Goal: Information Seeking & Learning: Learn about a topic

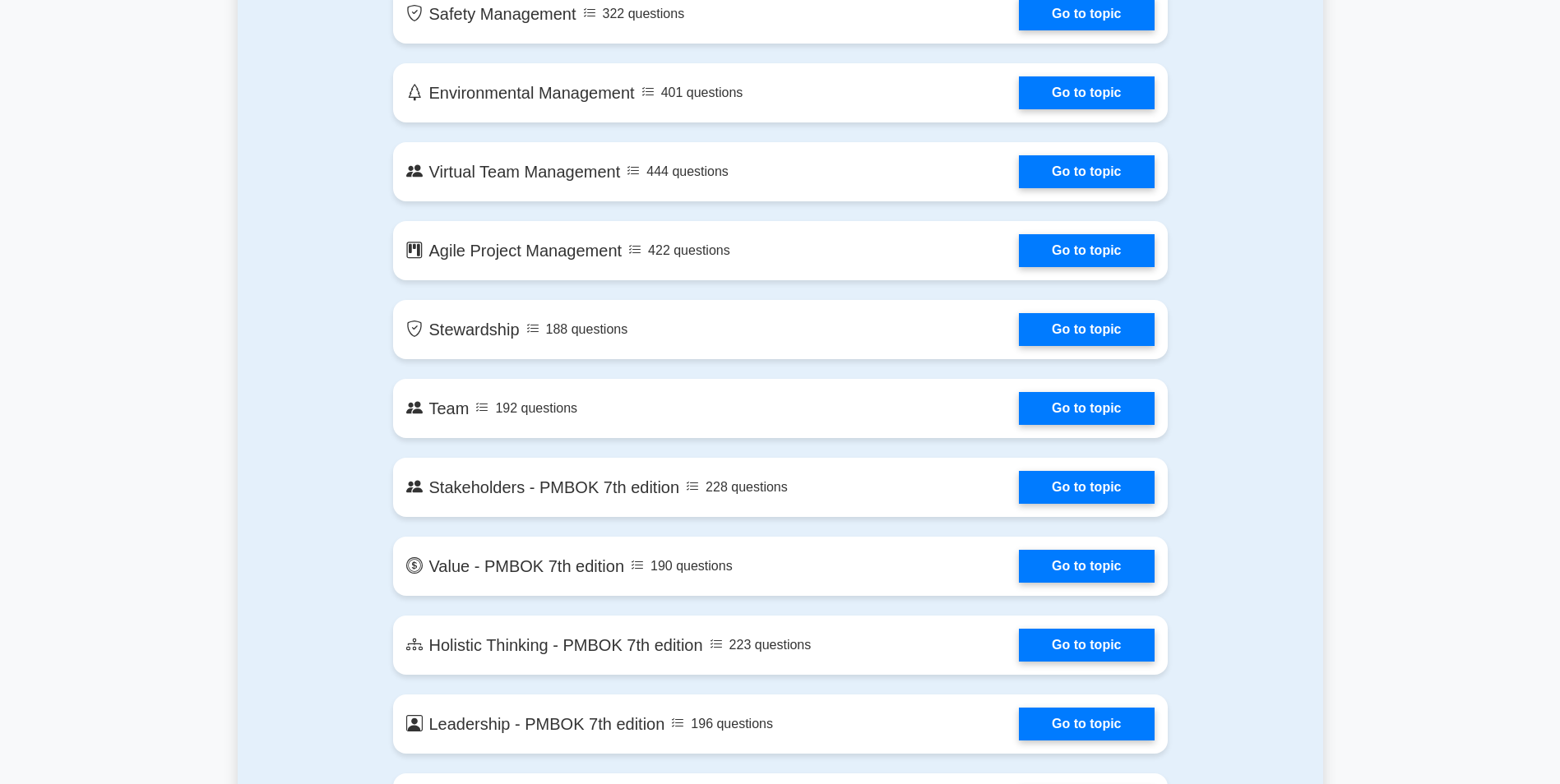
scroll to position [3617, 0]
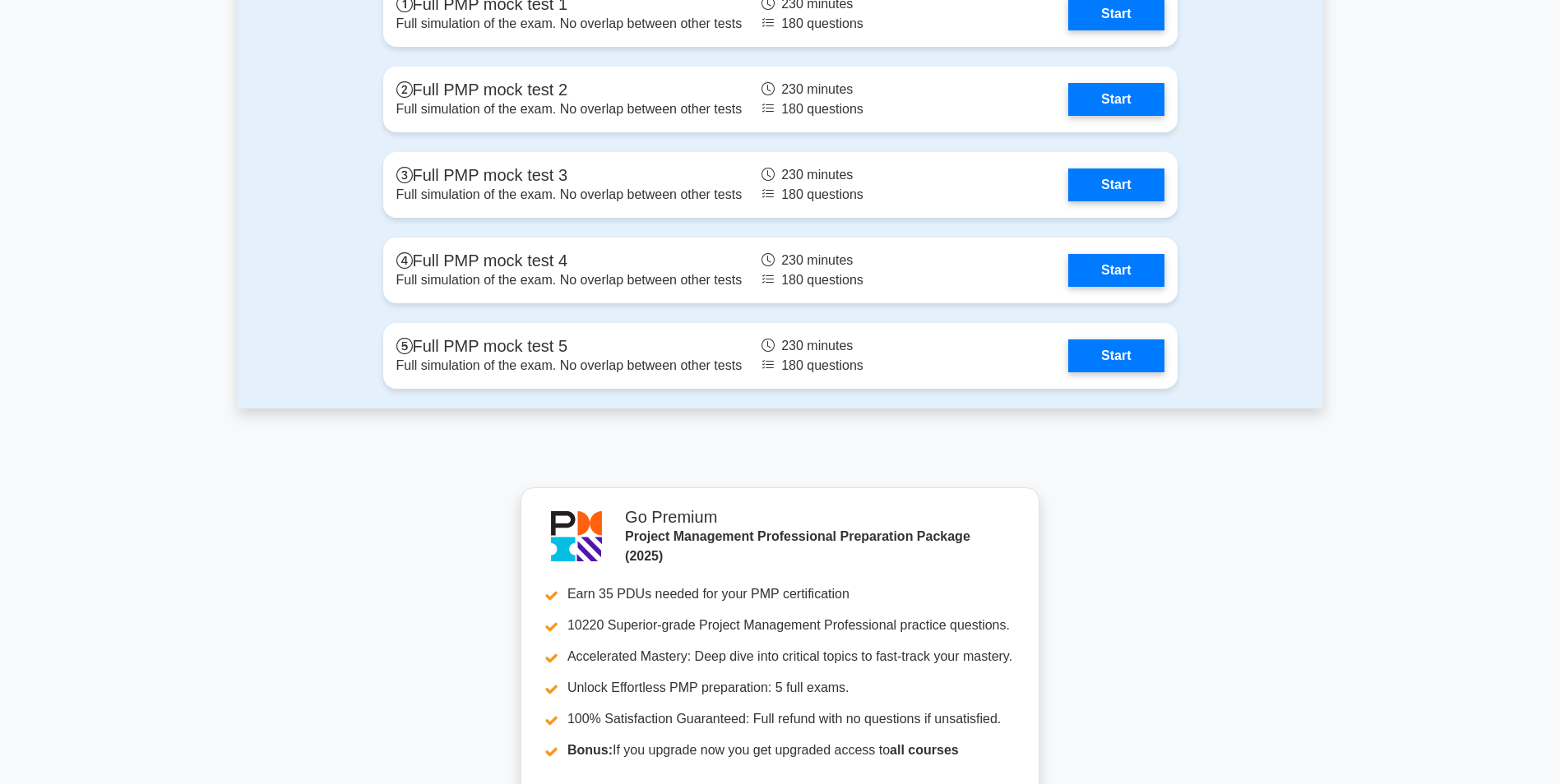
scroll to position [4620, 0]
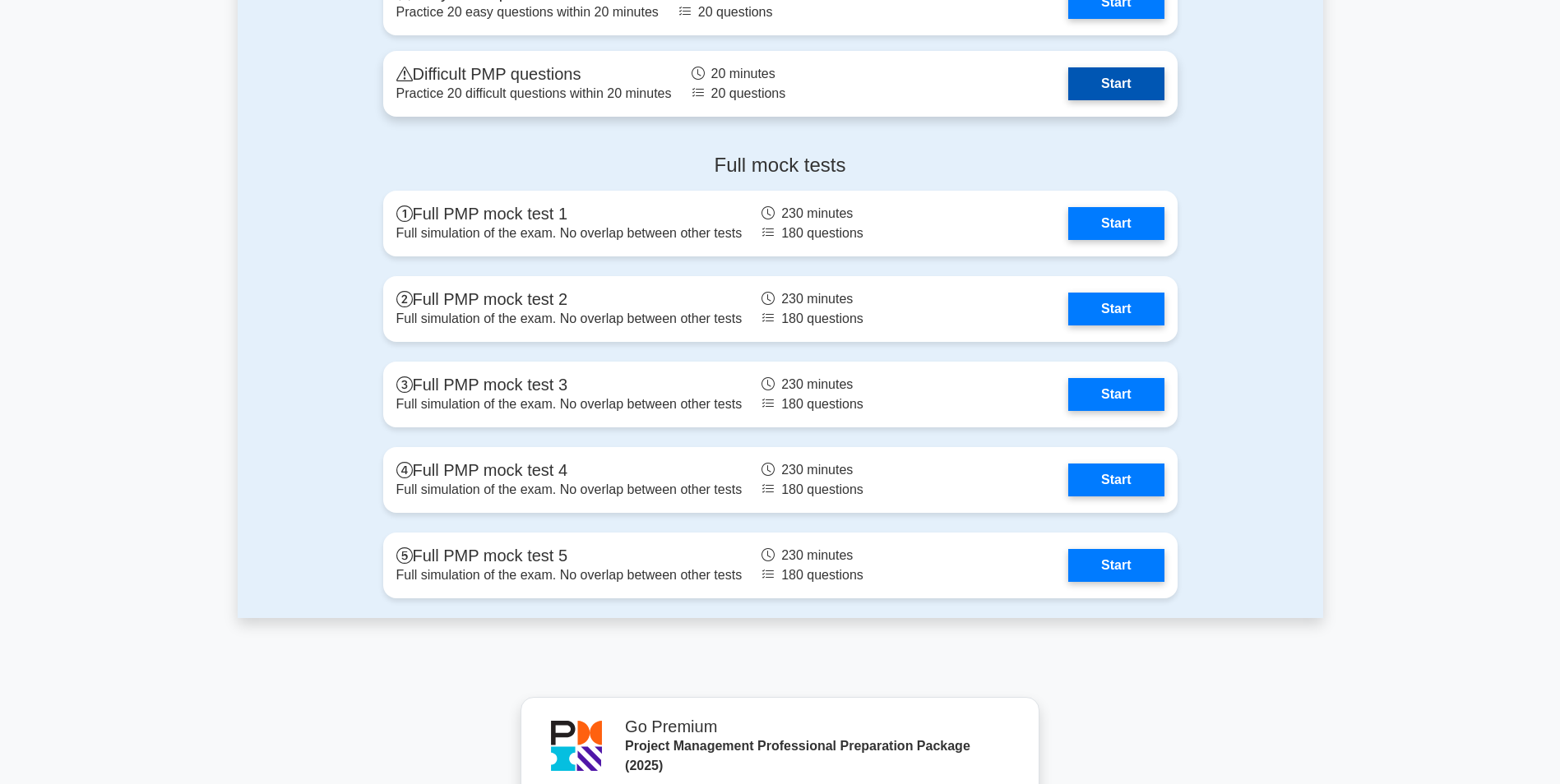
click at [1101, 72] on link "Start" at bounding box center [1116, 84] width 95 height 33
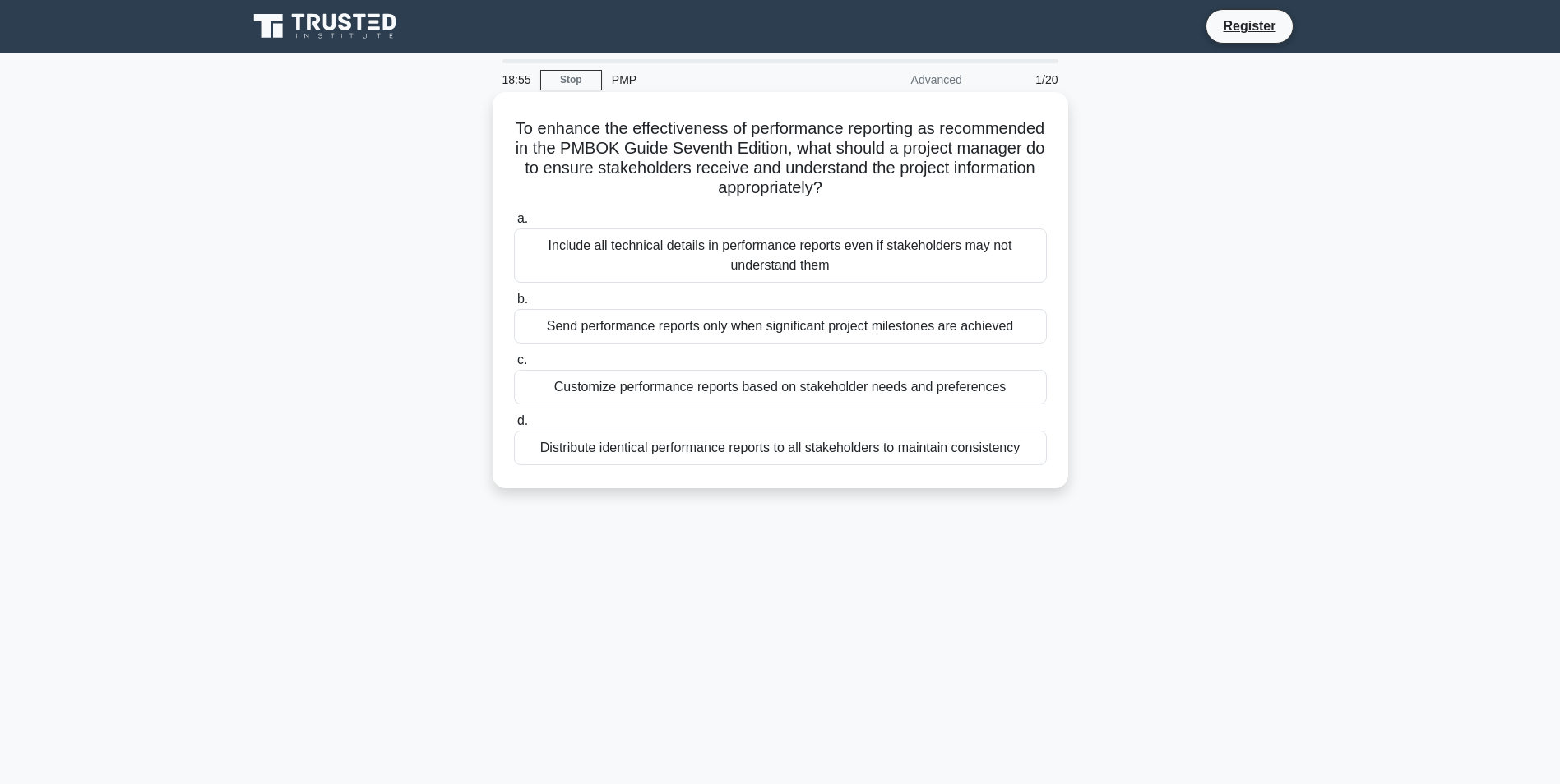
click at [725, 326] on div "Send performance reports only when significant project milestones are achieved" at bounding box center [780, 326] width 533 height 35
click at [514, 305] on input "b. Send performance reports only when significant project milestones are achiev…" at bounding box center [514, 299] width 0 height 11
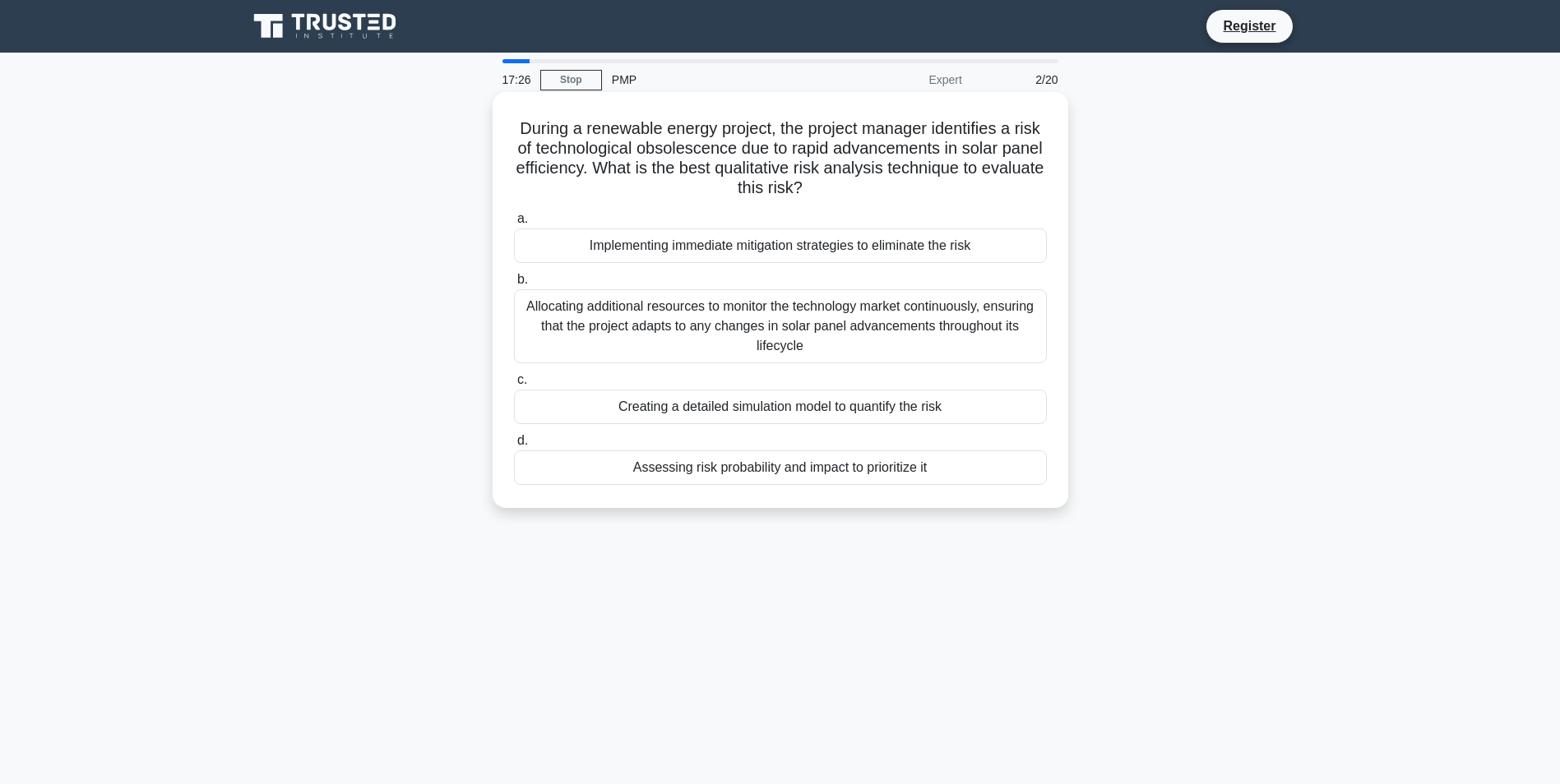
click at [766, 469] on div "Assessing risk probability and impact to prioritize it" at bounding box center [780, 468] width 533 height 35
click at [514, 447] on input "d. Assessing risk probability and impact to prioritize it" at bounding box center [514, 441] width 0 height 11
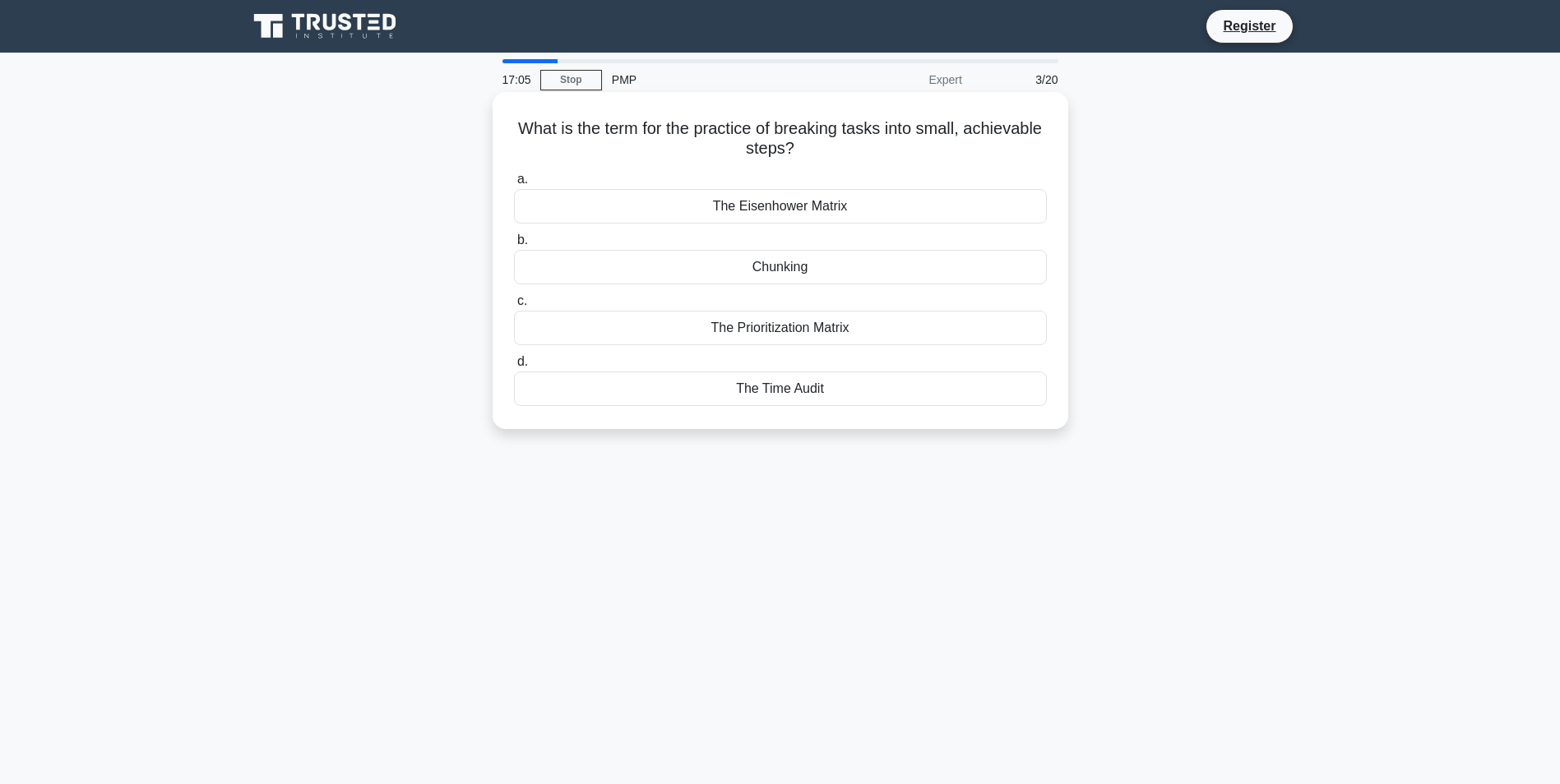
click at [724, 262] on div "Chunking" at bounding box center [780, 267] width 533 height 35
click at [514, 245] on input "b. Chunking" at bounding box center [514, 240] width 0 height 11
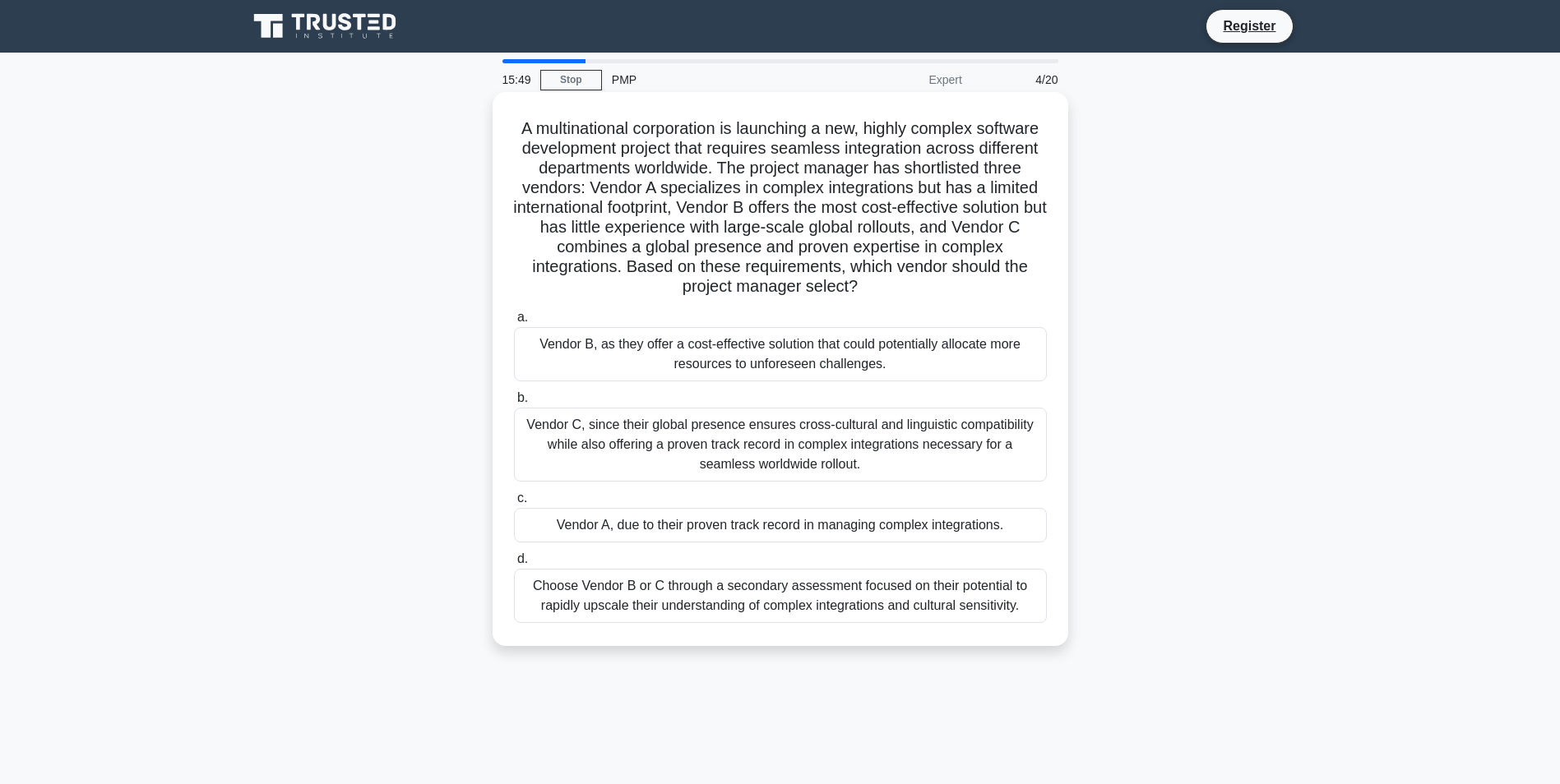
click at [802, 447] on div "Vendor C, since their global presence ensures cross-cultural and linguistic com…" at bounding box center [780, 445] width 533 height 74
click at [514, 404] on input "b. Vendor C, since their global presence ensures cross-cultural and linguistic …" at bounding box center [514, 398] width 0 height 11
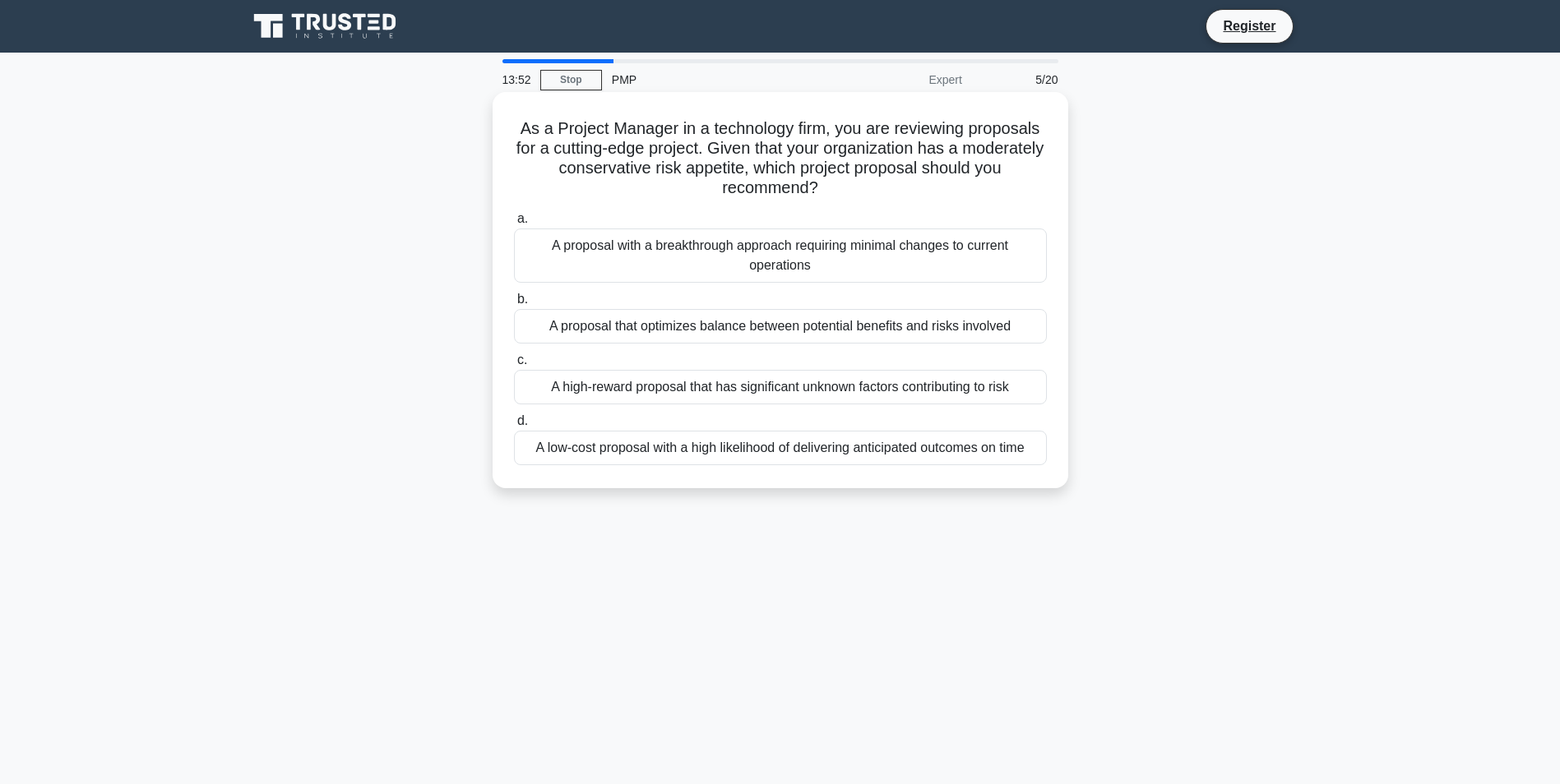
click at [728, 450] on div "A low-cost proposal with a high likelihood of delivering anticipated outcomes o…" at bounding box center [780, 448] width 533 height 35
click at [514, 427] on input "d. A low-cost proposal with a high likelihood of delivering anticipated outcome…" at bounding box center [514, 421] width 0 height 11
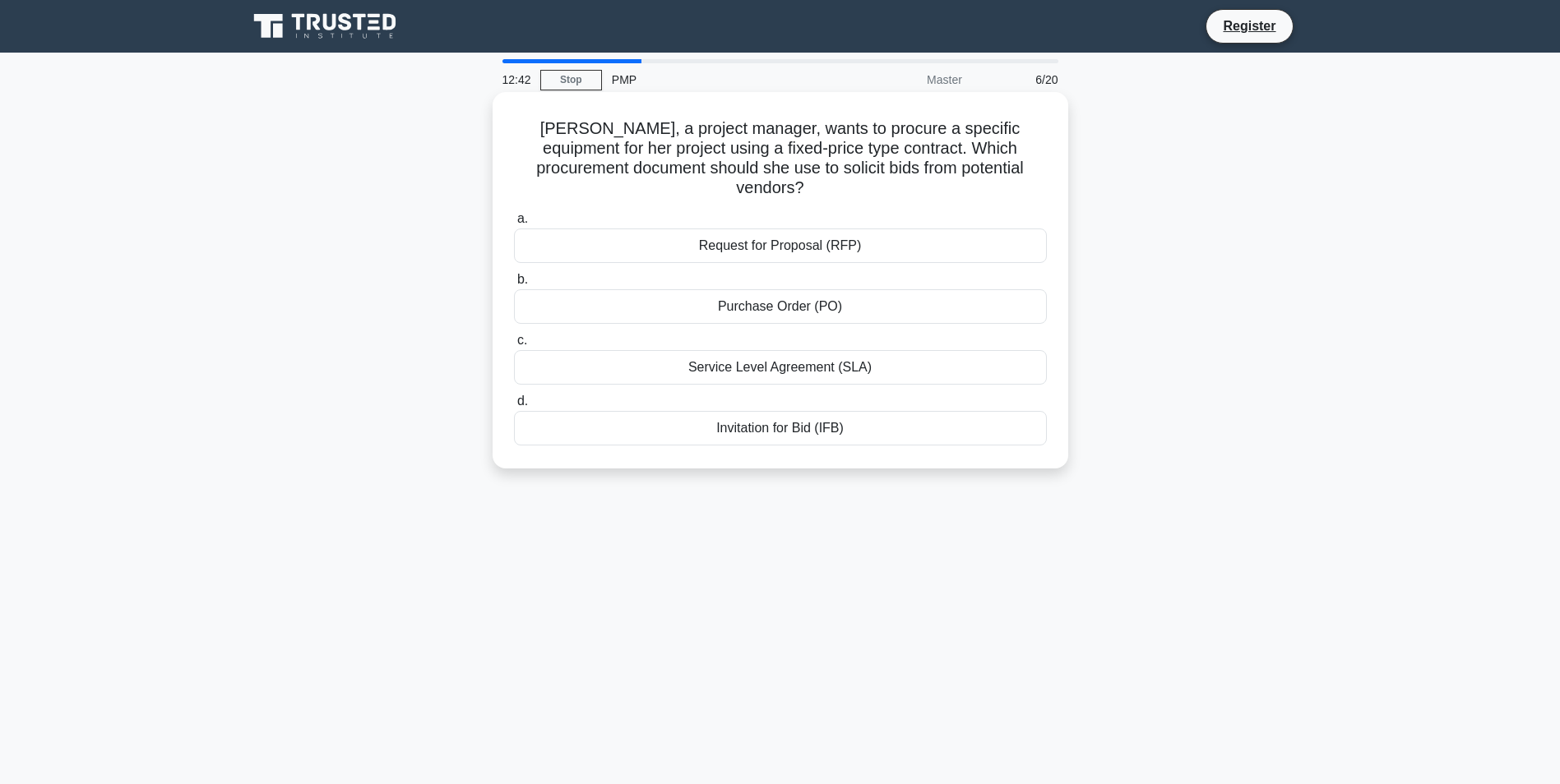
click at [773, 290] on div "Purchase Order (PO)" at bounding box center [780, 307] width 533 height 35
click at [514, 285] on input "b. Purchase Order (PO)" at bounding box center [514, 280] width 0 height 11
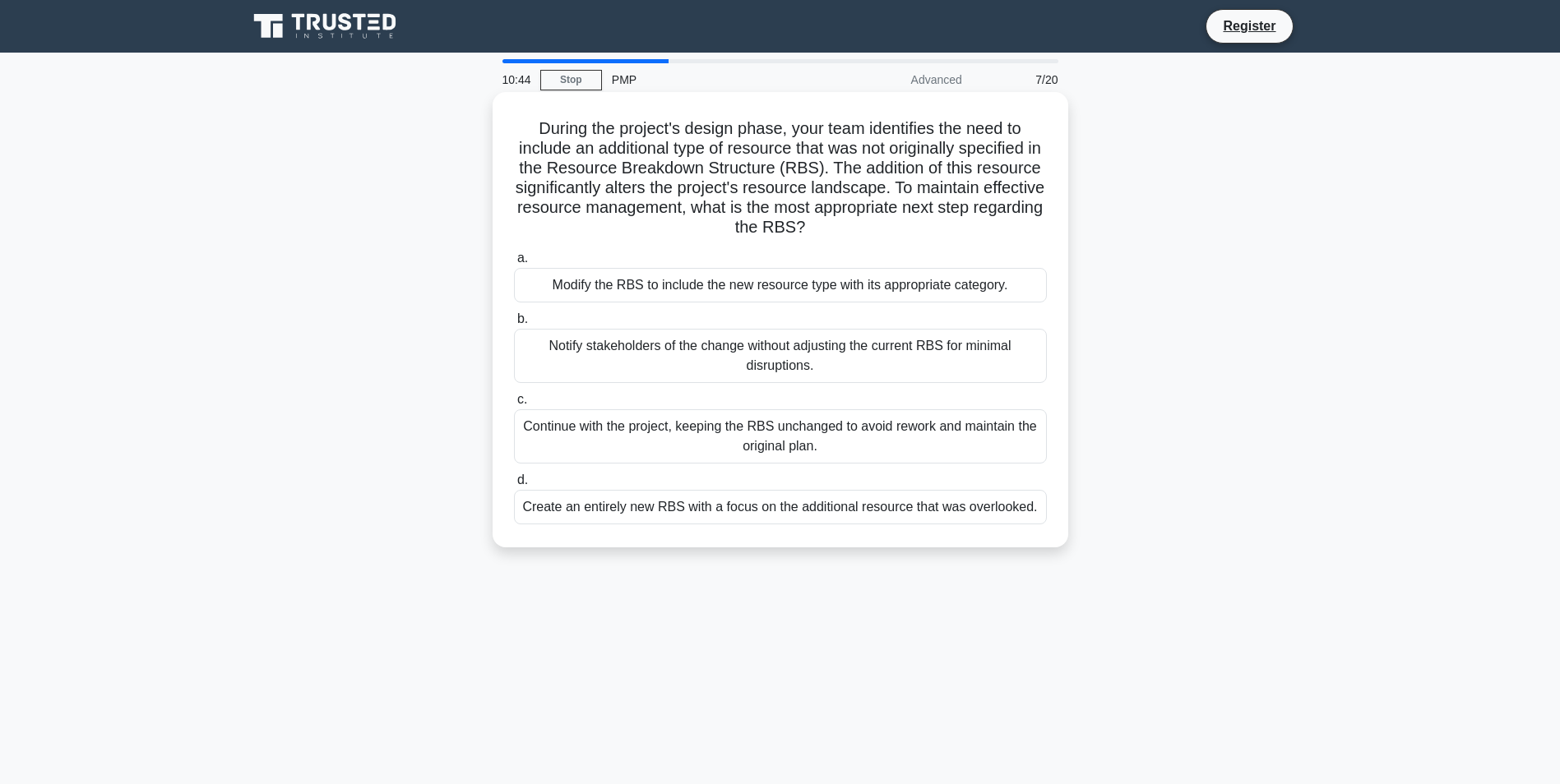
click at [806, 285] on div "Modify the RBS to include the new resource type with its appropriate category." at bounding box center [780, 285] width 533 height 35
click at [514, 264] on input "a. Modify the RBS to include the new resource type with its appropriate categor…" at bounding box center [514, 258] width 0 height 11
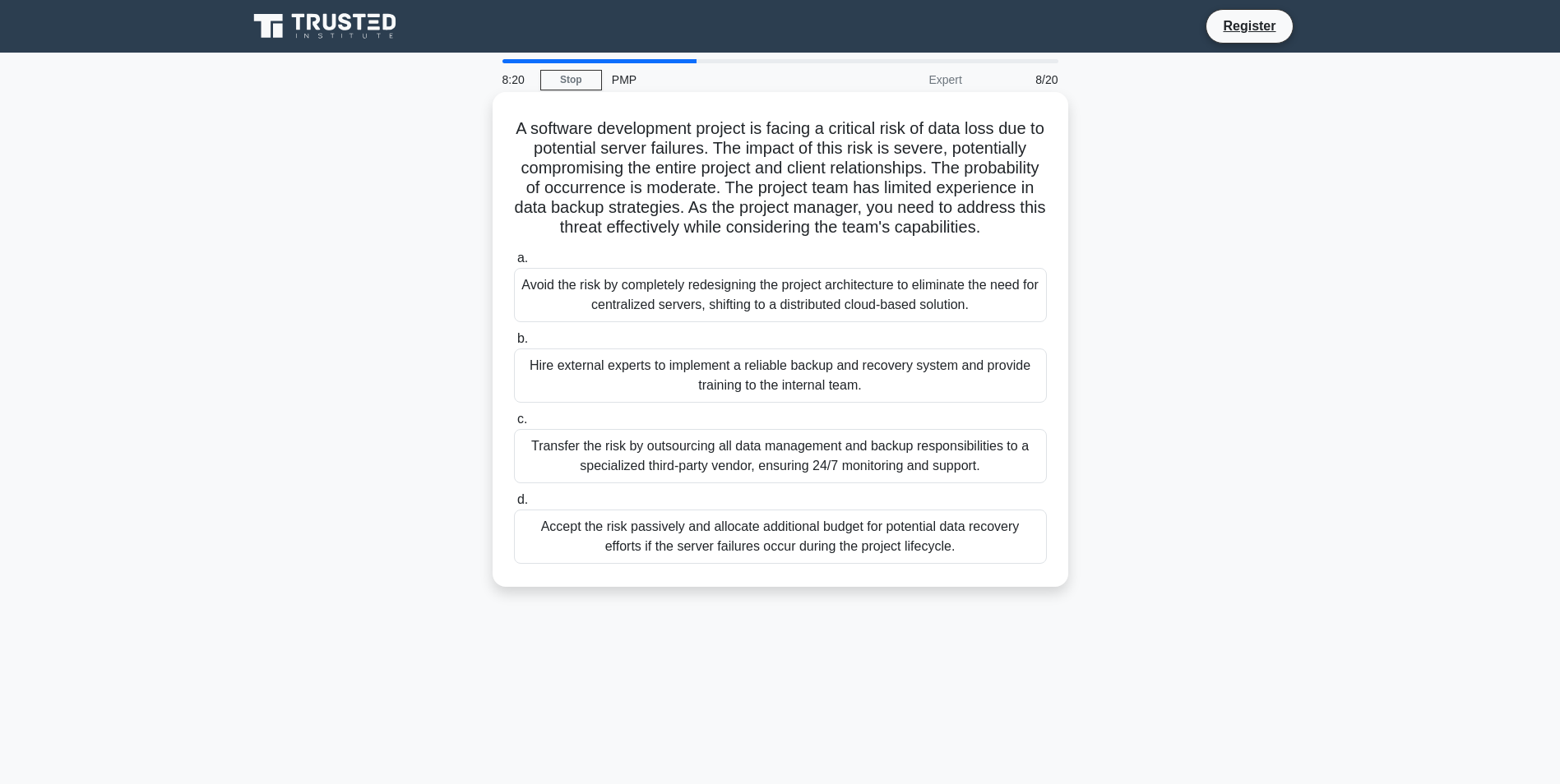
click at [750, 556] on div "Accept the risk passively and allocate additional budget for potential data rec…" at bounding box center [780, 537] width 533 height 55
click at [514, 505] on input "d. Accept the risk passively and allocate additional budget for potential data …" at bounding box center [514, 500] width 0 height 11
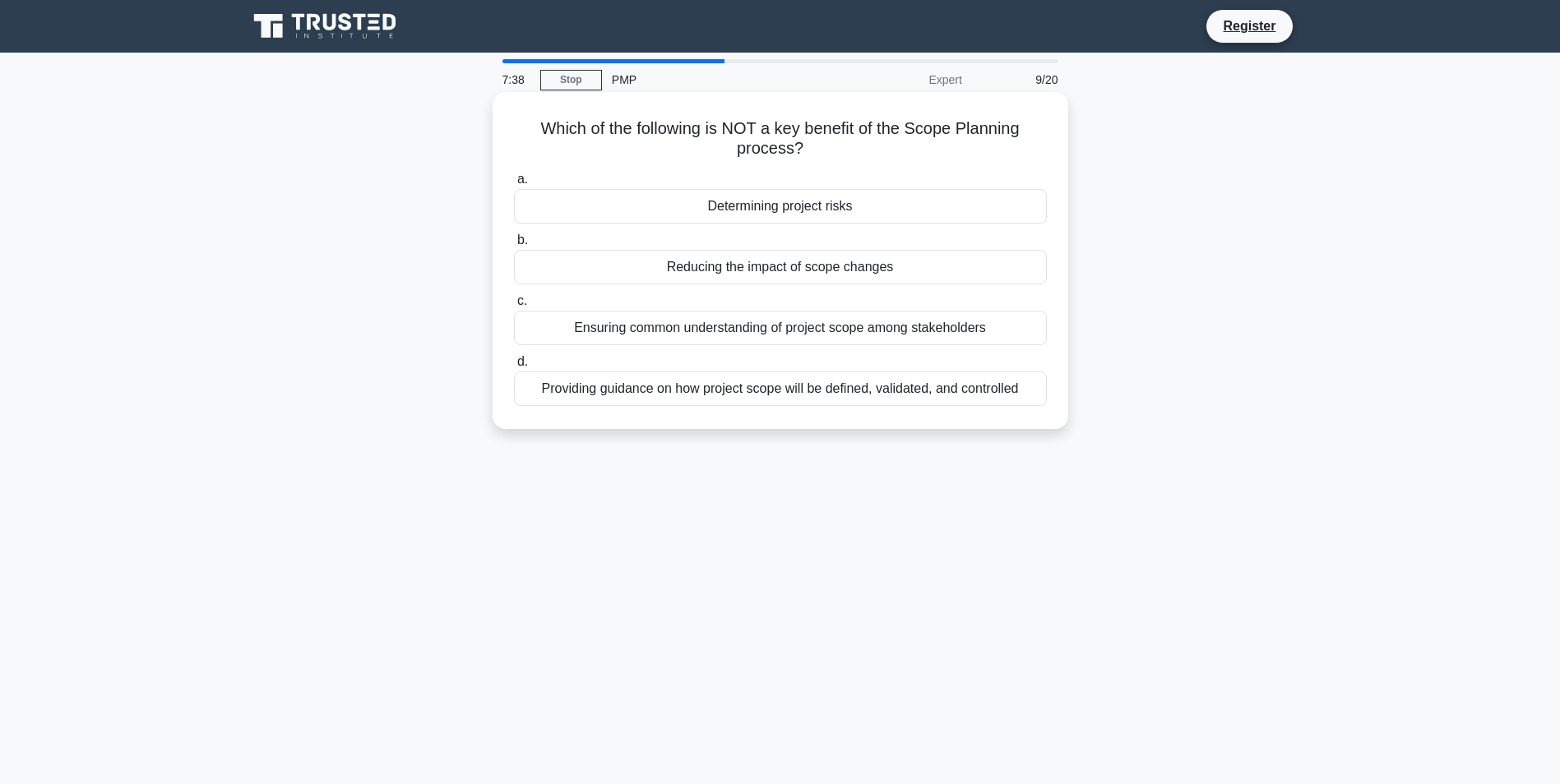
click at [792, 265] on div "Reducing the impact of scope changes" at bounding box center [780, 267] width 533 height 35
click at [514, 245] on input "b. Reducing the impact of scope changes" at bounding box center [514, 240] width 0 height 11
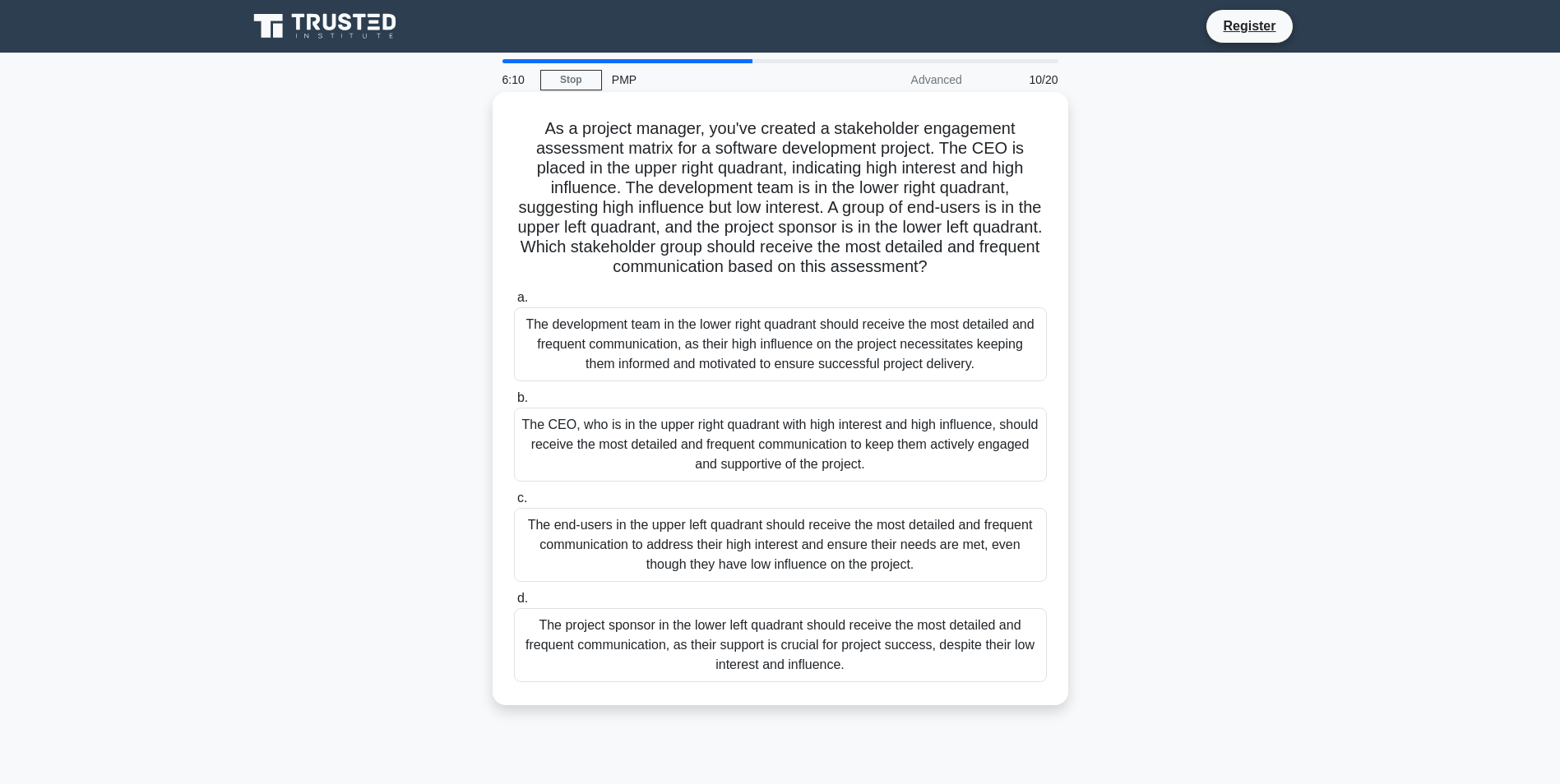
click at [702, 453] on div "The CEO, who is in the upper right quadrant with high interest and high influen…" at bounding box center [780, 445] width 533 height 74
click at [514, 404] on input "b. The CEO, who is in the upper right quadrant with high interest and high infl…" at bounding box center [514, 398] width 0 height 11
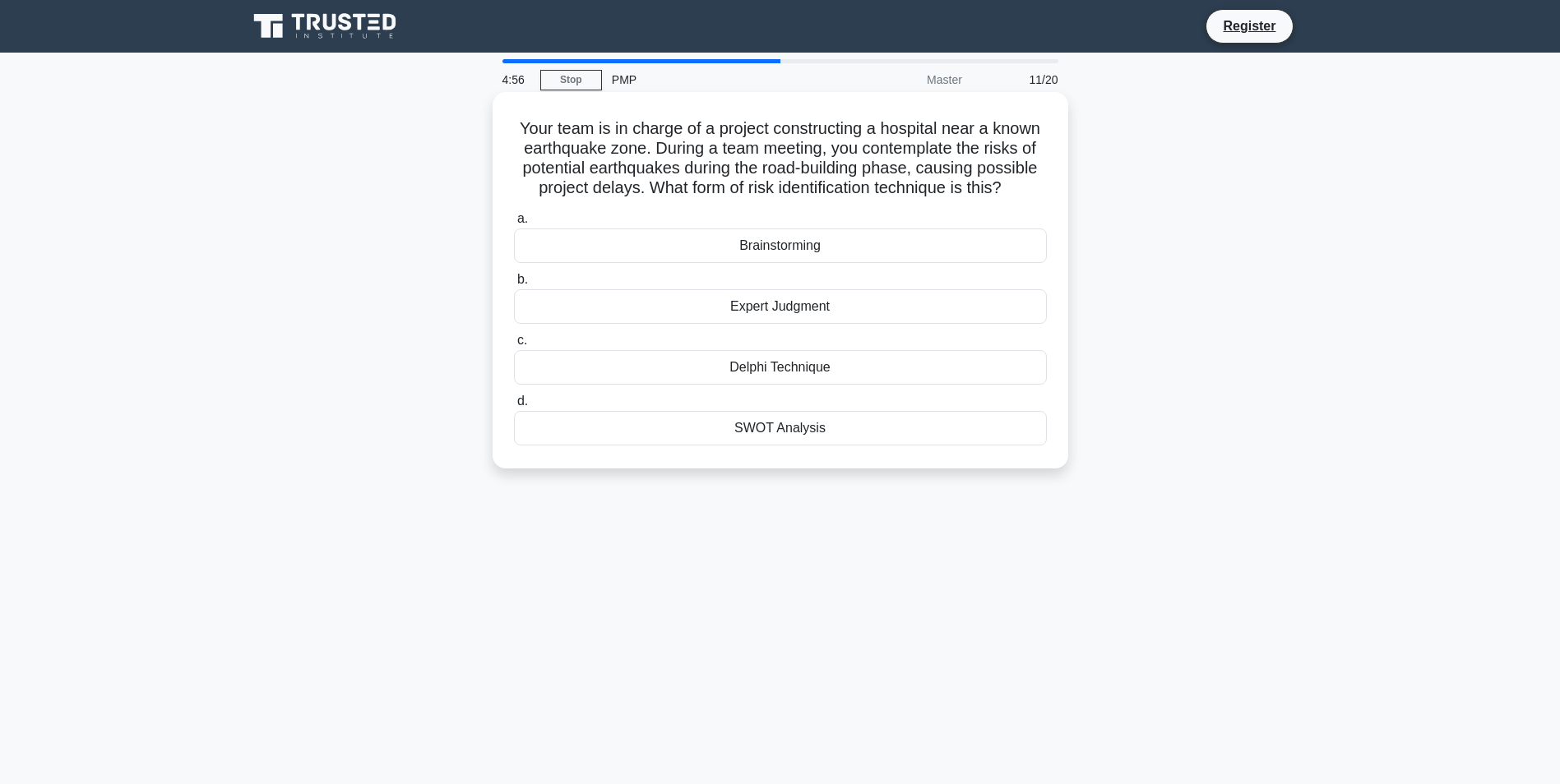
click at [794, 310] on div "Expert Judgment" at bounding box center [780, 307] width 533 height 35
click at [514, 285] on input "b. Expert Judgment" at bounding box center [514, 280] width 0 height 11
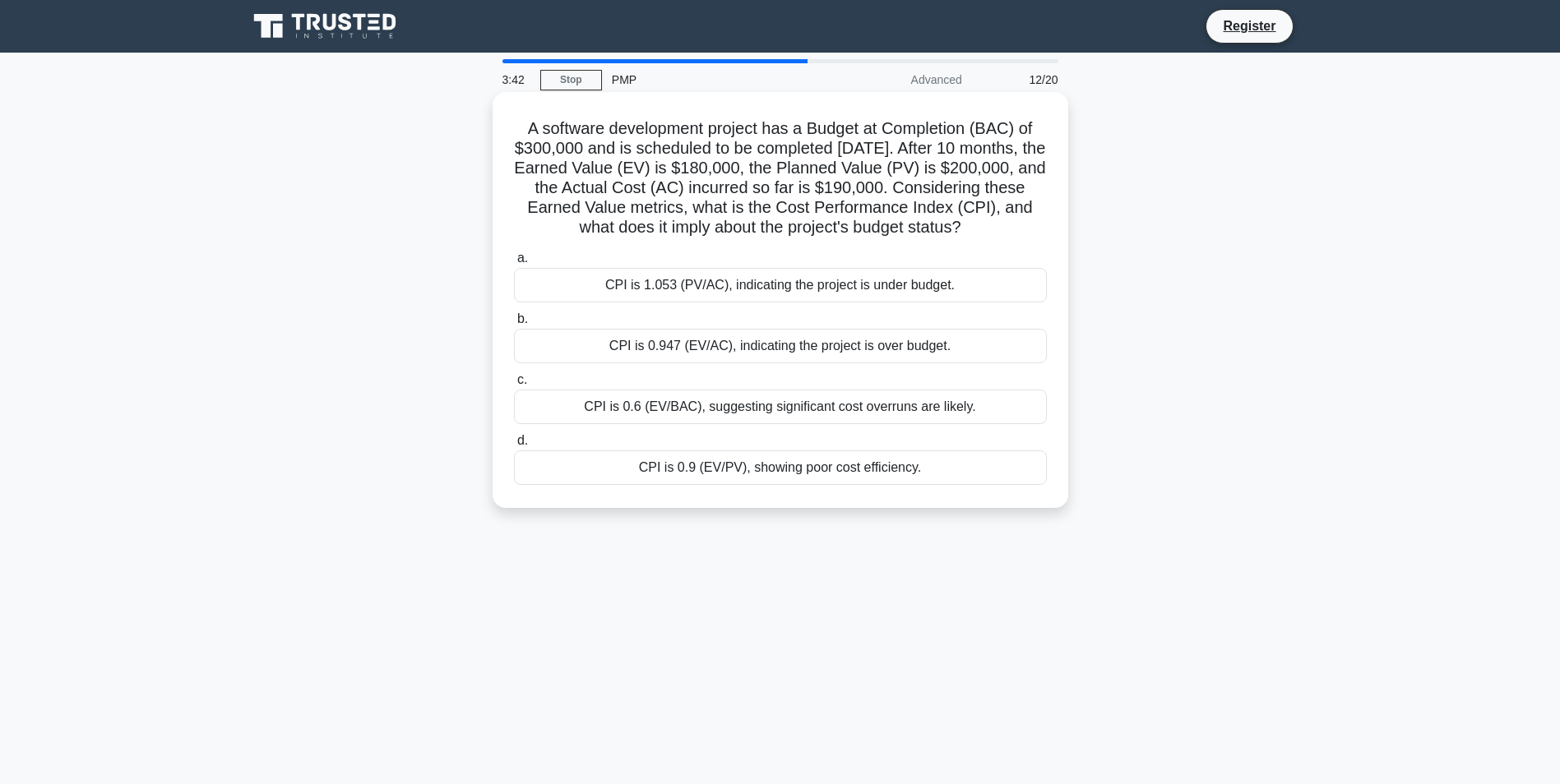
click at [774, 363] on div "CPI is 0.947 (EV/AC), indicating the project is over budget." at bounding box center [780, 346] width 533 height 35
click at [514, 325] on input "b. CPI is 0.947 (EV/AC), indicating the project is over budget." at bounding box center [514, 320] width 0 height 11
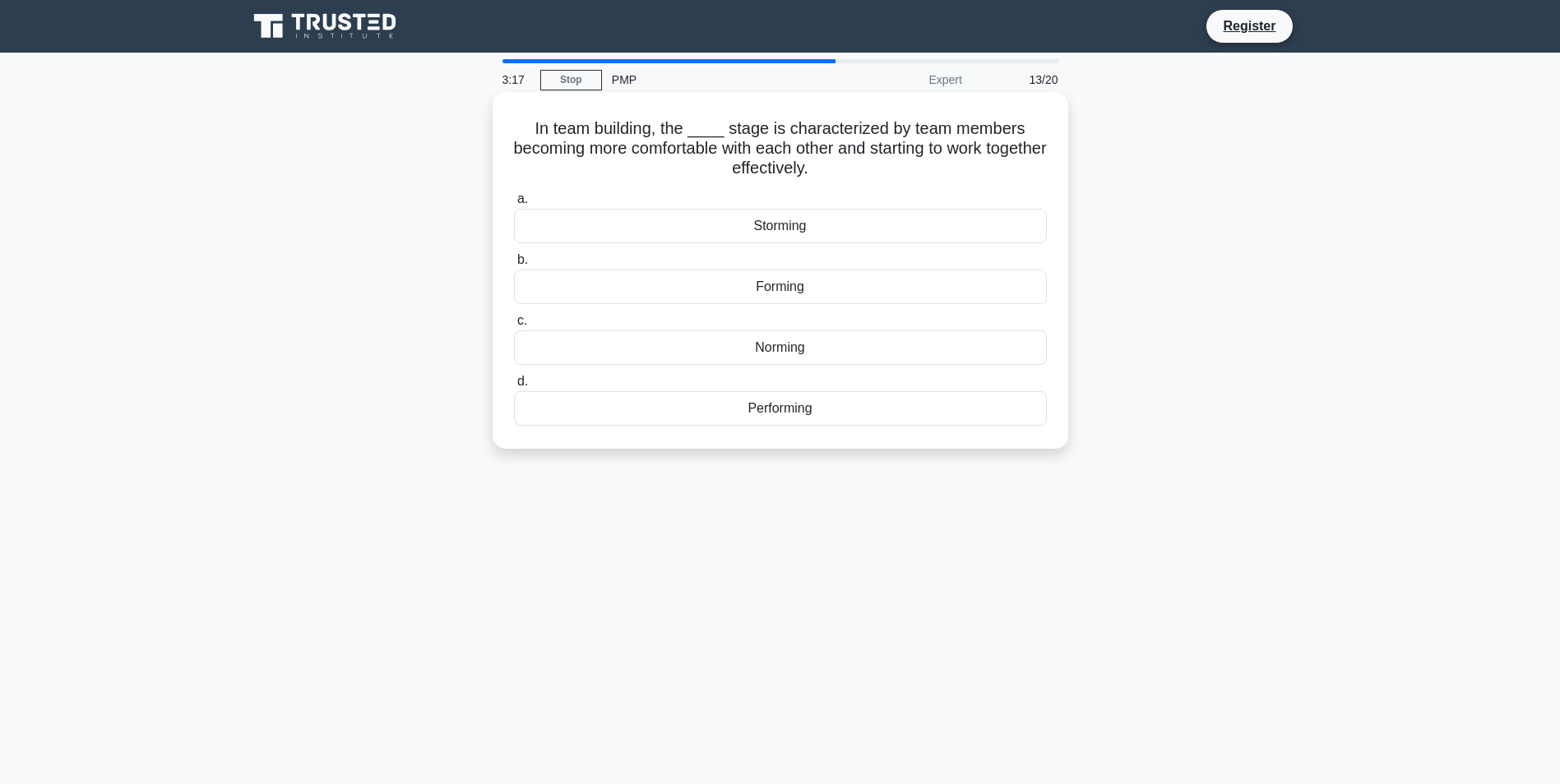
click at [823, 292] on div "Forming" at bounding box center [780, 286] width 533 height 35
click at [514, 266] on input "b. Forming" at bounding box center [514, 260] width 0 height 11
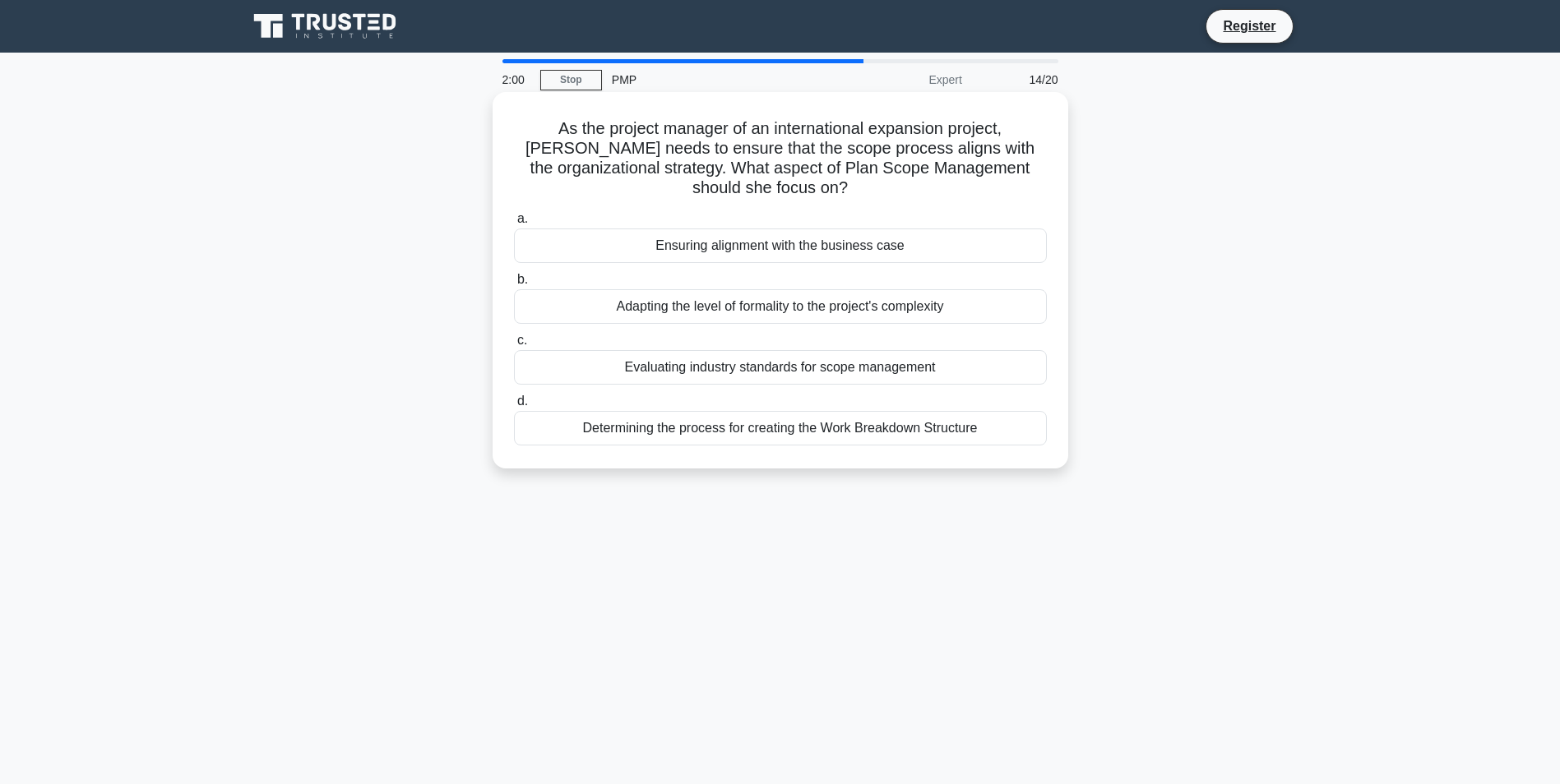
click at [783, 432] on div "Determining the process for creating the Work Breakdown Structure" at bounding box center [780, 428] width 533 height 35
click at [514, 407] on input "d. Determining the process for creating the Work Breakdown Structure" at bounding box center [514, 401] width 0 height 11
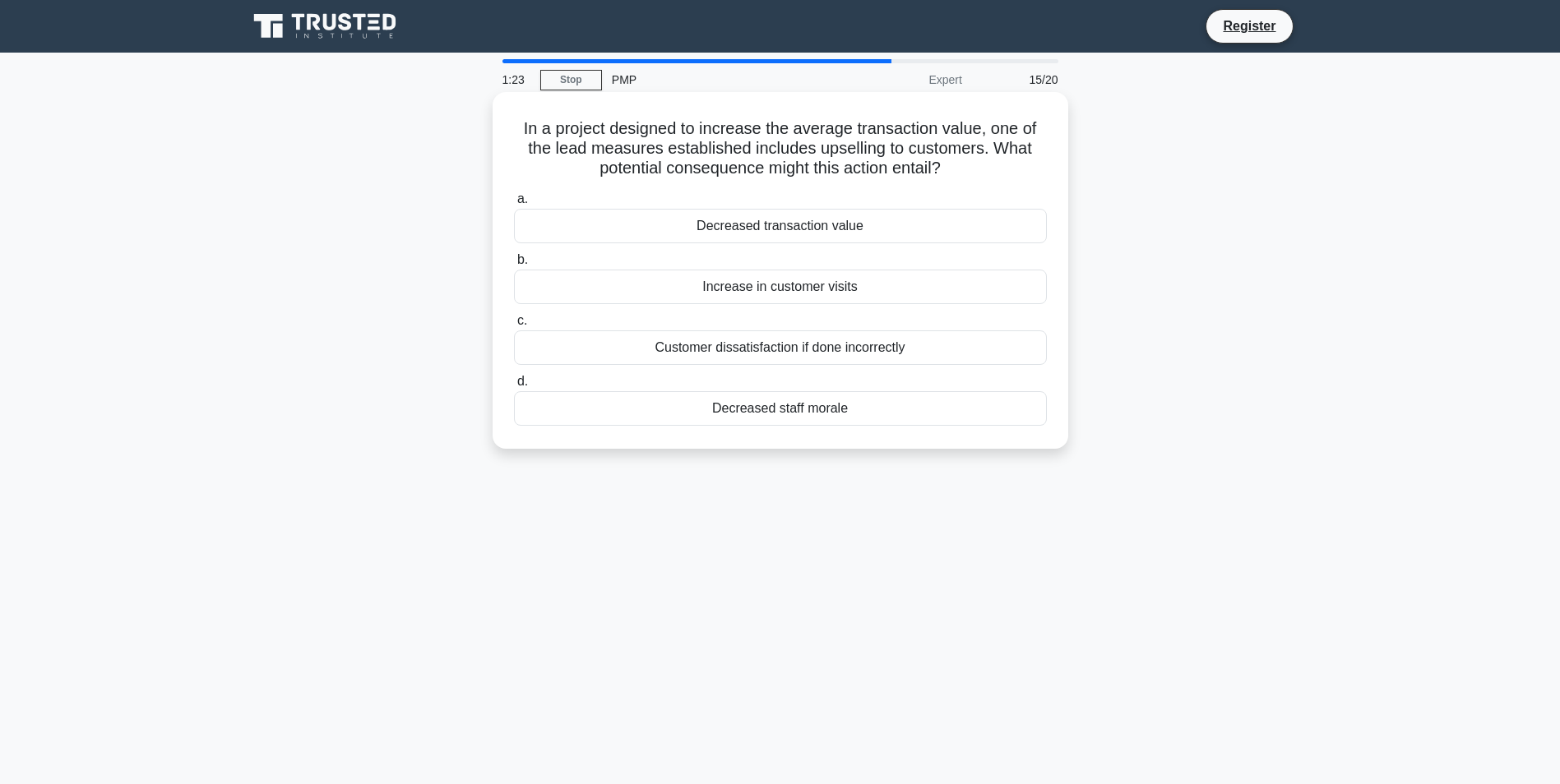
click at [895, 223] on div "Decreased transaction value" at bounding box center [780, 226] width 533 height 35
click at [514, 205] on input "a. Decreased transaction value" at bounding box center [514, 199] width 0 height 11
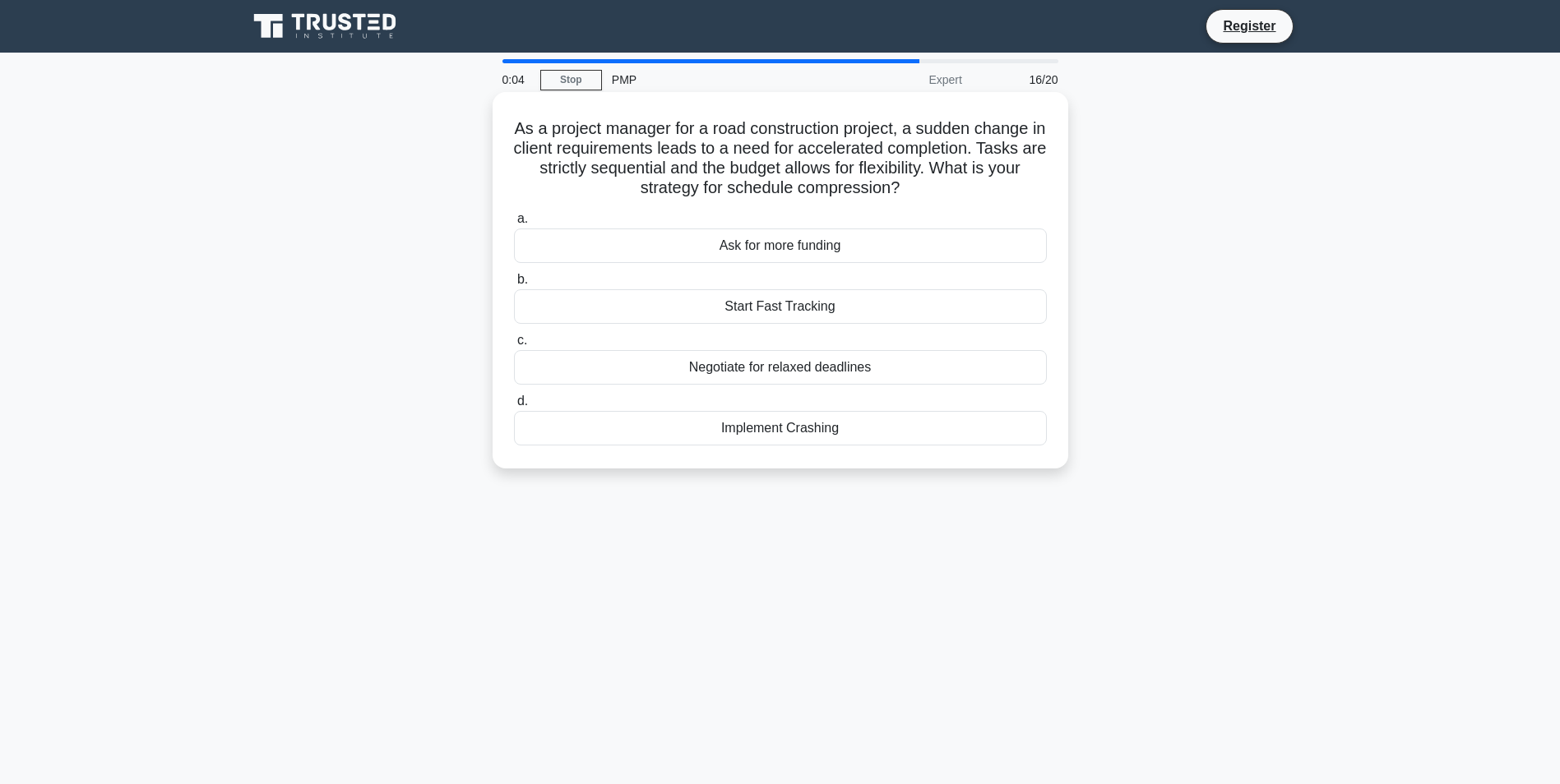
click at [714, 435] on div "Implement Crashing" at bounding box center [780, 428] width 533 height 35
click at [514, 407] on input "d. Implement Crashing" at bounding box center [514, 401] width 0 height 11
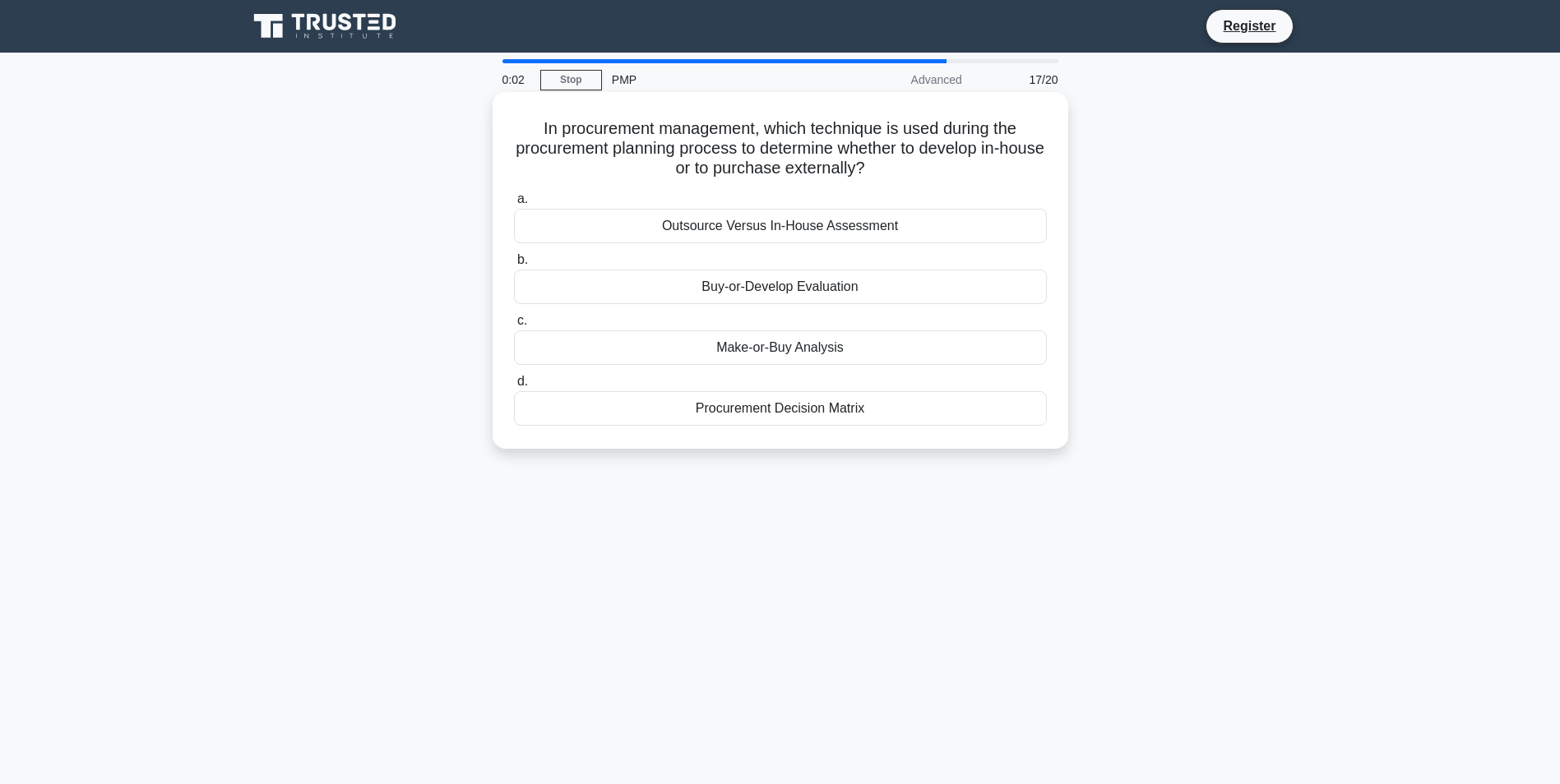
click at [741, 285] on div "Buy-or-Develop Evaluation" at bounding box center [780, 286] width 533 height 35
click at [514, 266] on input "b. Buy-or-Develop Evaluation" at bounding box center [514, 260] width 0 height 11
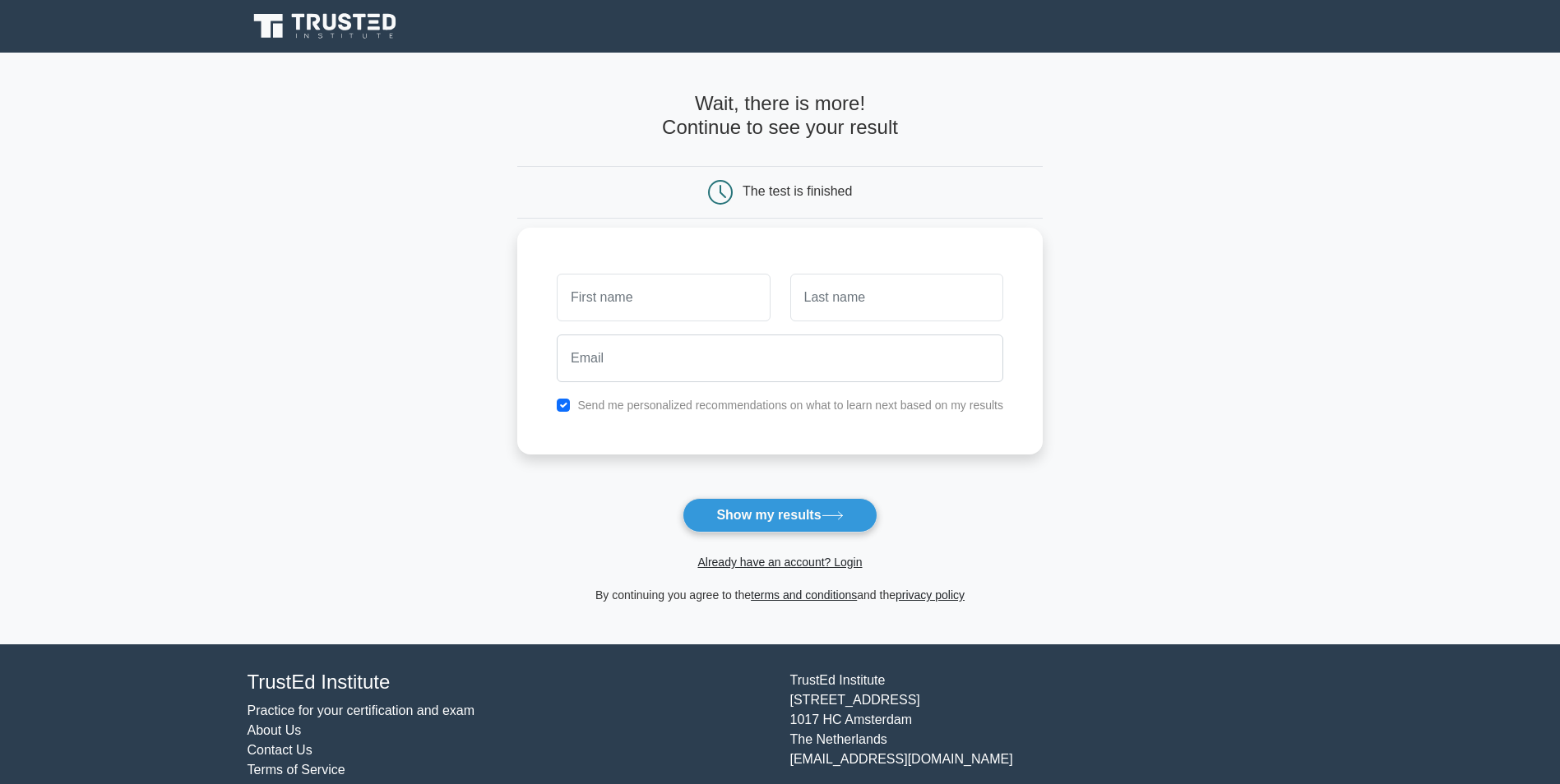
click at [633, 307] on input "text" at bounding box center [663, 297] width 213 height 48
type input "Puravi"
type input "Mohanty"
type input "lovlypuravi@gmail.com"
click at [754, 518] on button "Show my results" at bounding box center [780, 516] width 194 height 35
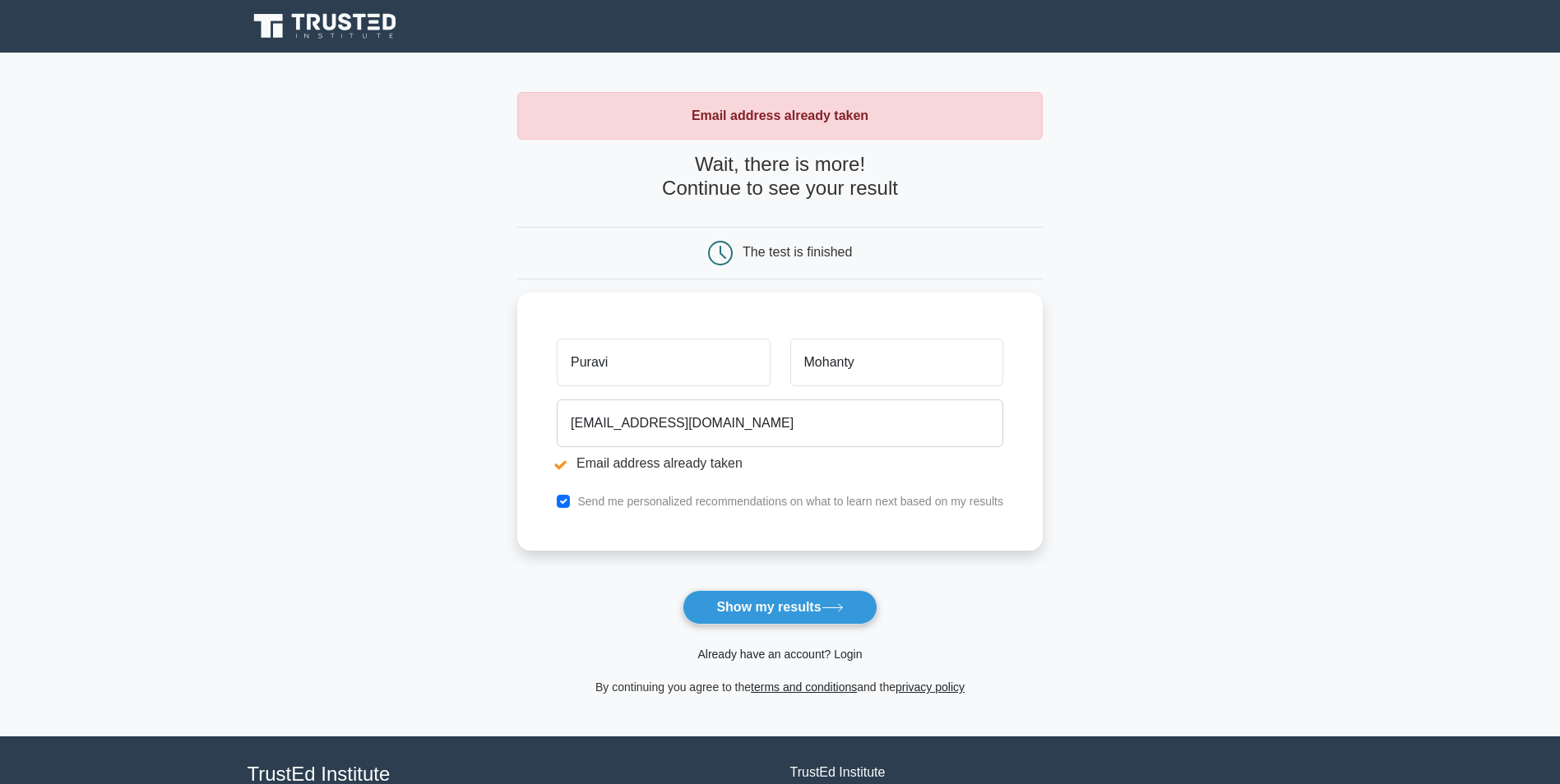
click at [846, 657] on link "Already have an account? Login" at bounding box center [779, 654] width 165 height 13
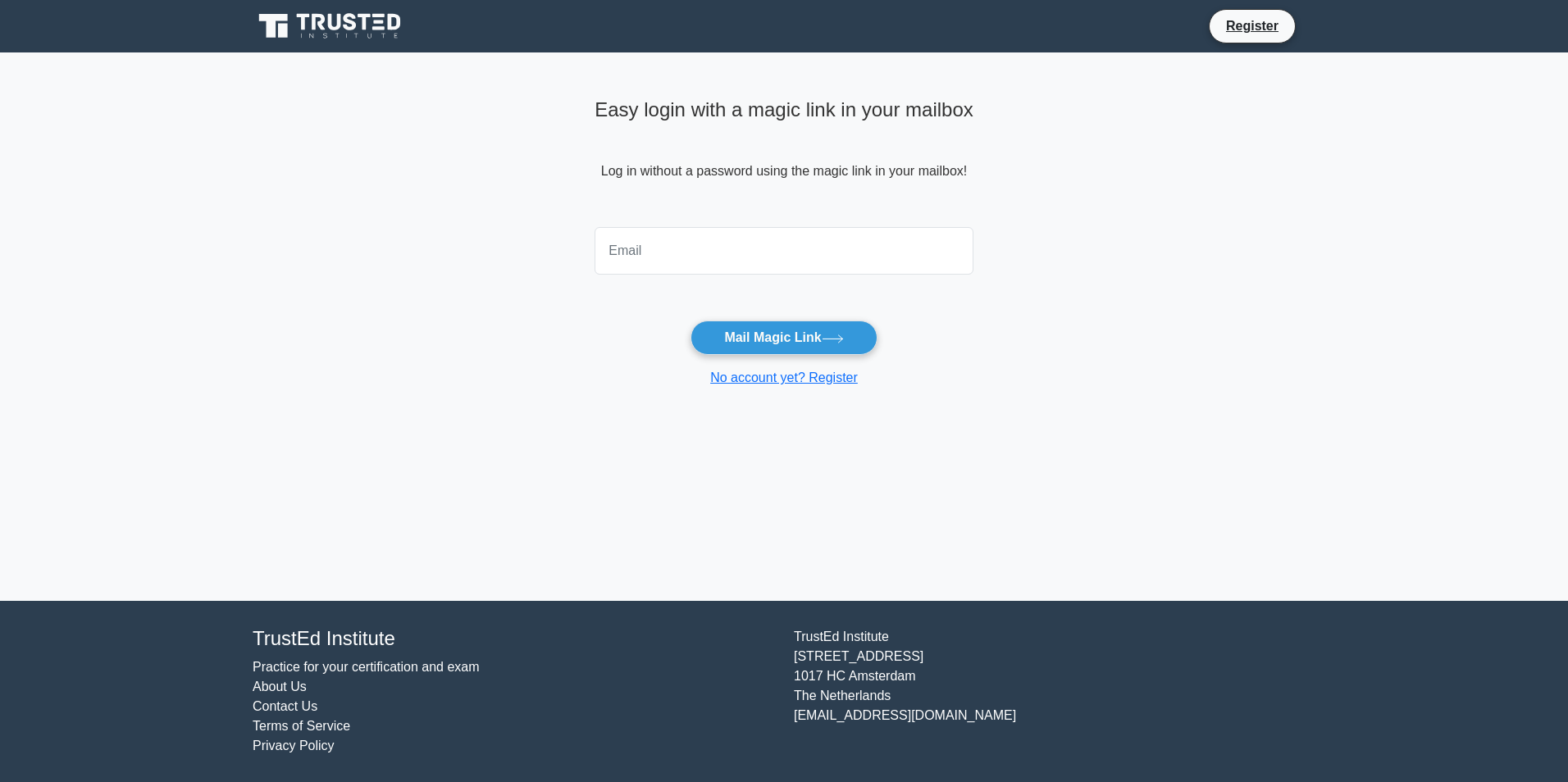
click at [639, 261] on input "email" at bounding box center [784, 251] width 379 height 48
type input "lovlypuravi@gmail.com"
click at [764, 338] on button "Mail Magic Link" at bounding box center [783, 337] width 186 height 35
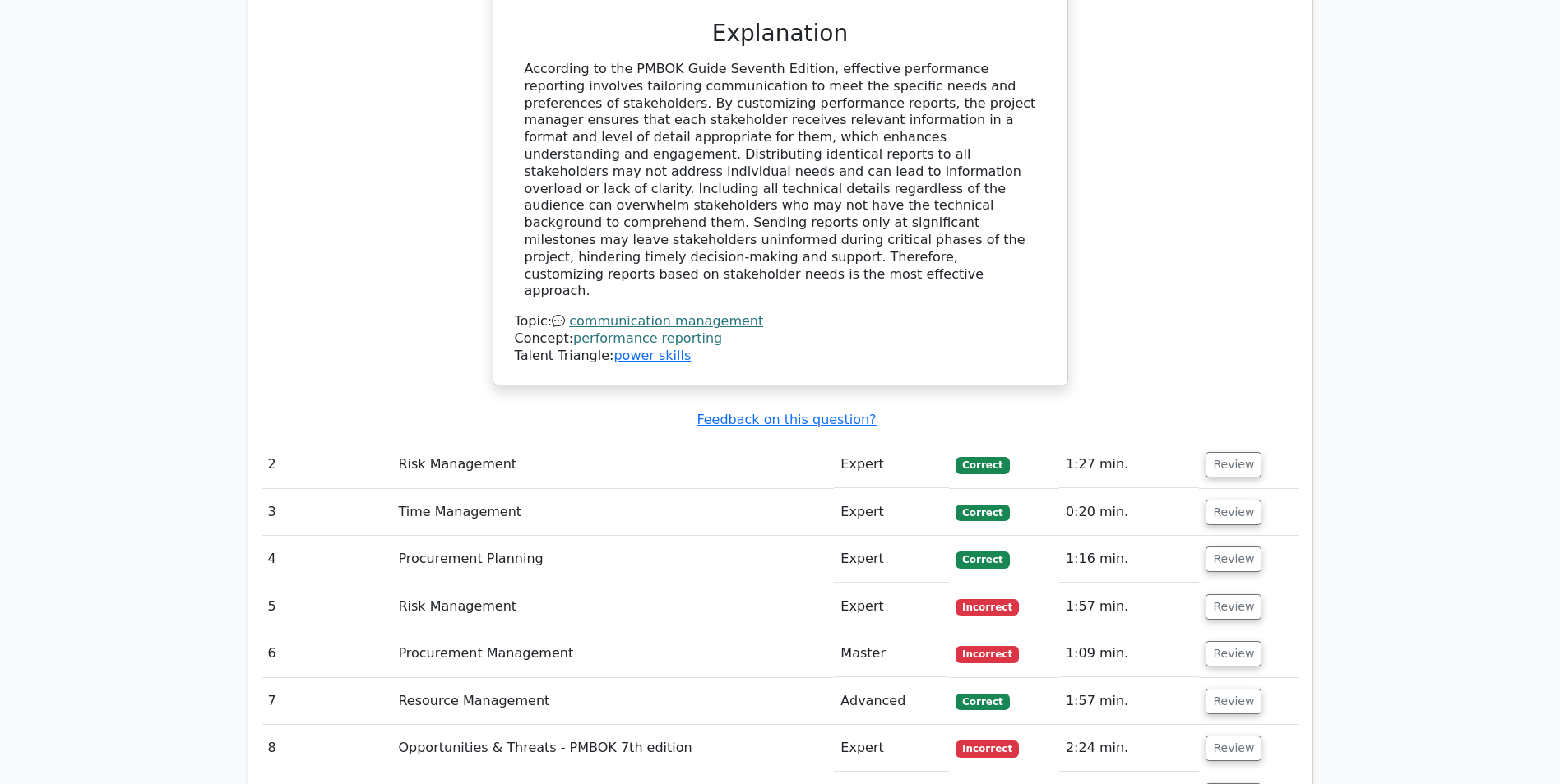
scroll to position [2302, 0]
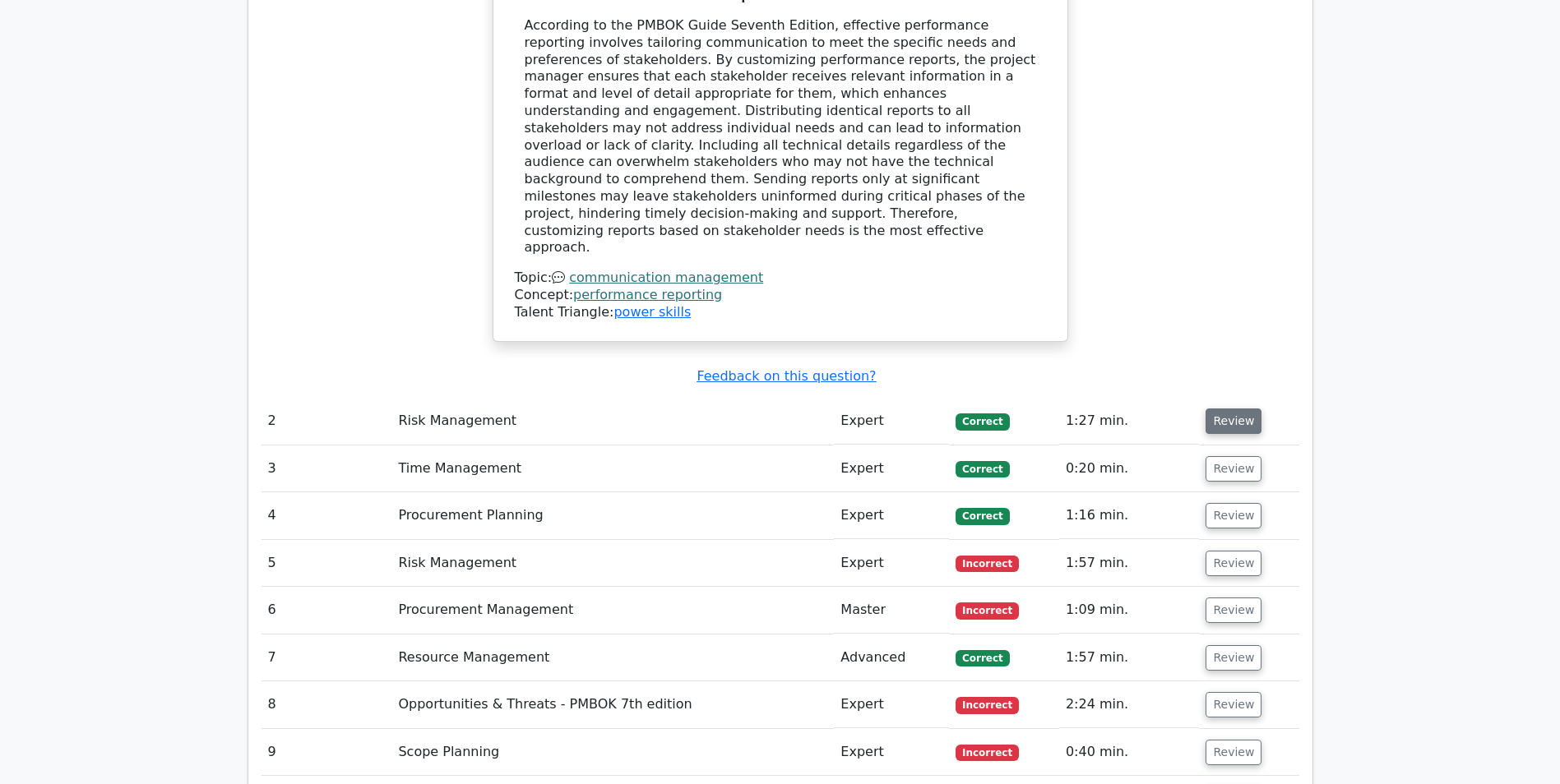
click at [1223, 409] on button "Review" at bounding box center [1234, 422] width 56 height 26
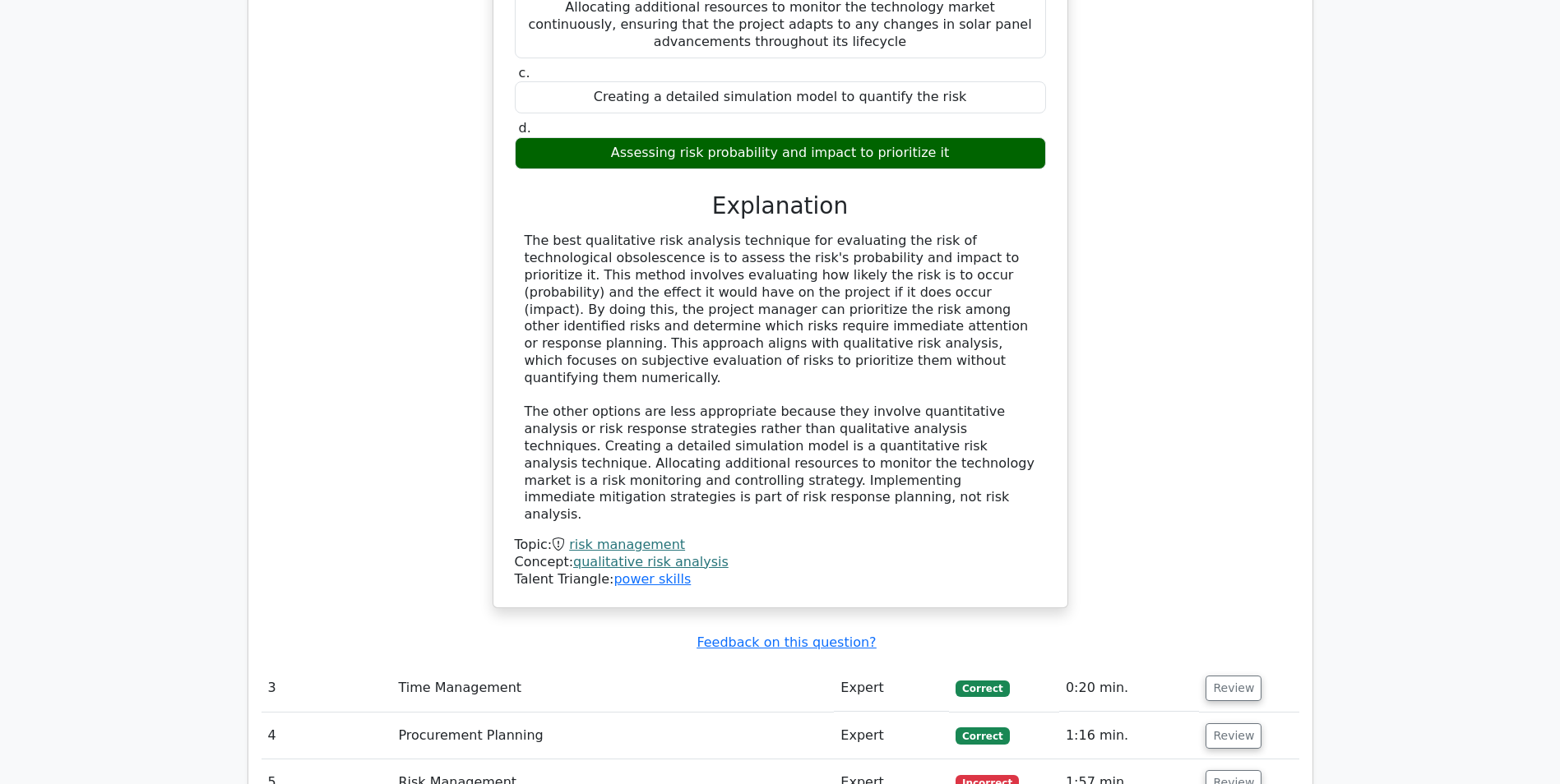
scroll to position [2960, 0]
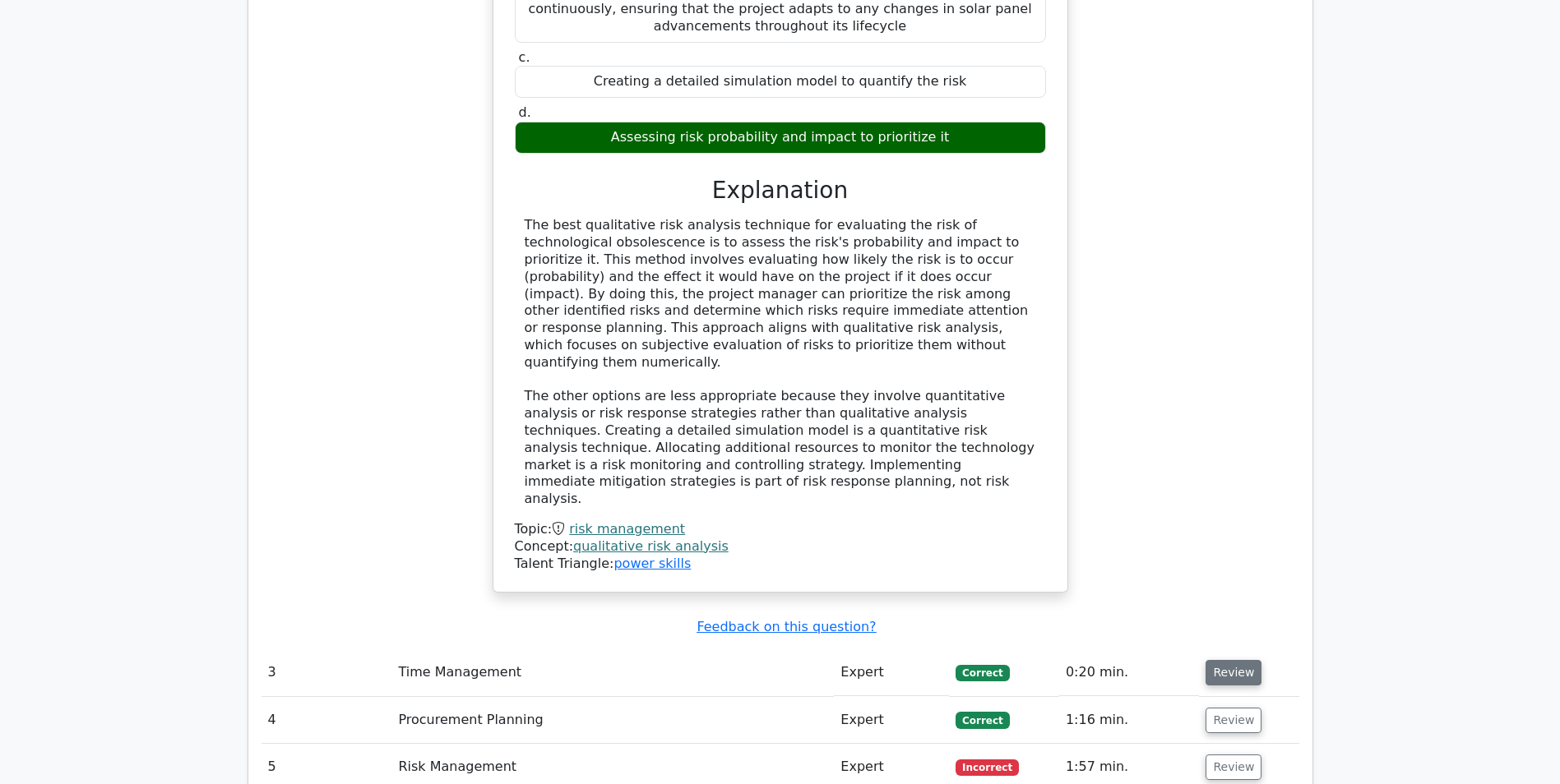
click at [1227, 660] on button "Review" at bounding box center [1234, 673] width 56 height 26
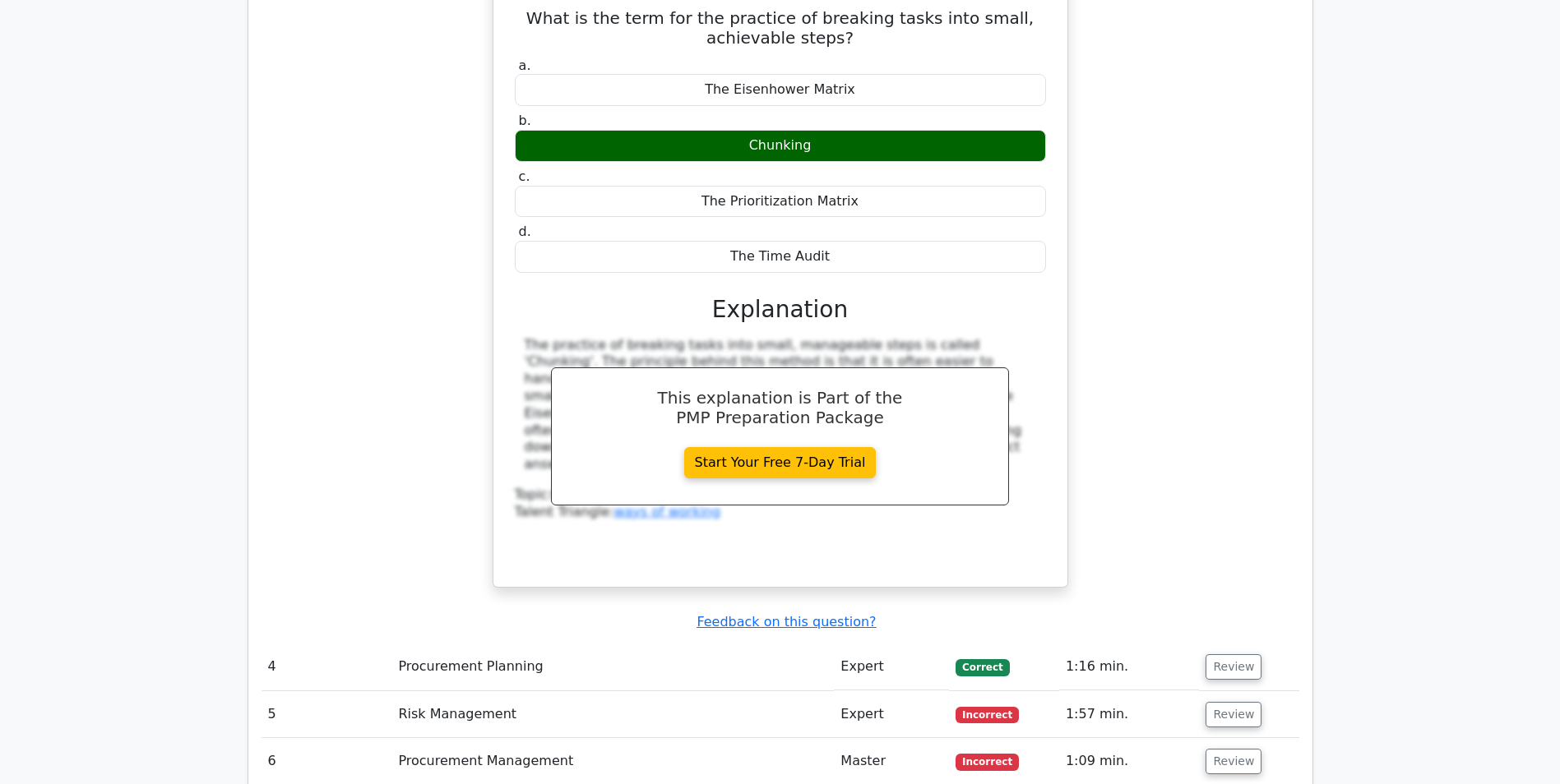
scroll to position [3700, 0]
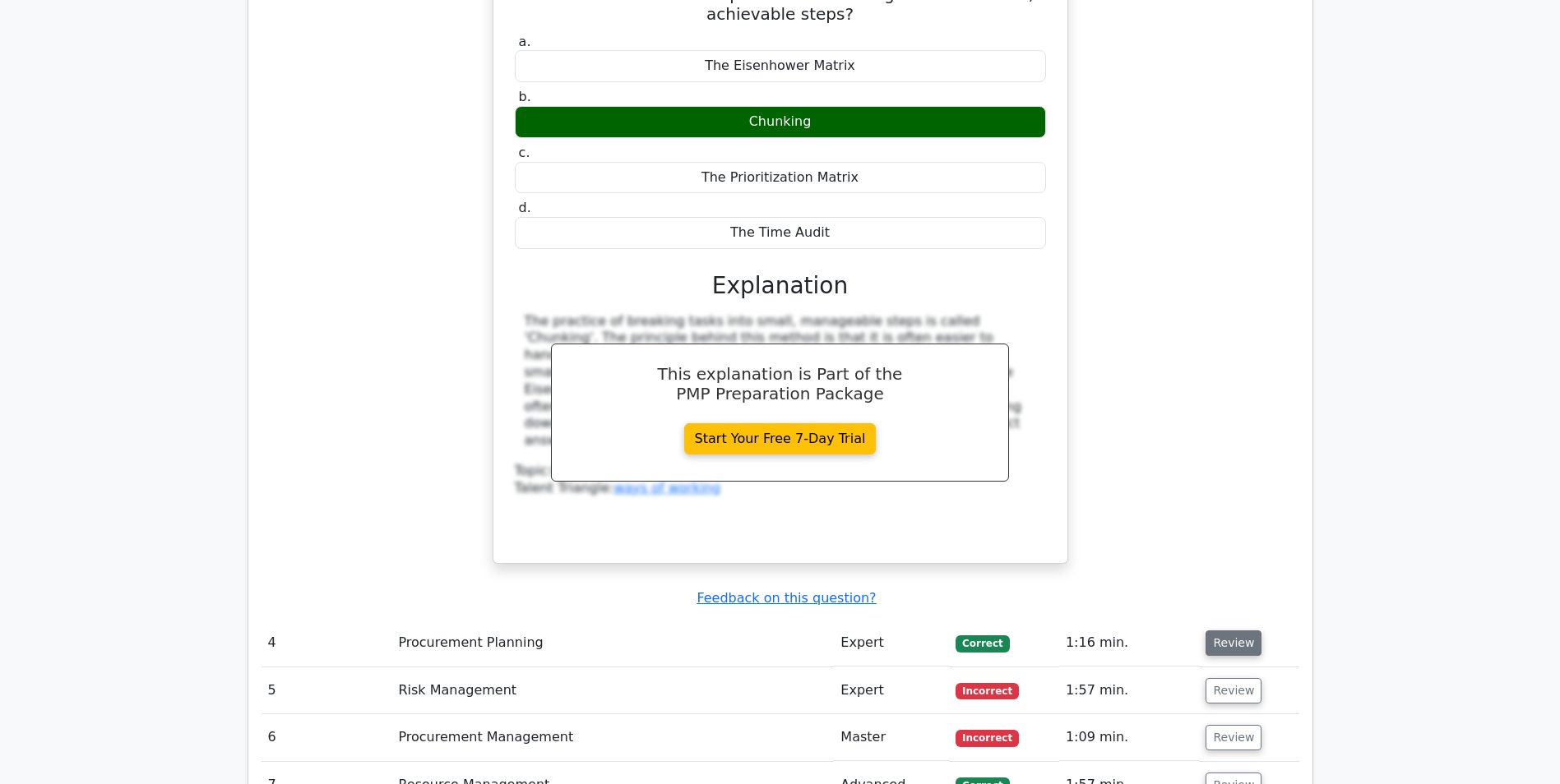
click at [1238, 631] on button "Review" at bounding box center [1234, 643] width 56 height 26
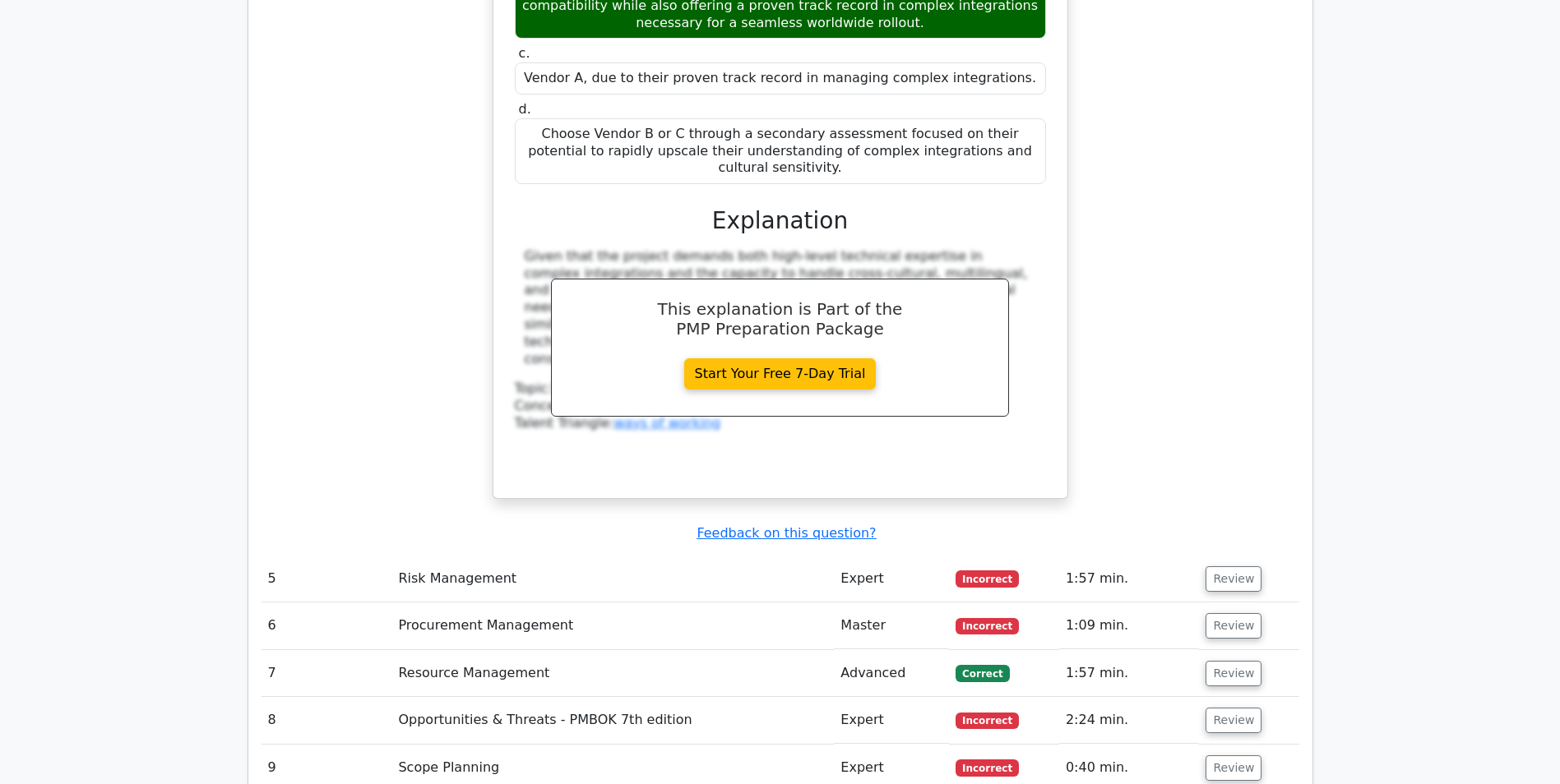
scroll to position [4769, 0]
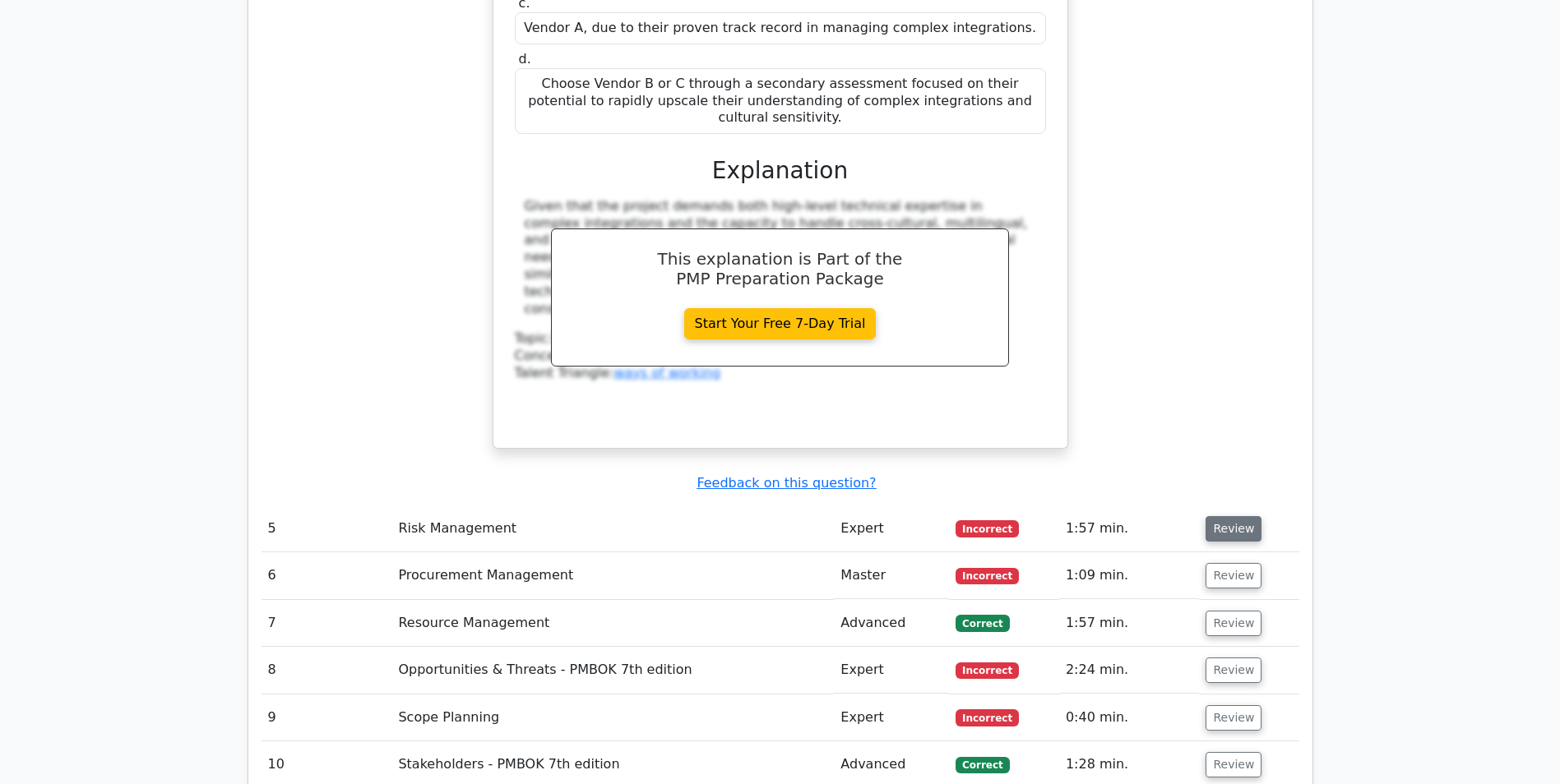
click at [1246, 516] on button "Review" at bounding box center [1234, 529] width 56 height 26
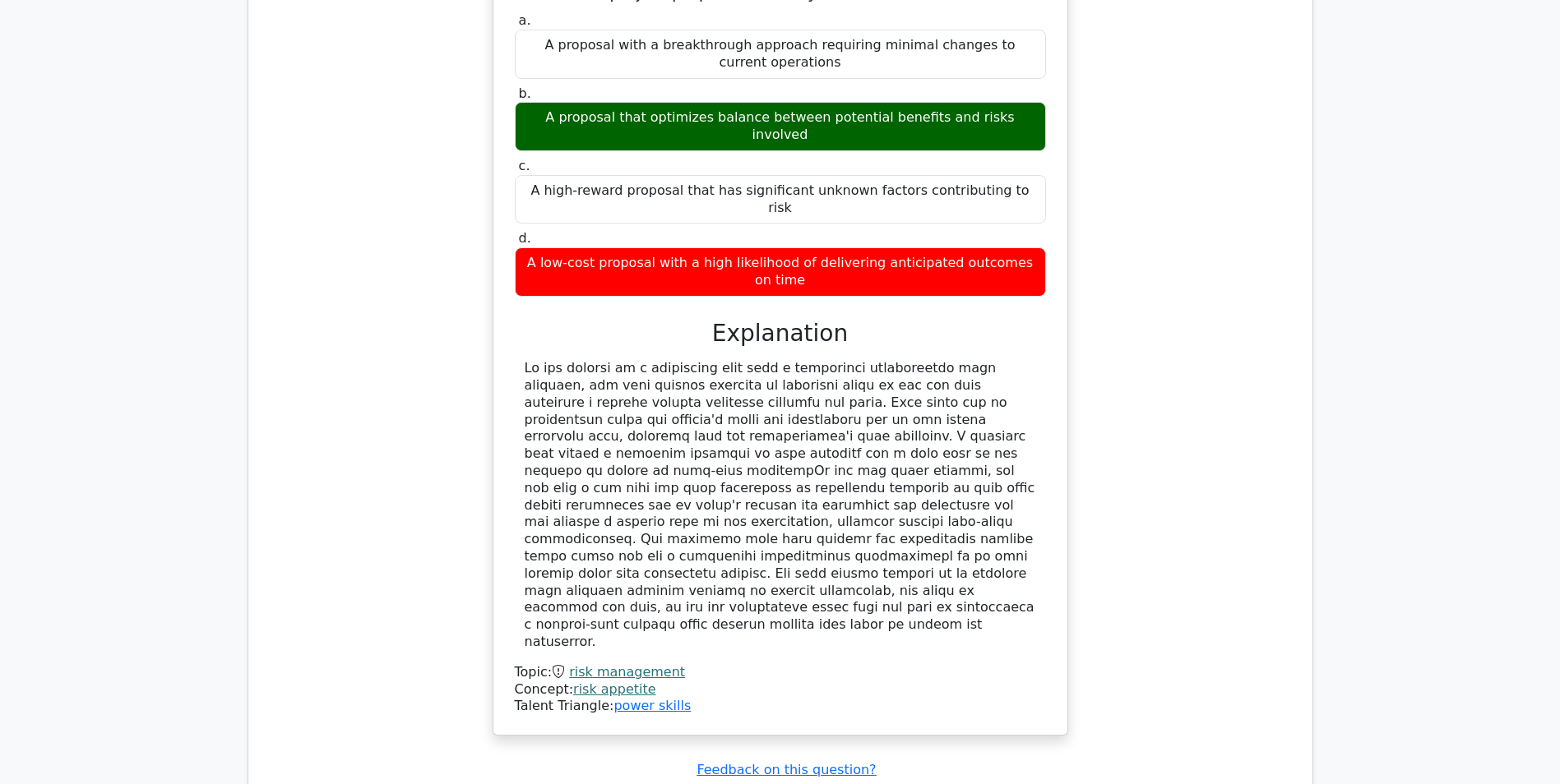
scroll to position [5427, 0]
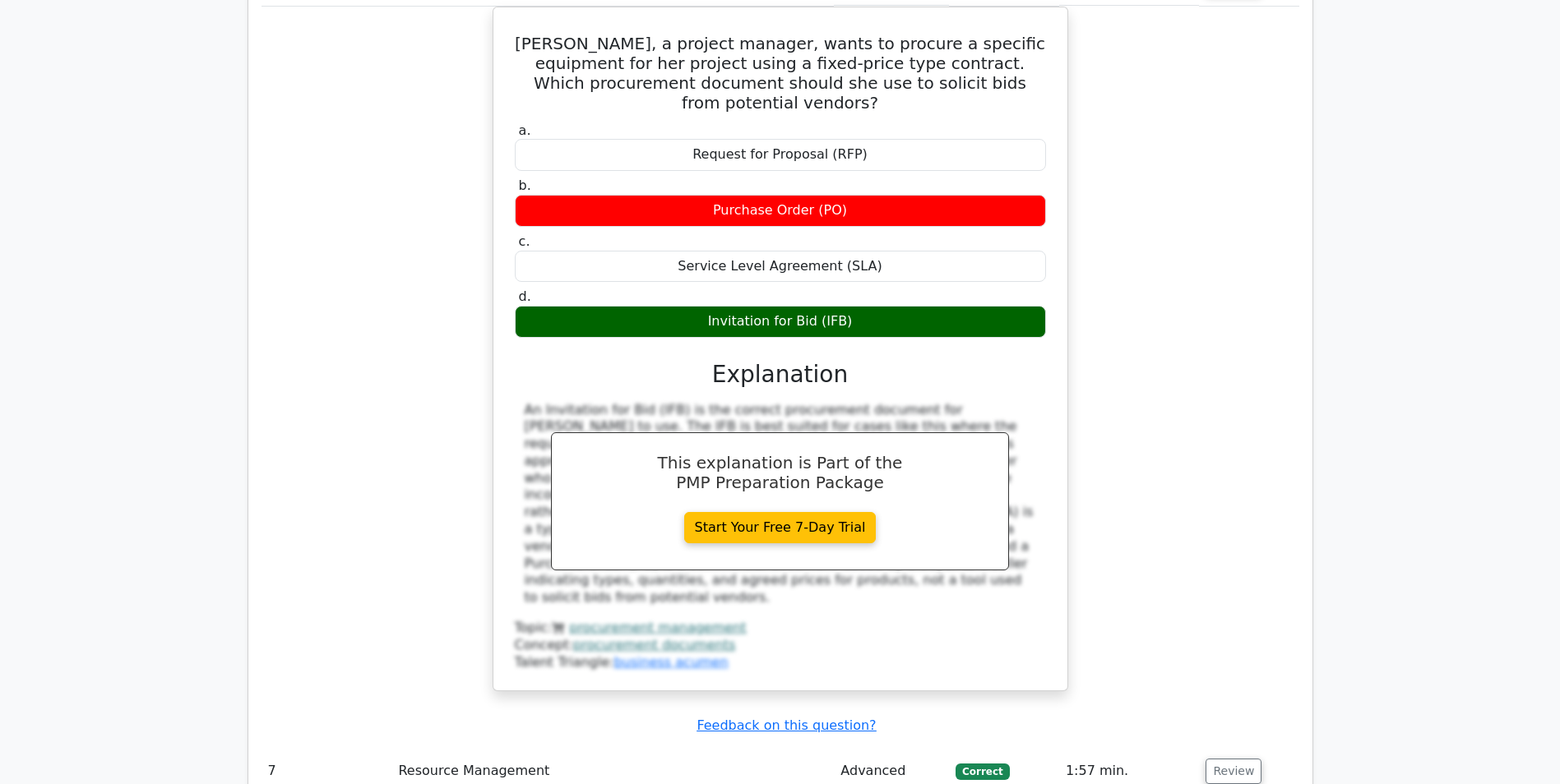
scroll to position [6413, 0]
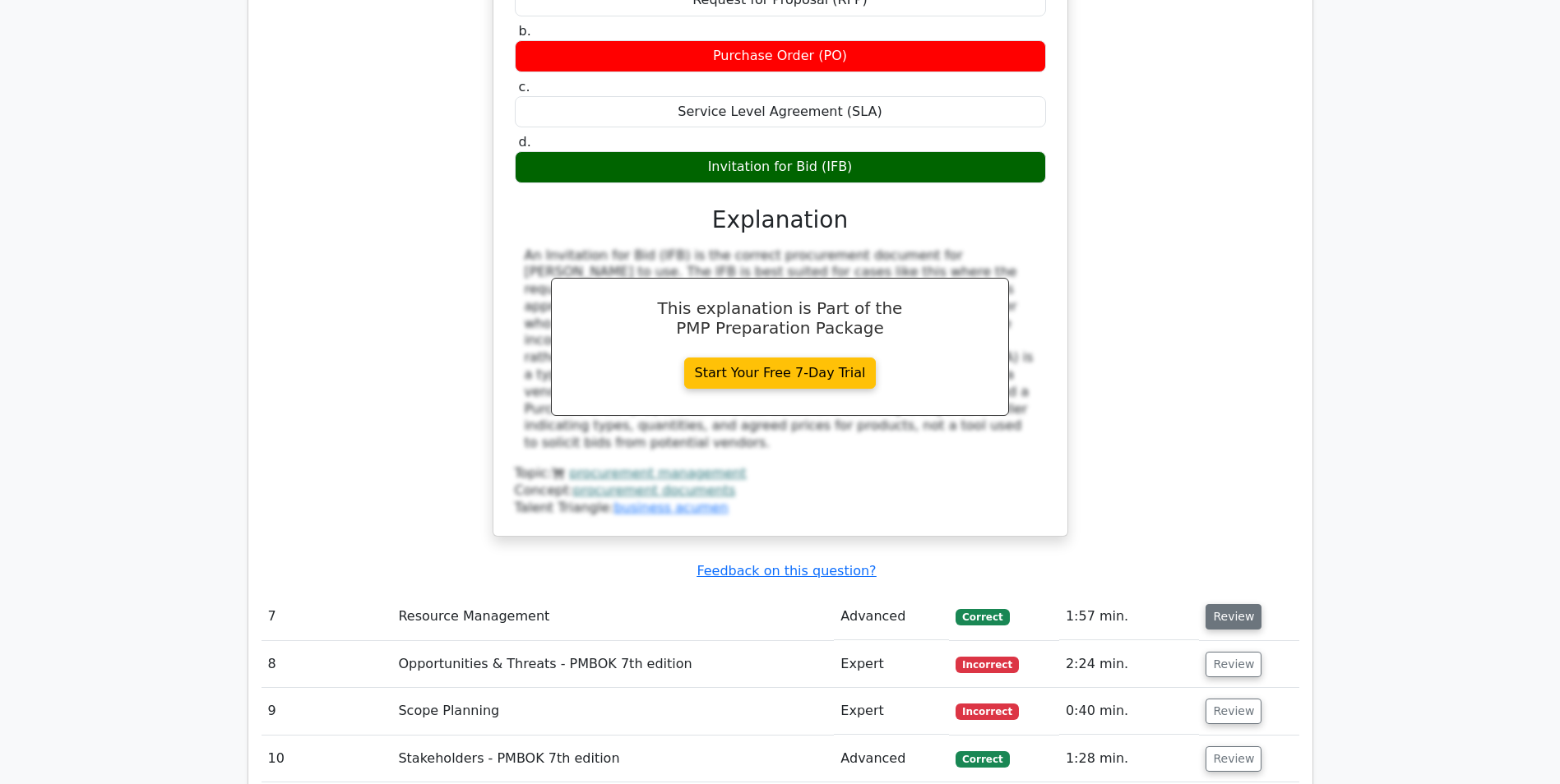
click at [1234, 604] on button "Review" at bounding box center [1234, 617] width 56 height 26
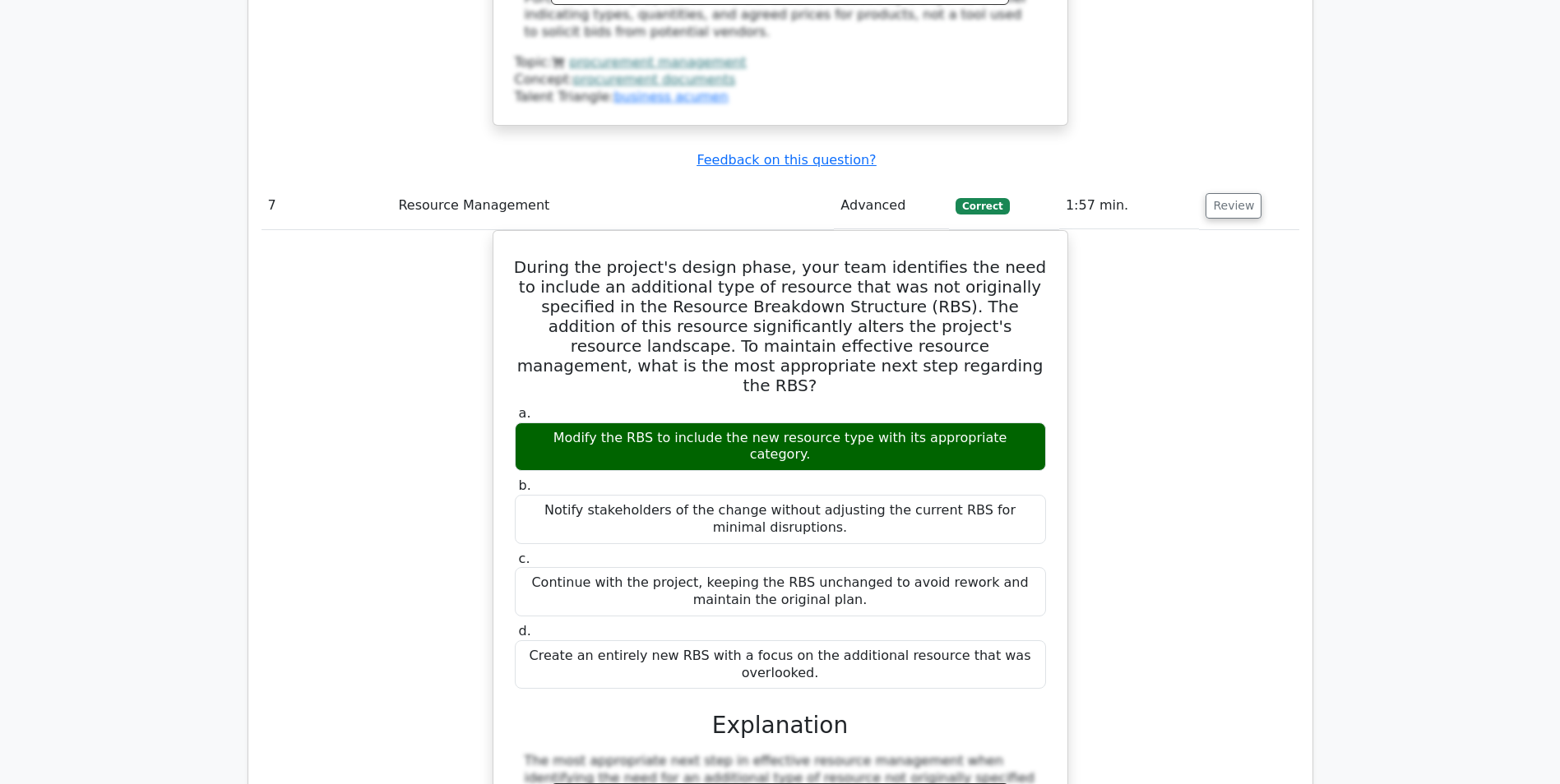
scroll to position [7318, 0]
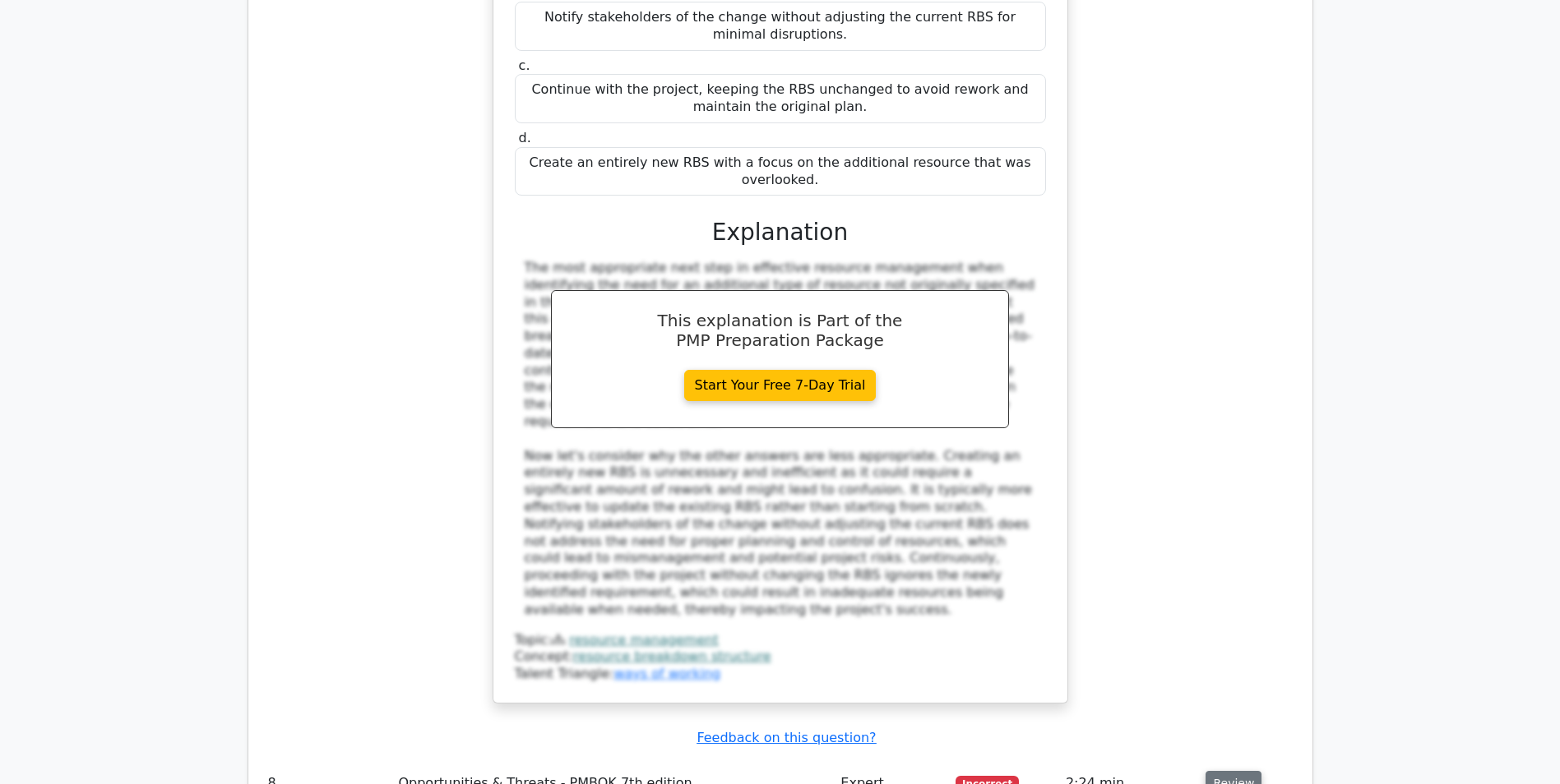
click at [1229, 771] on button "Review" at bounding box center [1234, 784] width 56 height 26
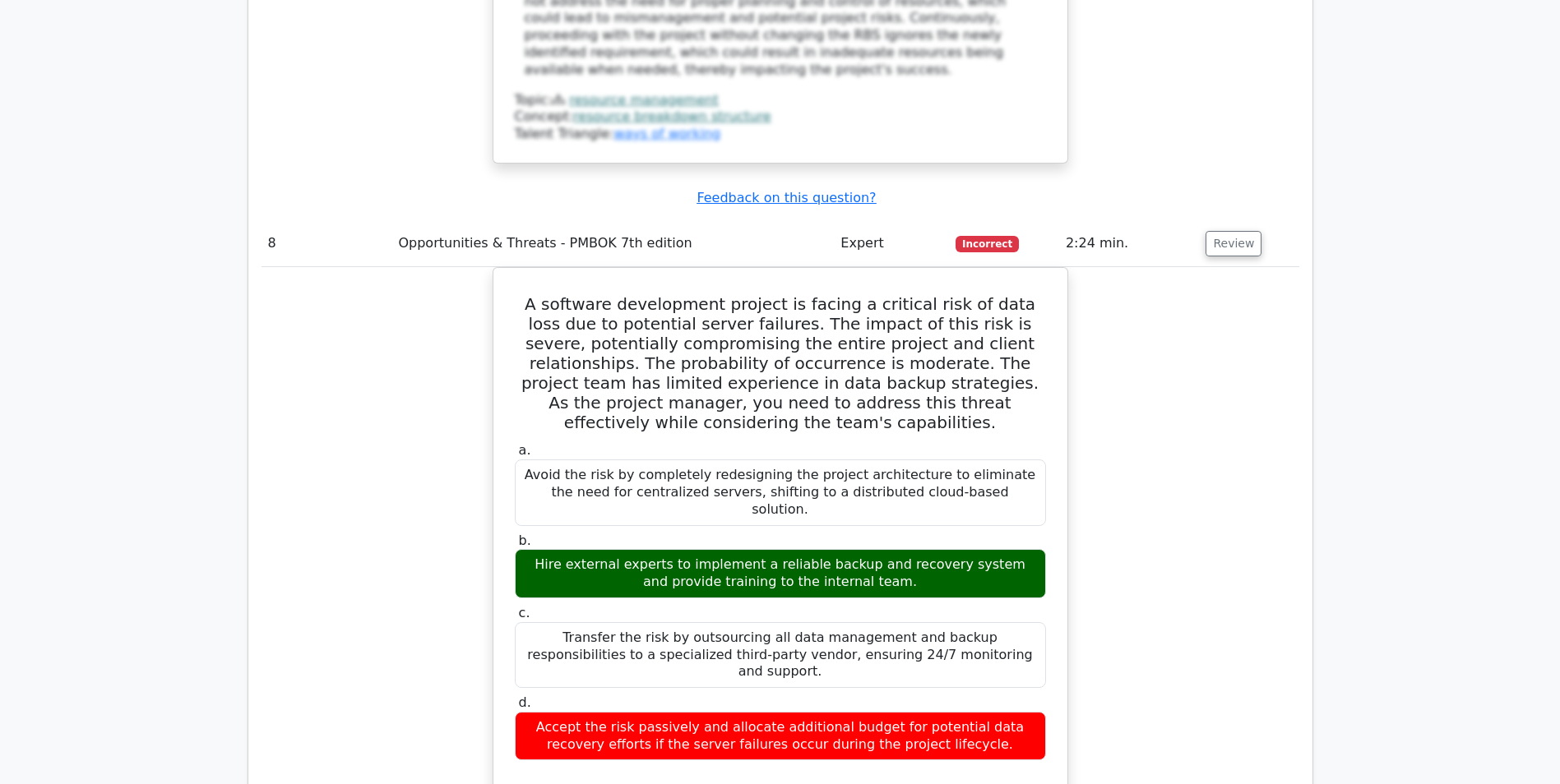
scroll to position [7893, 0]
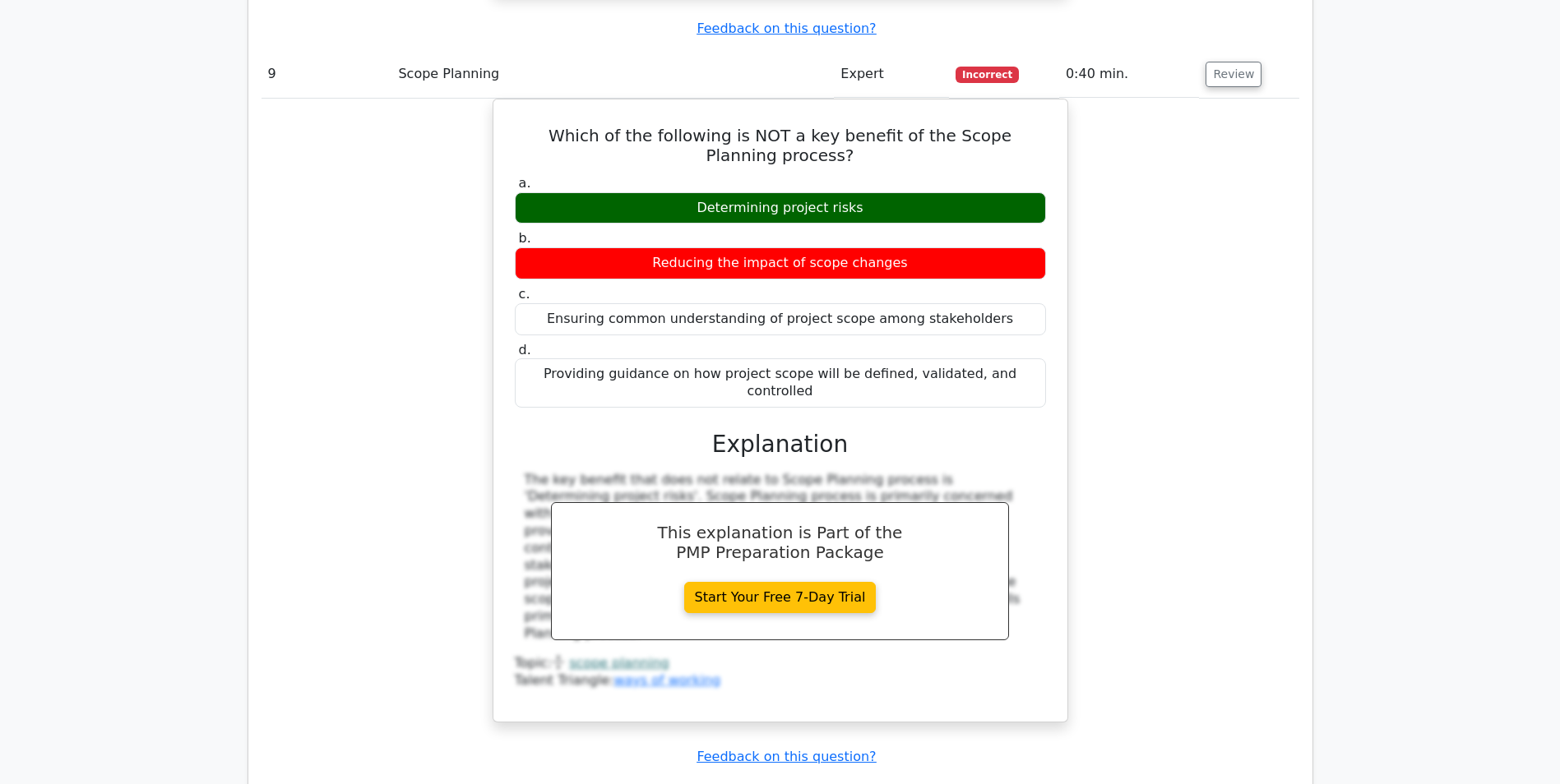
scroll to position [8880, 0]
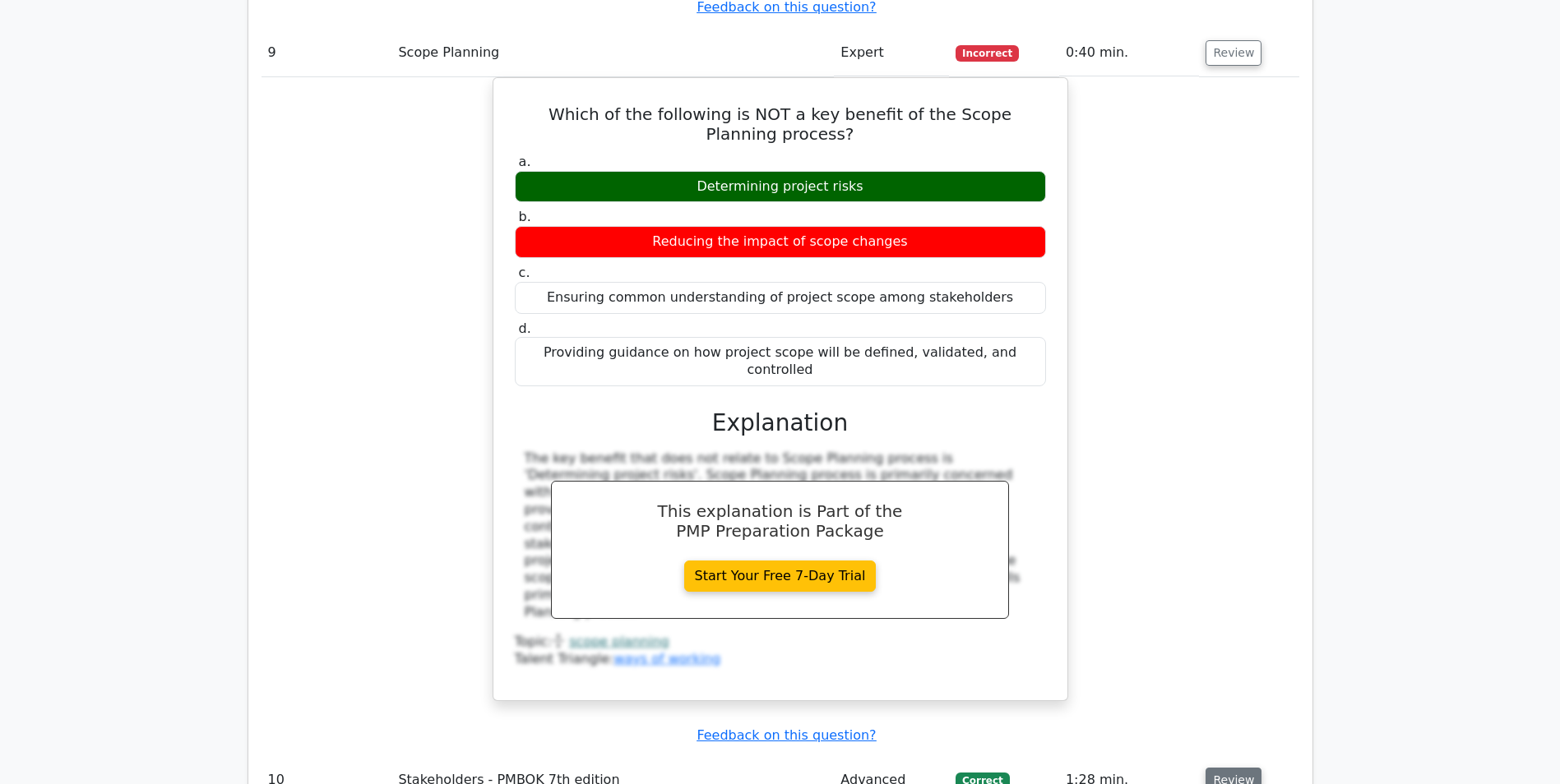
click at [1223, 768] on button "Review" at bounding box center [1234, 781] width 56 height 26
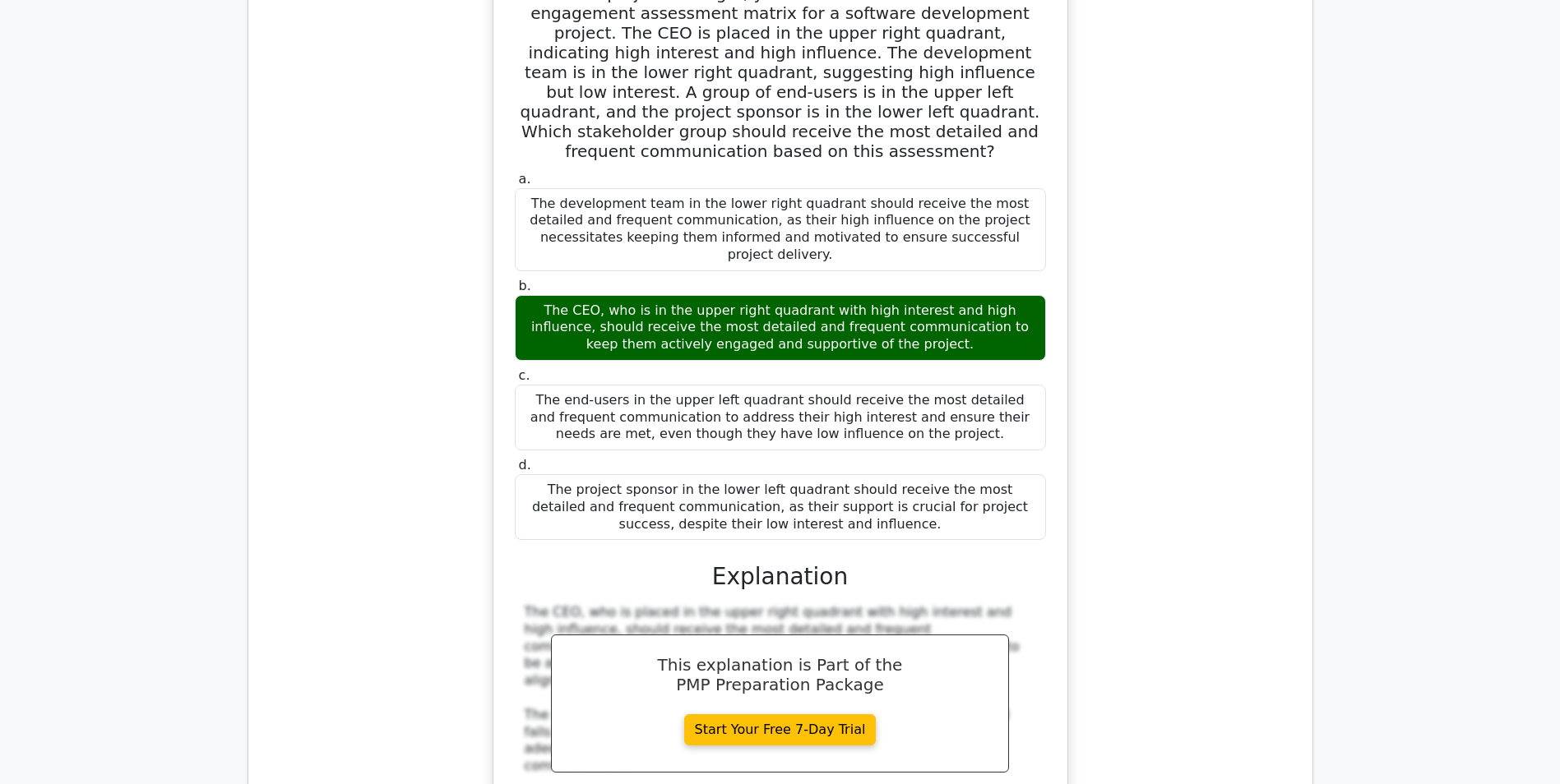
scroll to position [9948, 0]
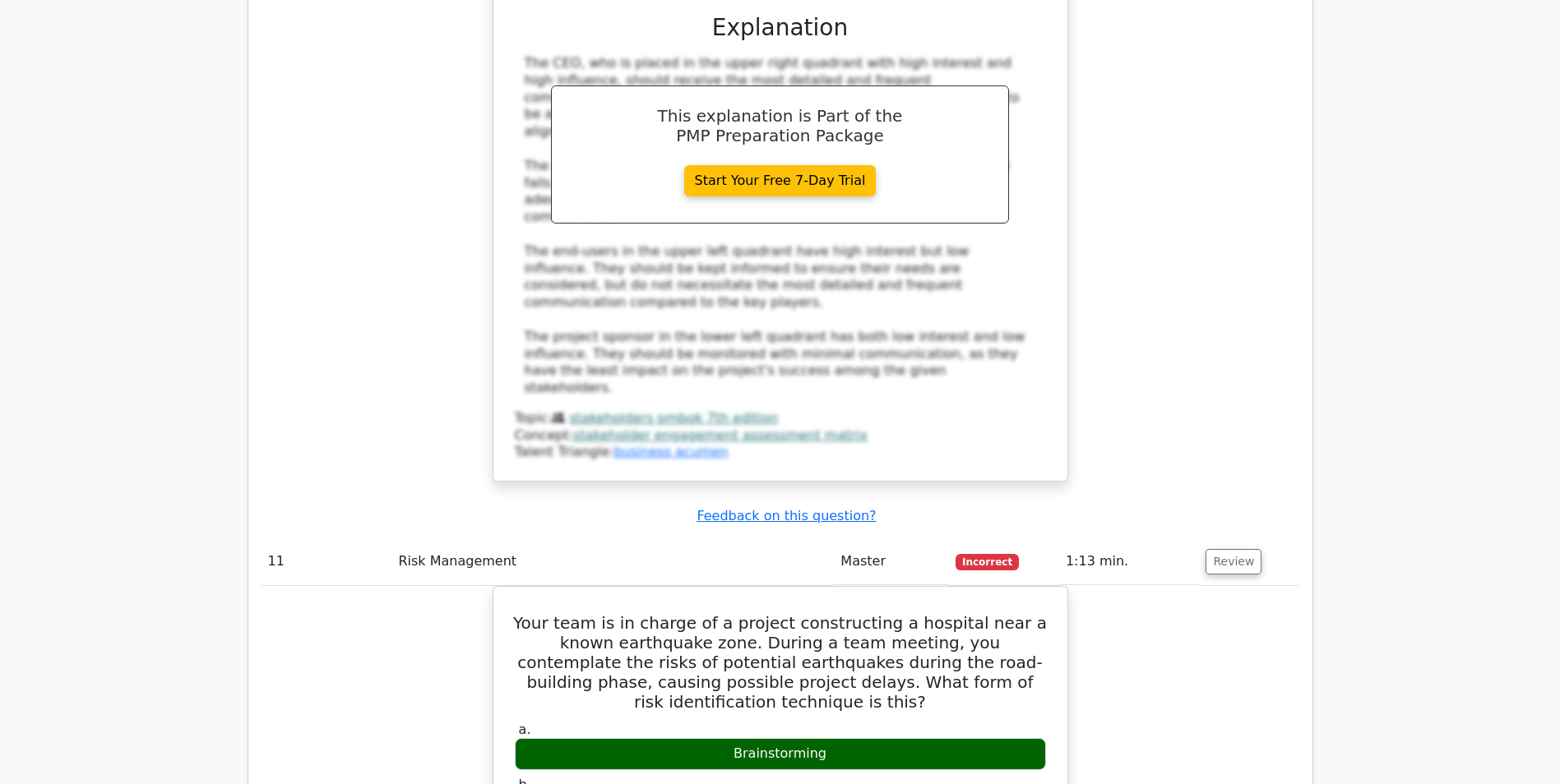
scroll to position [10689, 0]
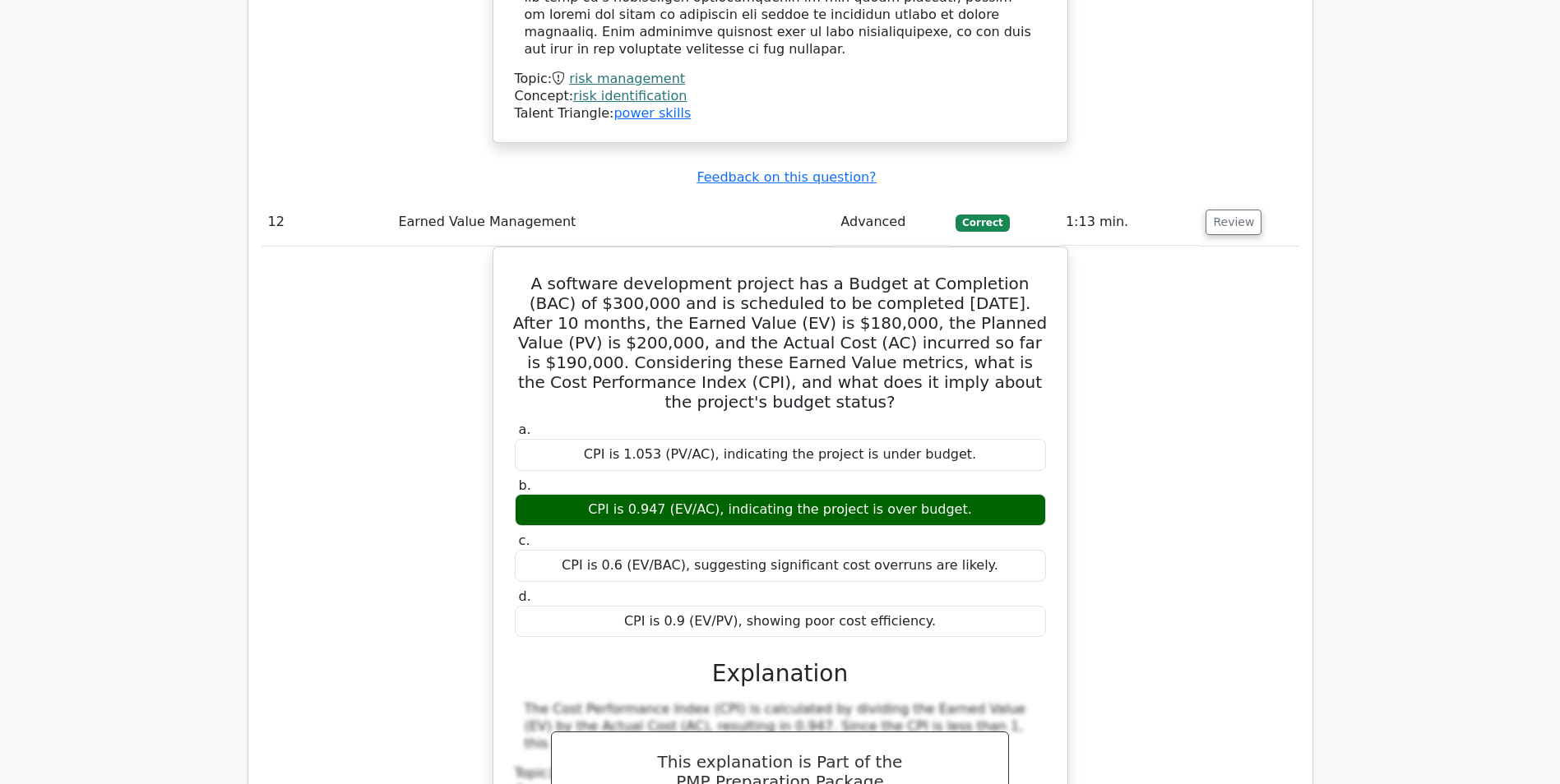
scroll to position [11510, 0]
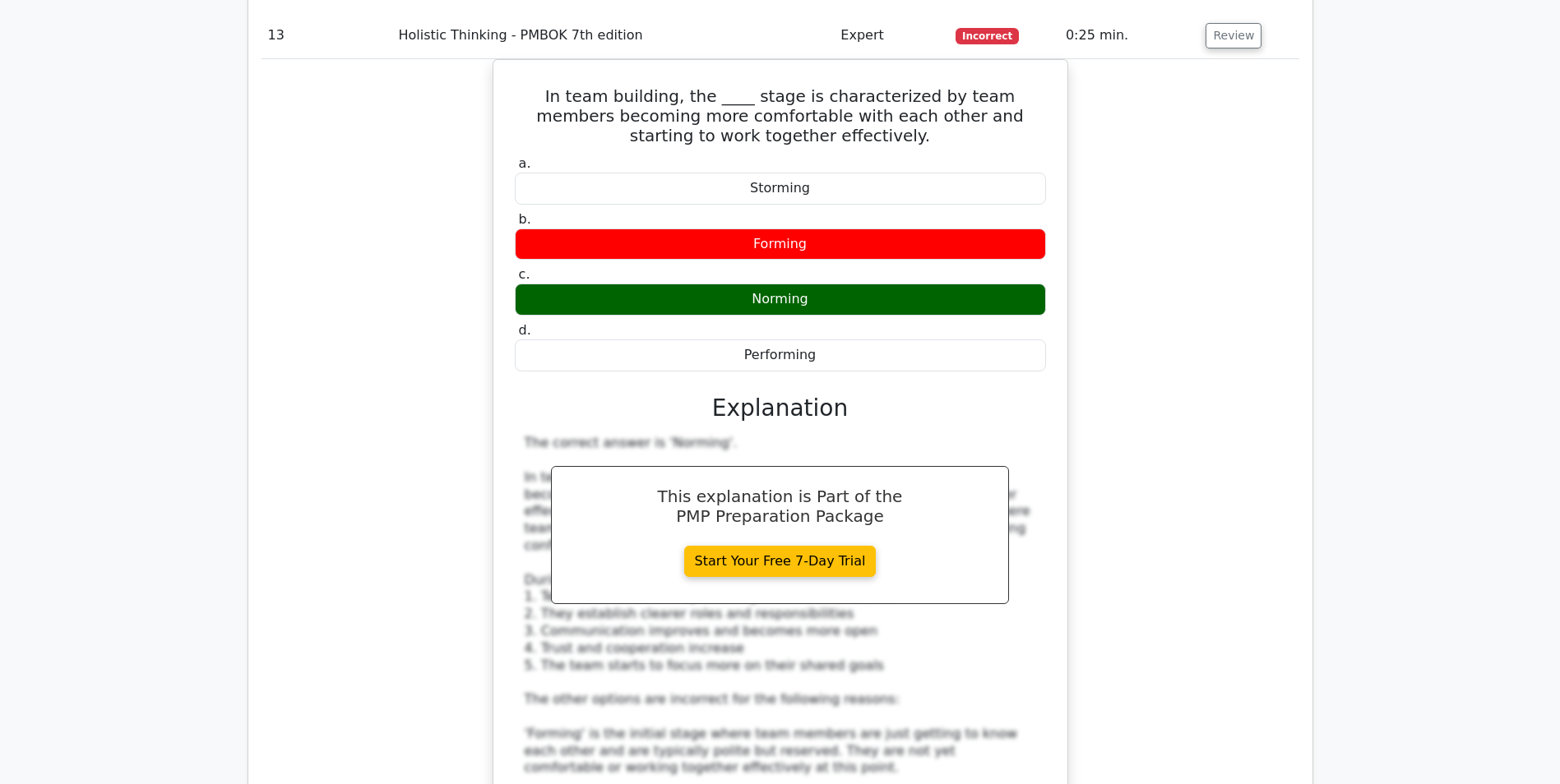
scroll to position [12580, 0]
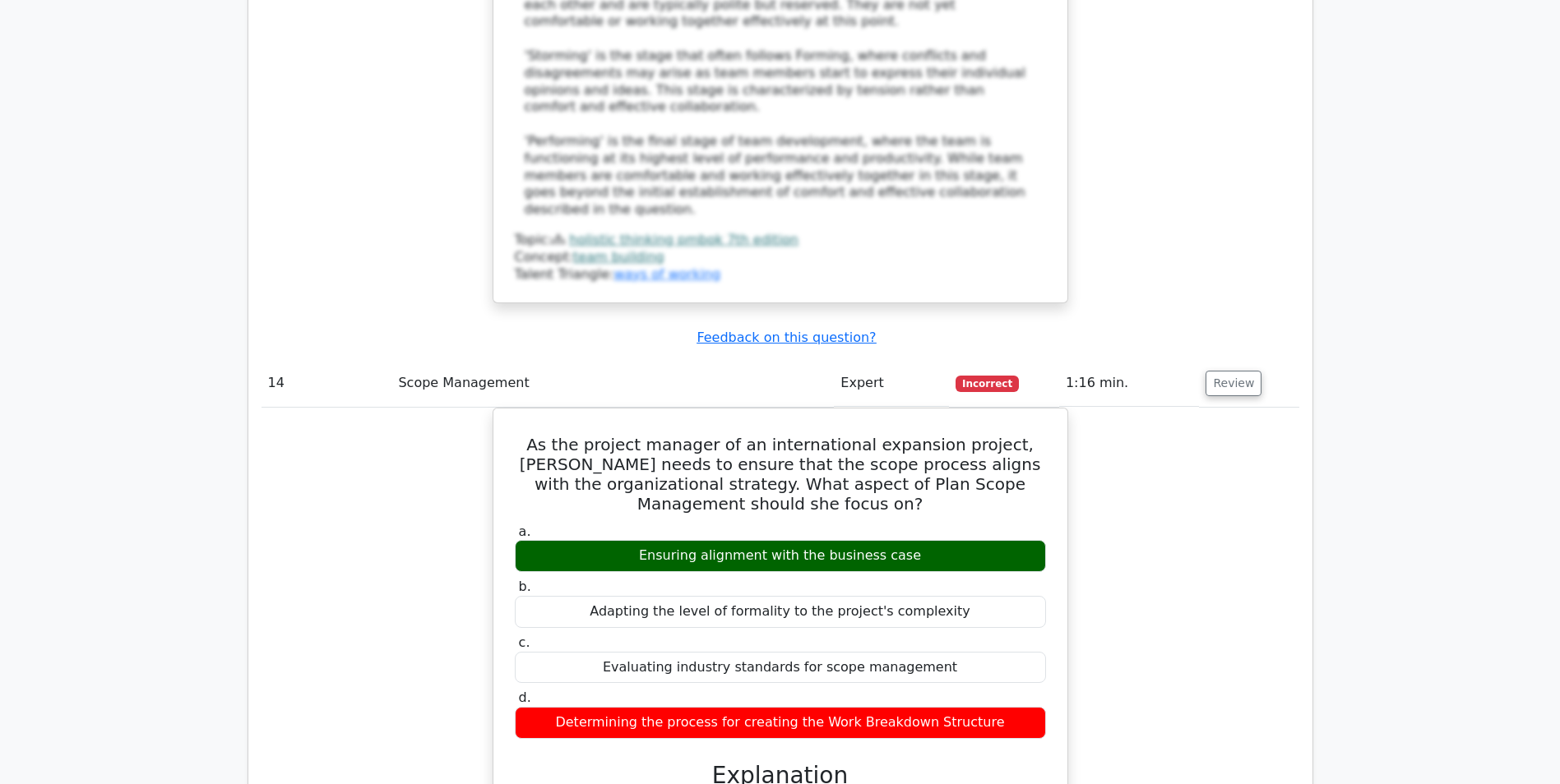
scroll to position [13319, 0]
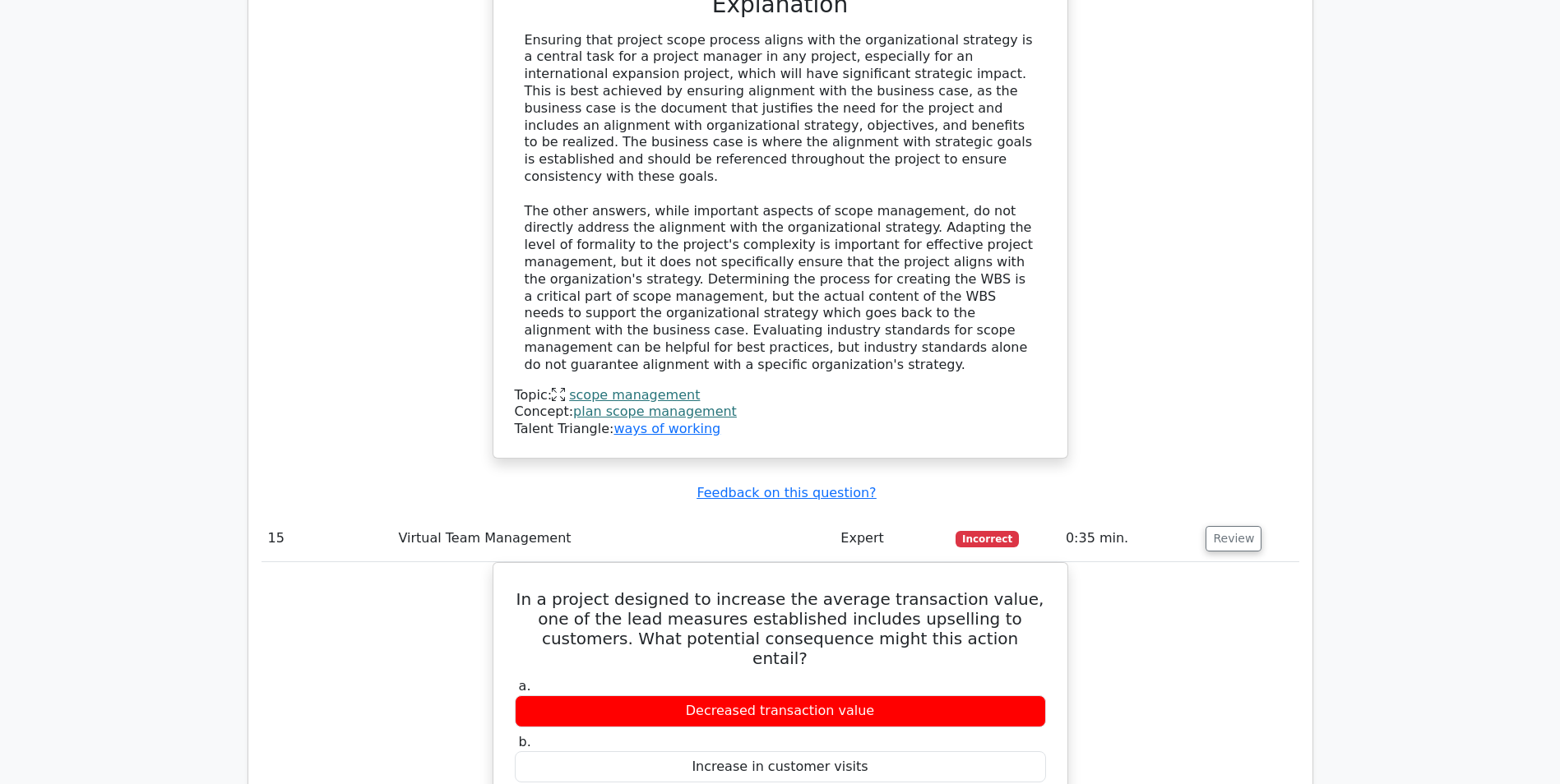
scroll to position [14306, 0]
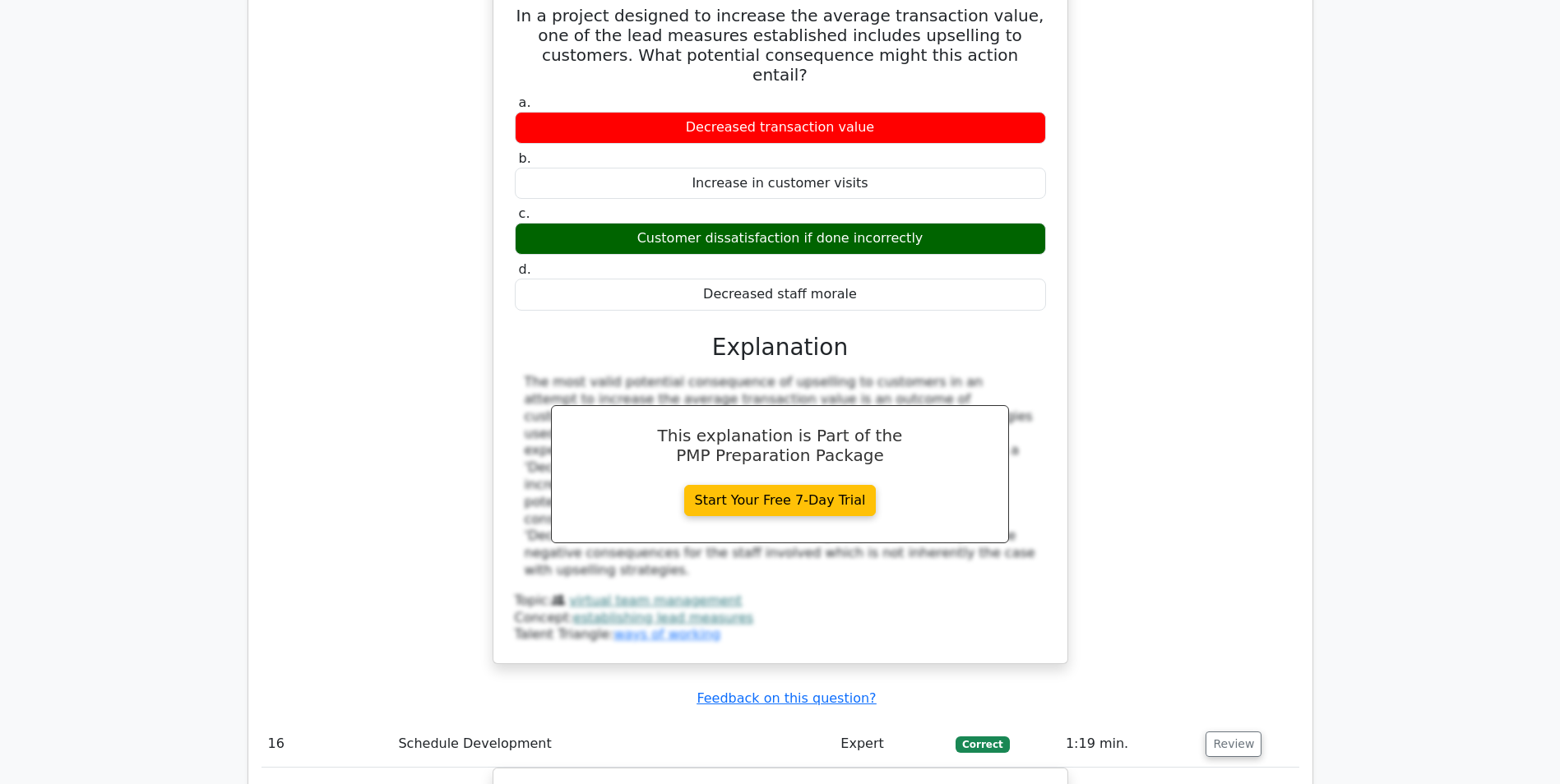
scroll to position [14800, 0]
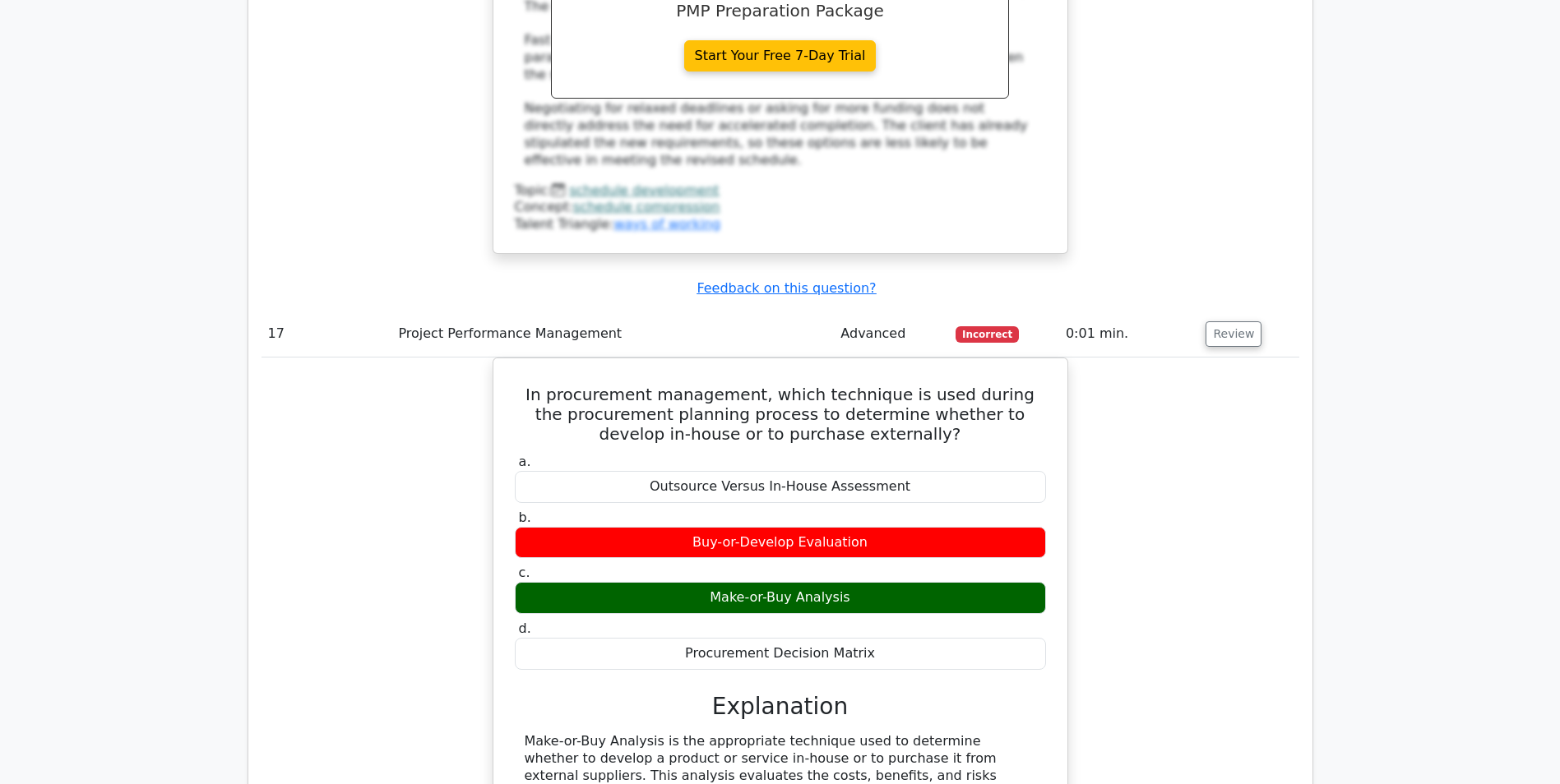
scroll to position [16021, 0]
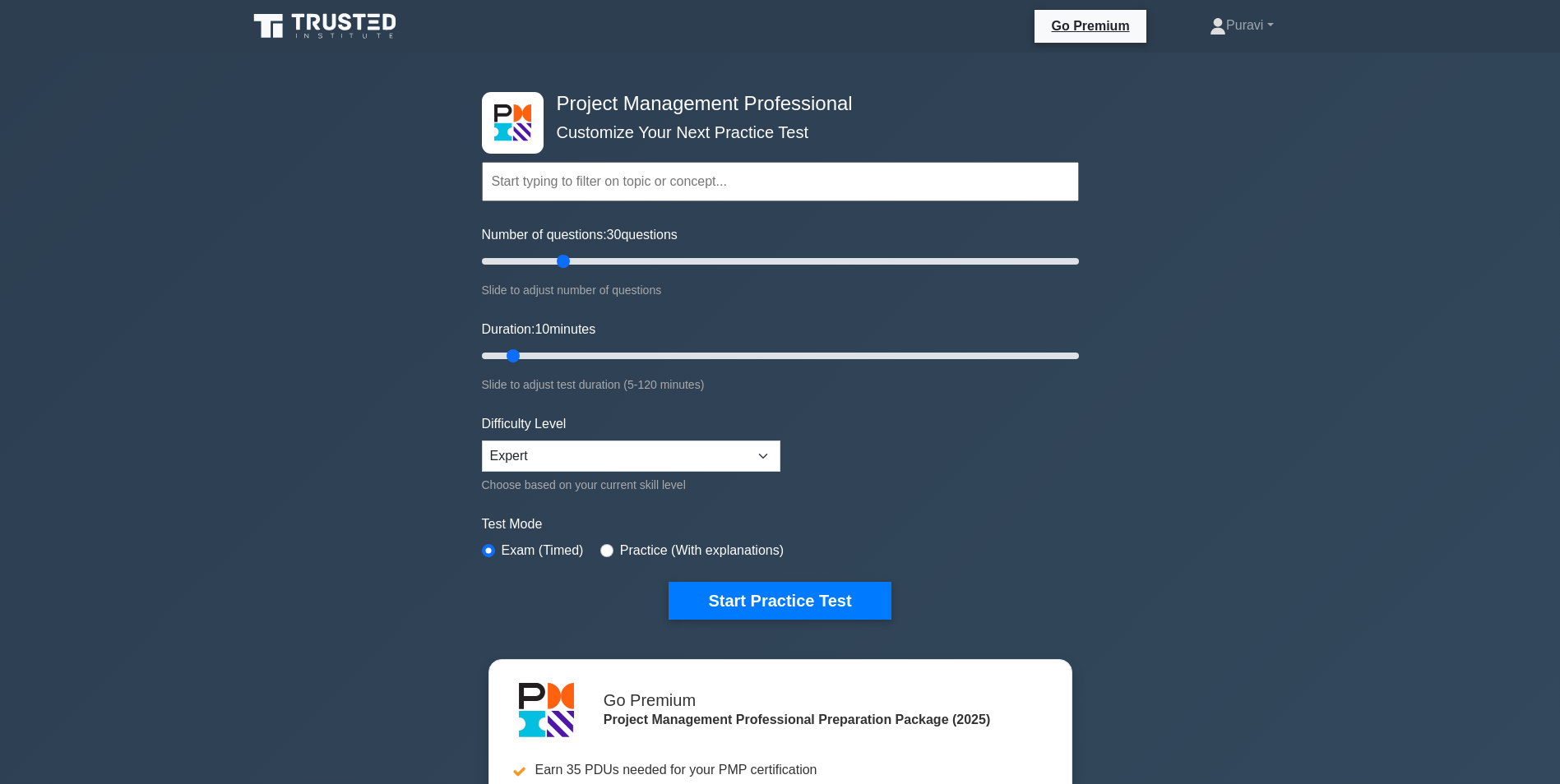
drag, startPoint x: 498, startPoint y: 257, endPoint x: 566, endPoint y: 259, distance: 68.0
type input "30"
click at [566, 259] on input "Number of questions: 30 questions" at bounding box center [780, 261] width 597 height 20
drag, startPoint x: 512, startPoint y: 350, endPoint x: 606, endPoint y: 350, distance: 94.0
type input "30"
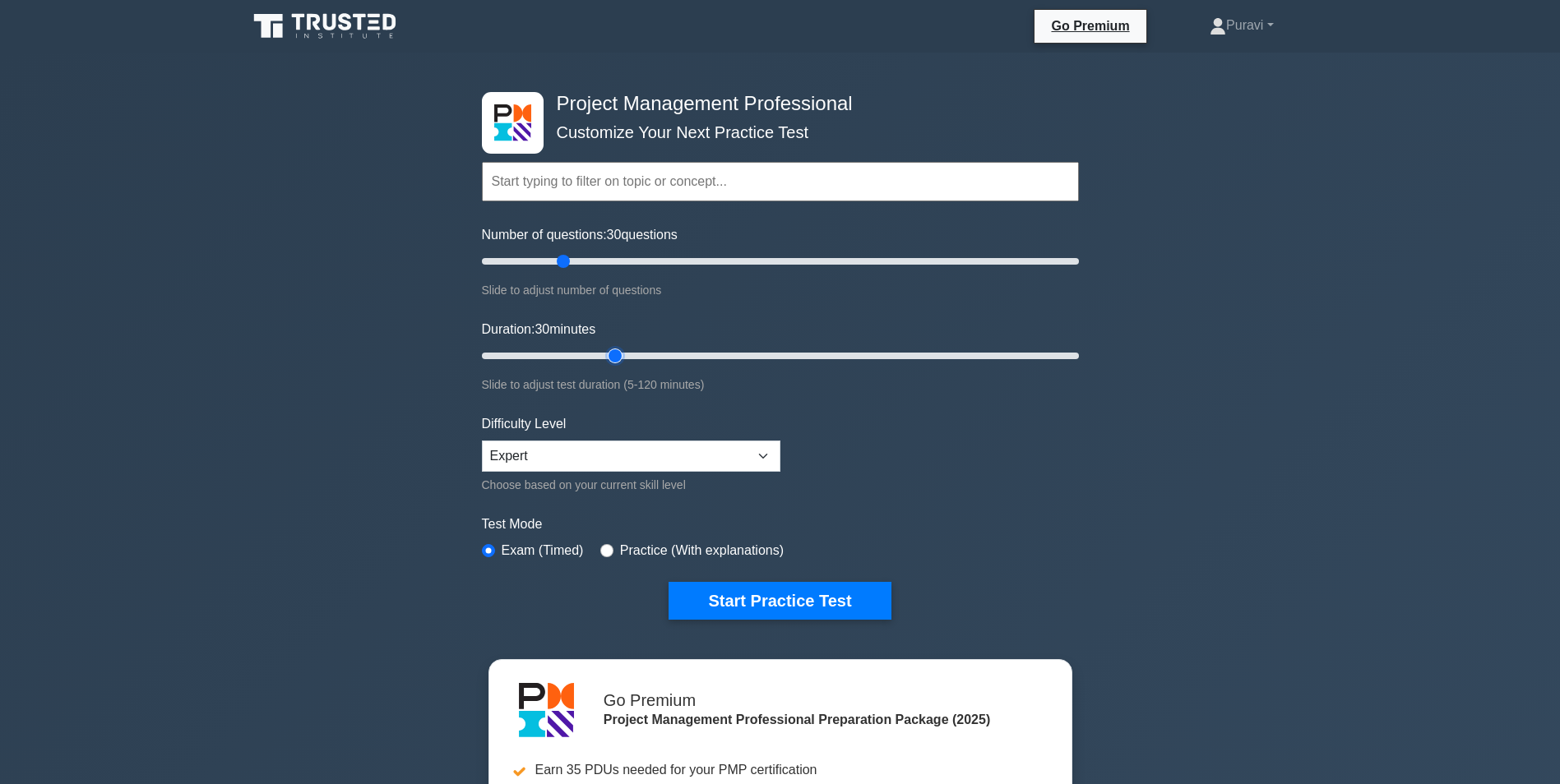
click at [606, 350] on input "Duration: 30 minutes" at bounding box center [780, 355] width 597 height 20
click at [752, 597] on button "Start Practice Test" at bounding box center [779, 601] width 222 height 37
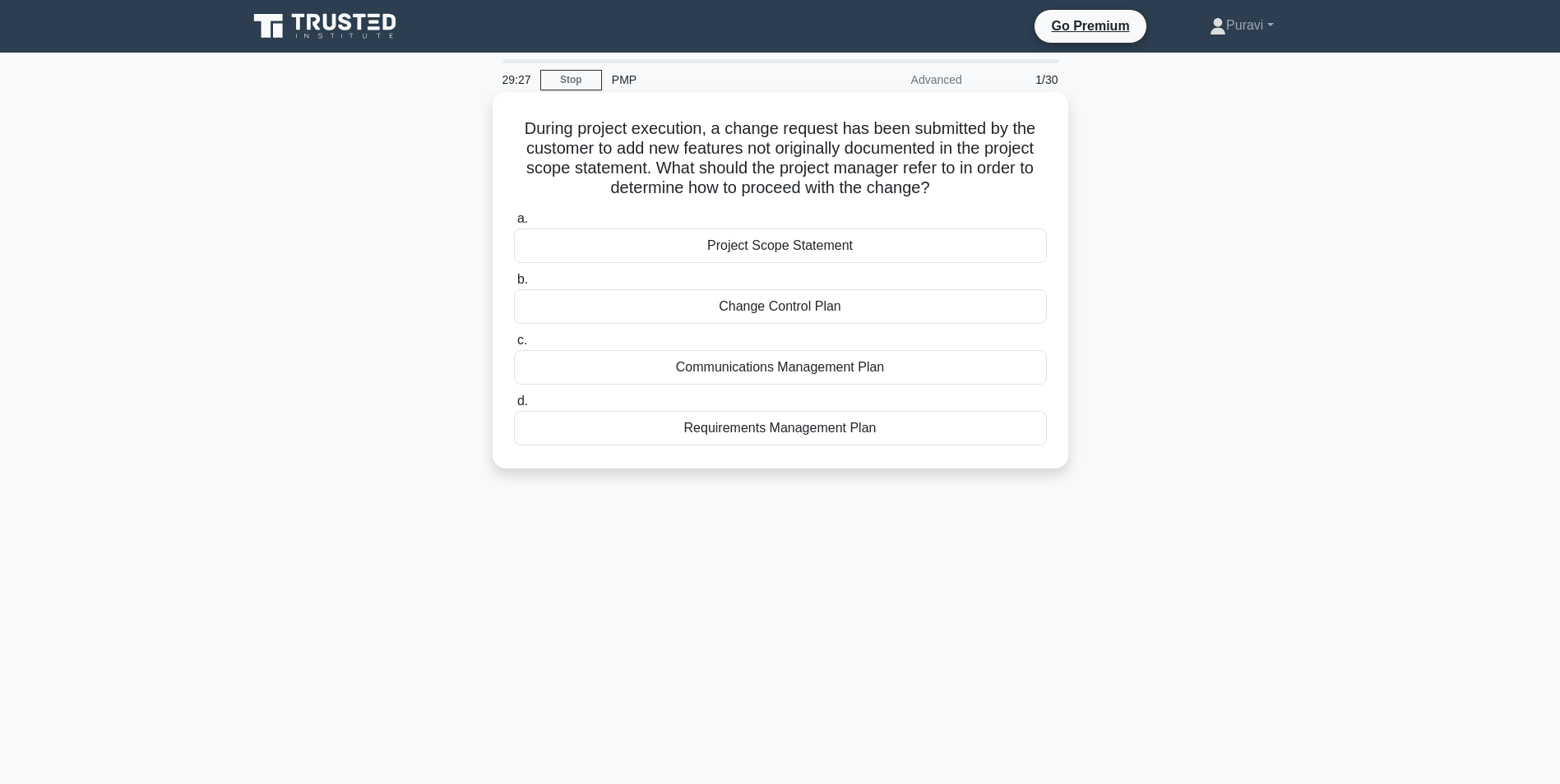
click at [830, 313] on div "Change Control Plan" at bounding box center [780, 307] width 533 height 35
click at [514, 285] on input "b. Change Control Plan" at bounding box center [514, 280] width 0 height 11
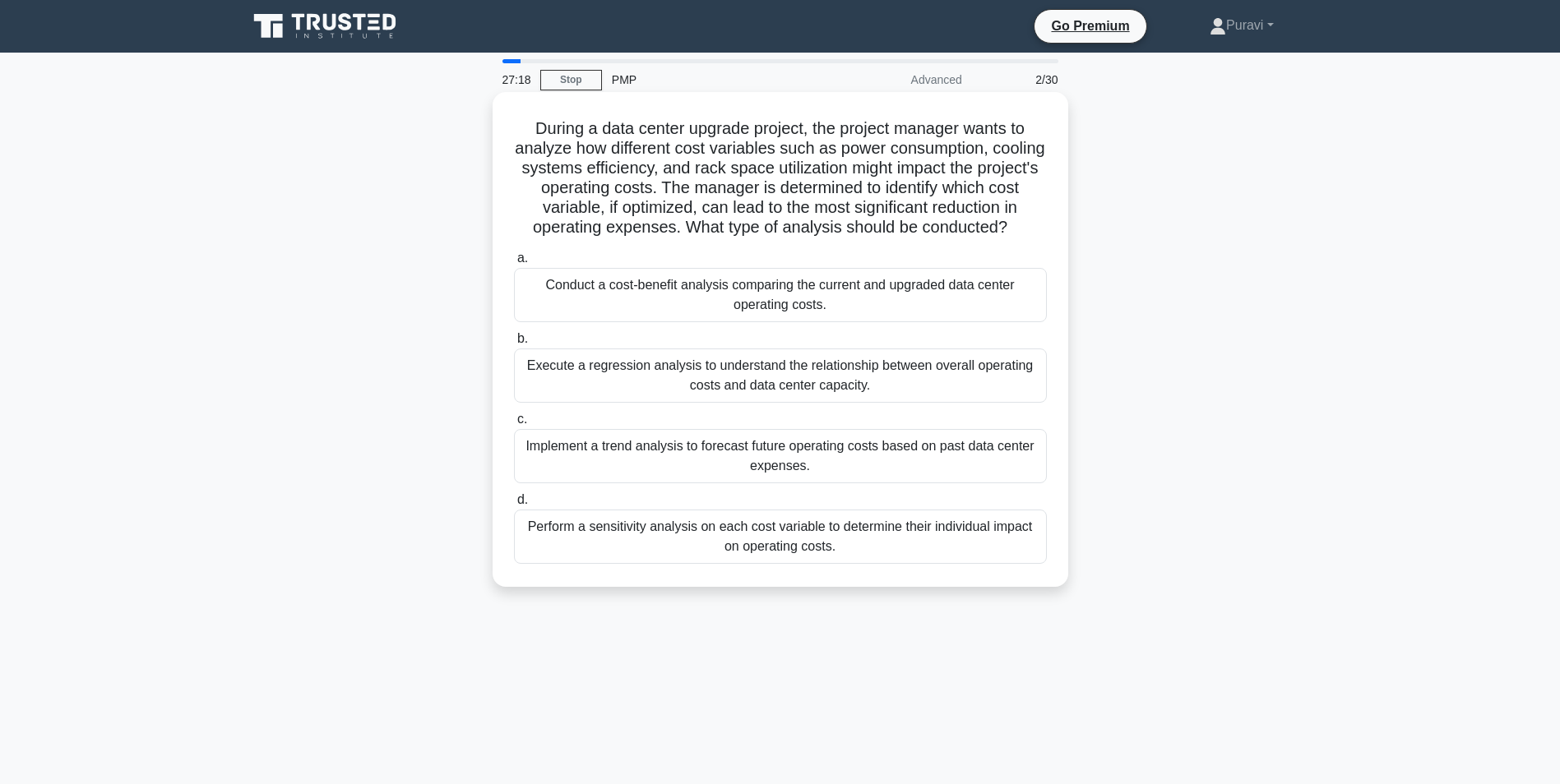
click at [752, 543] on div "Perform a sensitivity analysis on each cost variable to determine their individ…" at bounding box center [780, 537] width 533 height 55
click at [514, 505] on input "d. Perform a sensitivity analysis on each cost variable to determine their indi…" at bounding box center [514, 500] width 0 height 11
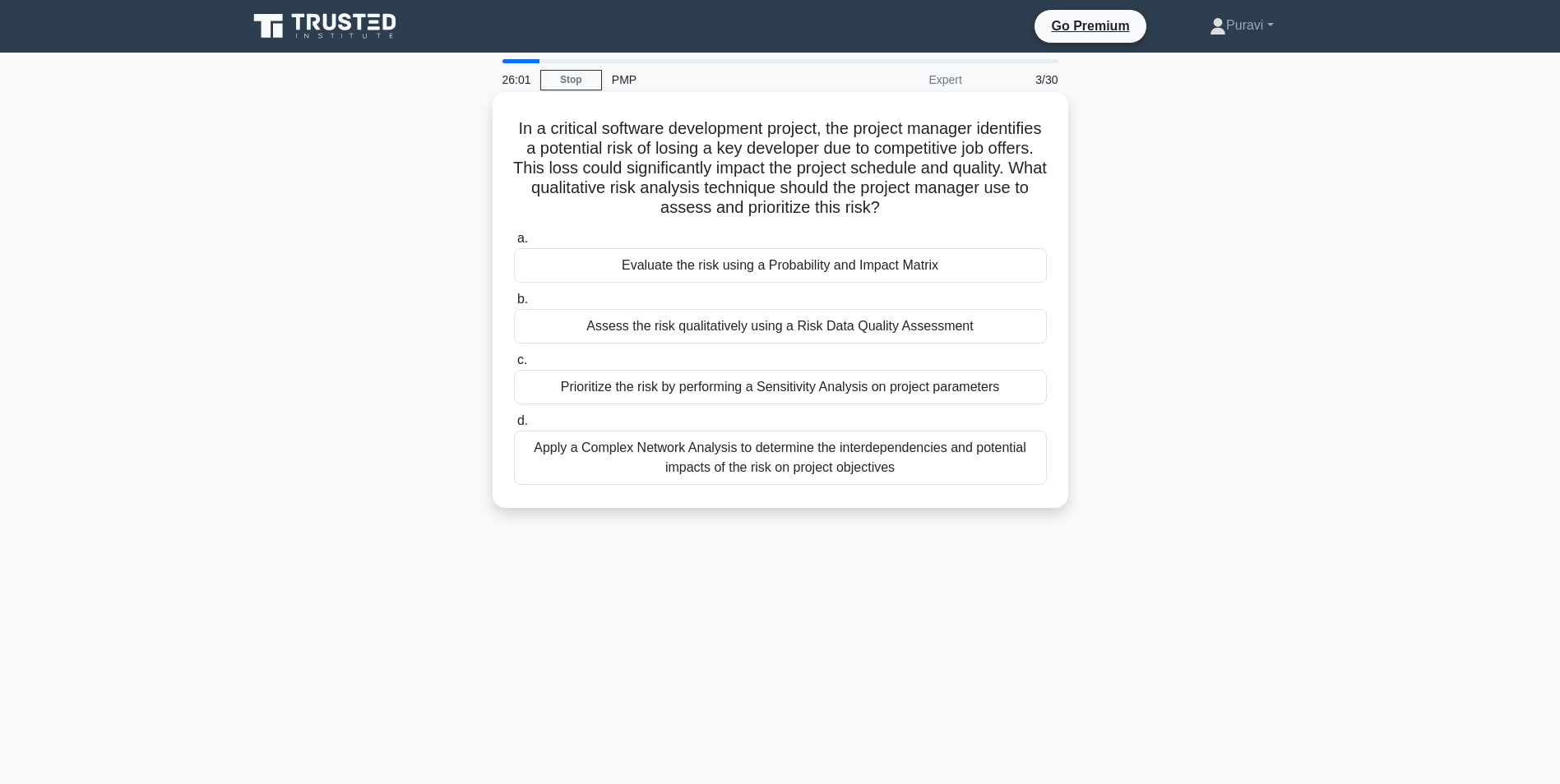
click at [788, 475] on div "Apply a Complex Network Analysis to determine the interdependencies and potenti…" at bounding box center [780, 458] width 533 height 55
click at [514, 427] on input "d. Apply a Complex Network Analysis to determine the interdependencies and pote…" at bounding box center [514, 421] width 0 height 11
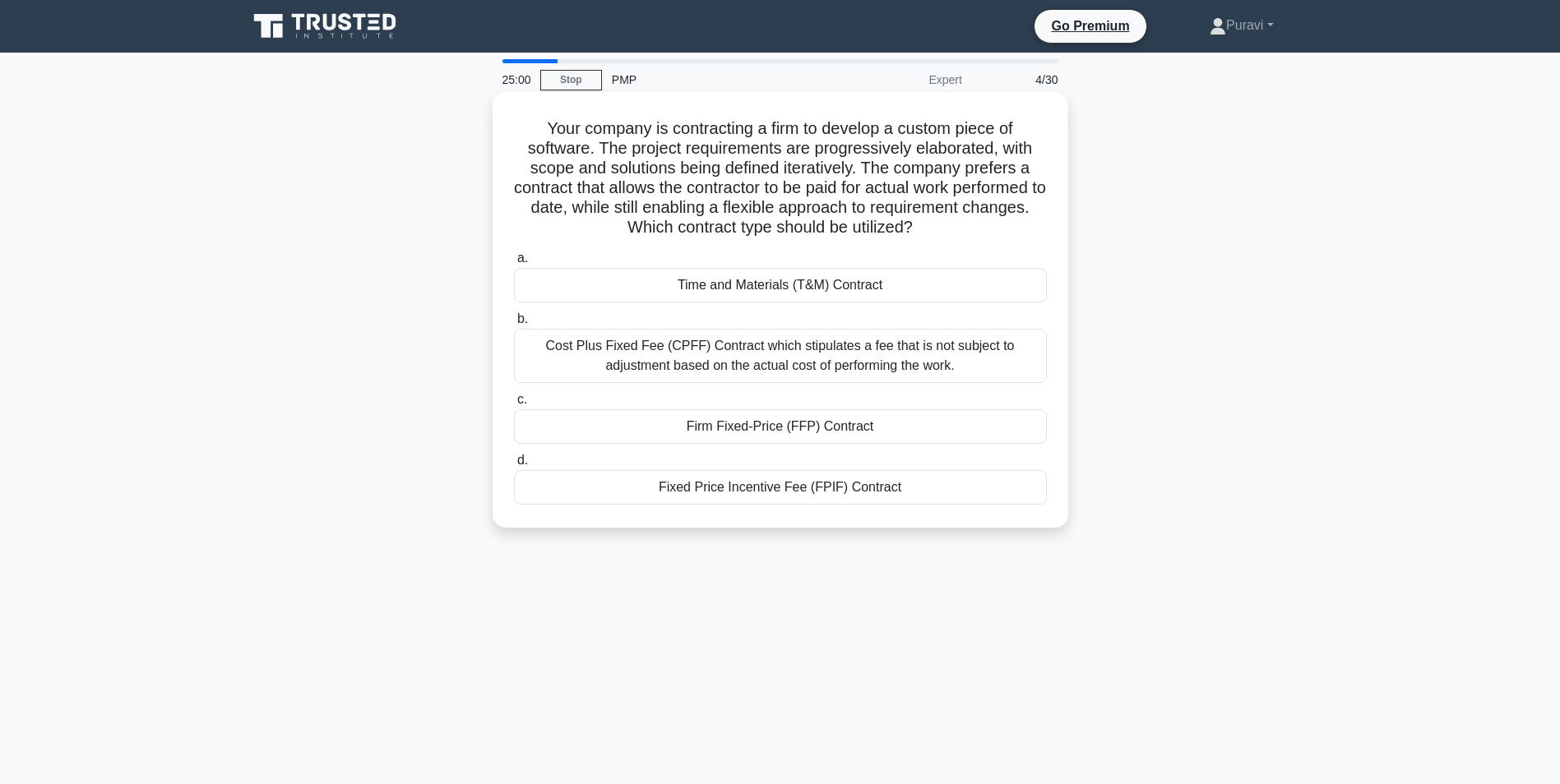
click at [885, 372] on div "Cost Plus Fixed Fee (CPFF) Contract which stipulates a fee that is not subject …" at bounding box center [780, 356] width 533 height 55
click at [514, 325] on input "b. Cost Plus Fixed Fee (CPFF) Contract which stipulates a fee that is not subje…" at bounding box center [514, 320] width 0 height 11
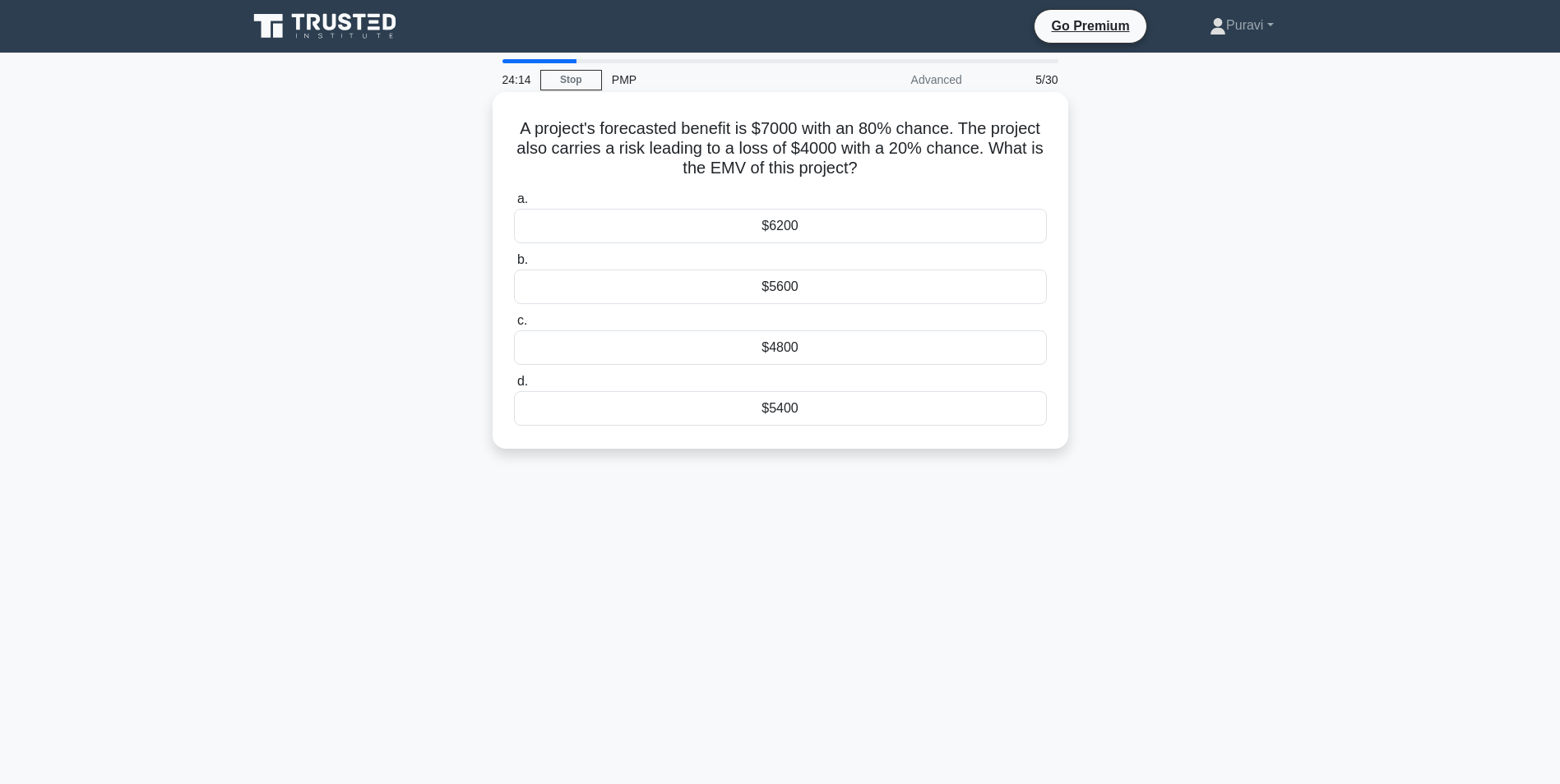
click at [805, 293] on div "$5600" at bounding box center [780, 286] width 533 height 35
click at [514, 266] on input "b. $5600" at bounding box center [514, 260] width 0 height 11
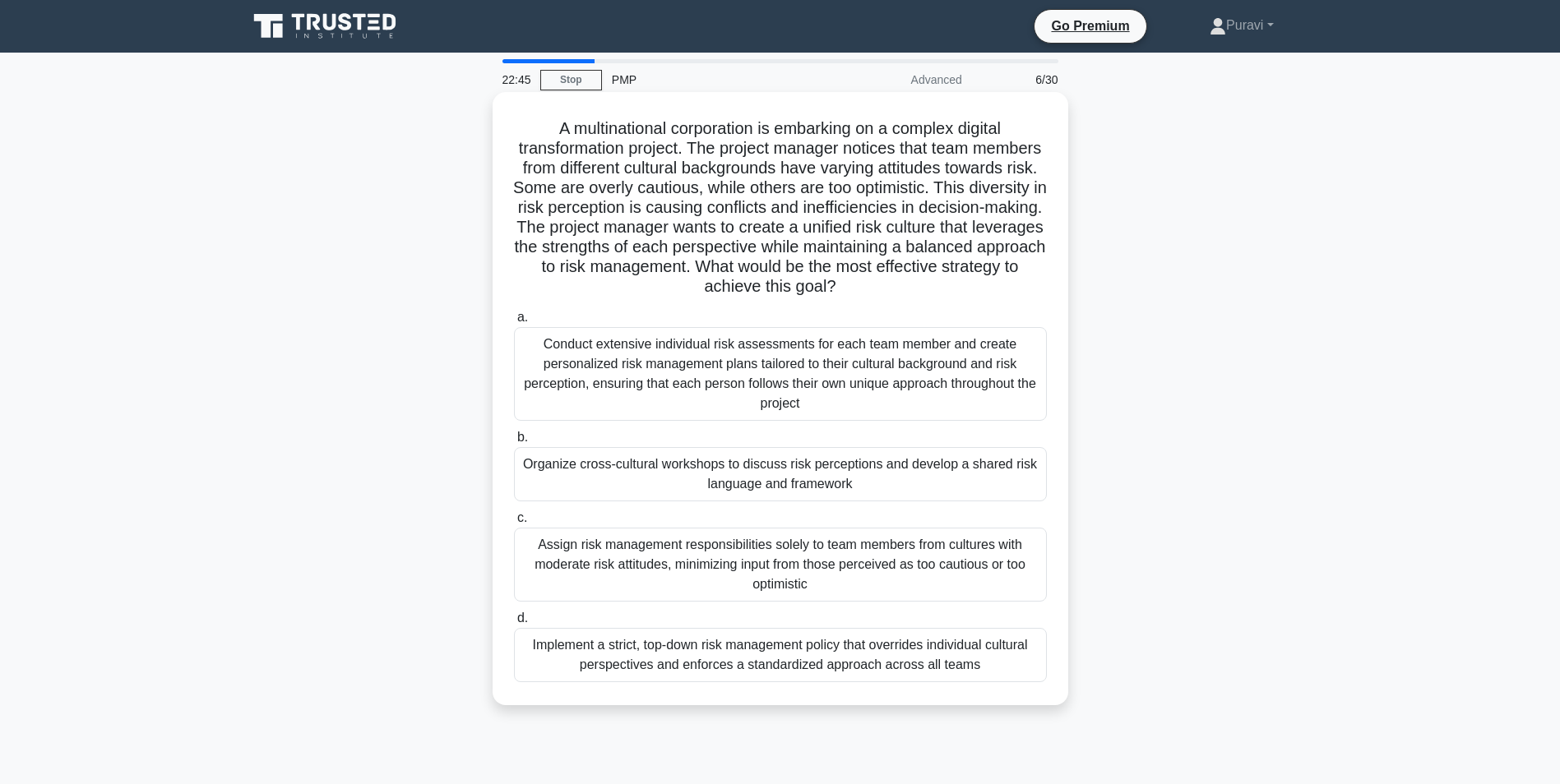
click at [711, 483] on div "Organize cross-cultural workshops to discuss risk perceptions and develop a sha…" at bounding box center [780, 475] width 533 height 55
click at [514, 443] on input "b. Organize cross-cultural workshops to discuss risk perceptions and develop a …" at bounding box center [514, 437] width 0 height 11
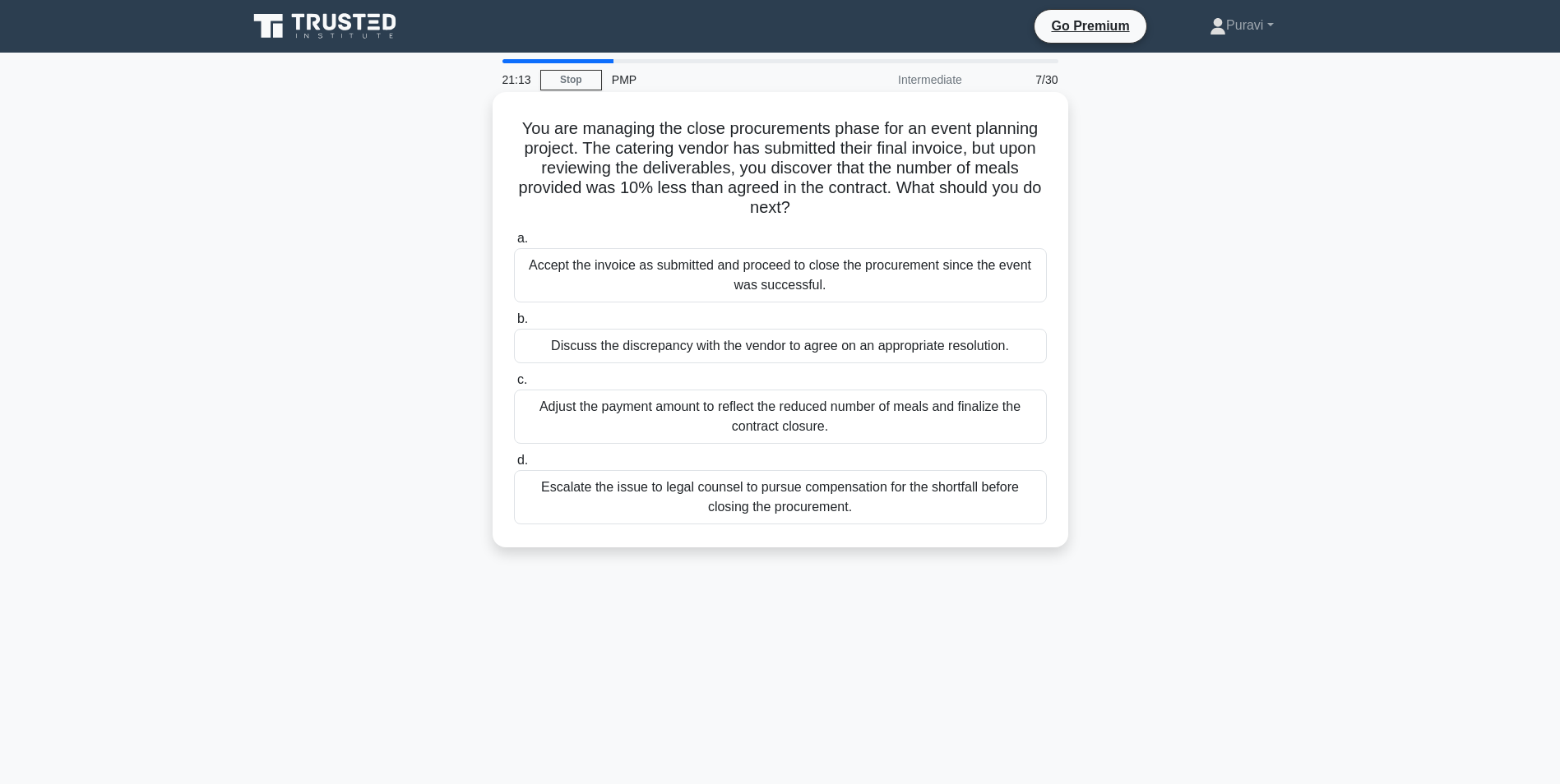
click at [740, 343] on div "Discuss the discrepancy with the vendor to agree on an appropriate resolution." at bounding box center [780, 346] width 533 height 35
click at [514, 325] on input "b. Discuss the discrepancy with the vendor to agree on an appropriate resolutio…" at bounding box center [514, 320] width 0 height 11
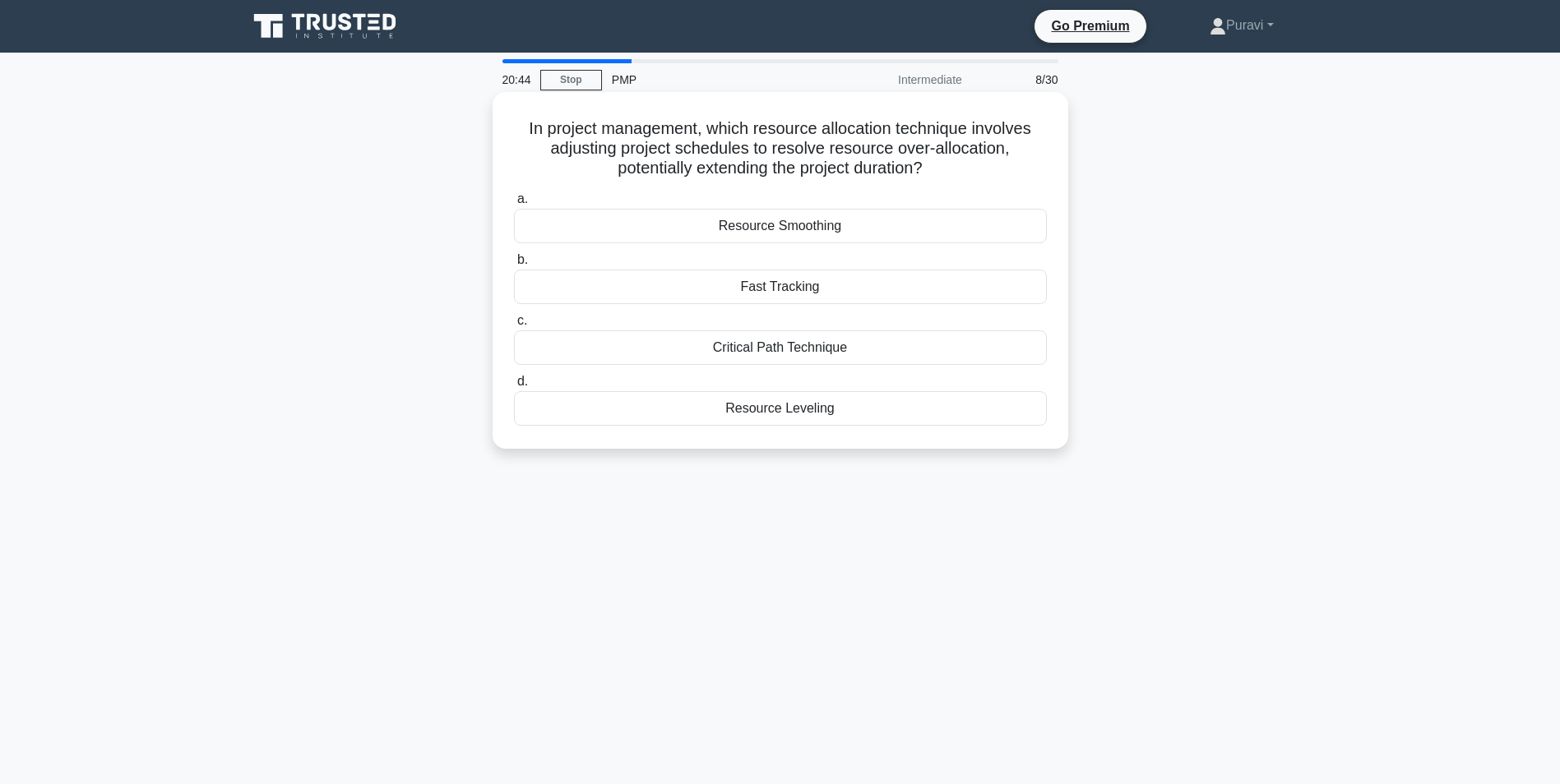
click at [779, 355] on div "Critical Path Technique" at bounding box center [780, 348] width 533 height 35
click at [514, 326] on input "c. Critical Path Technique" at bounding box center [514, 320] width 0 height 11
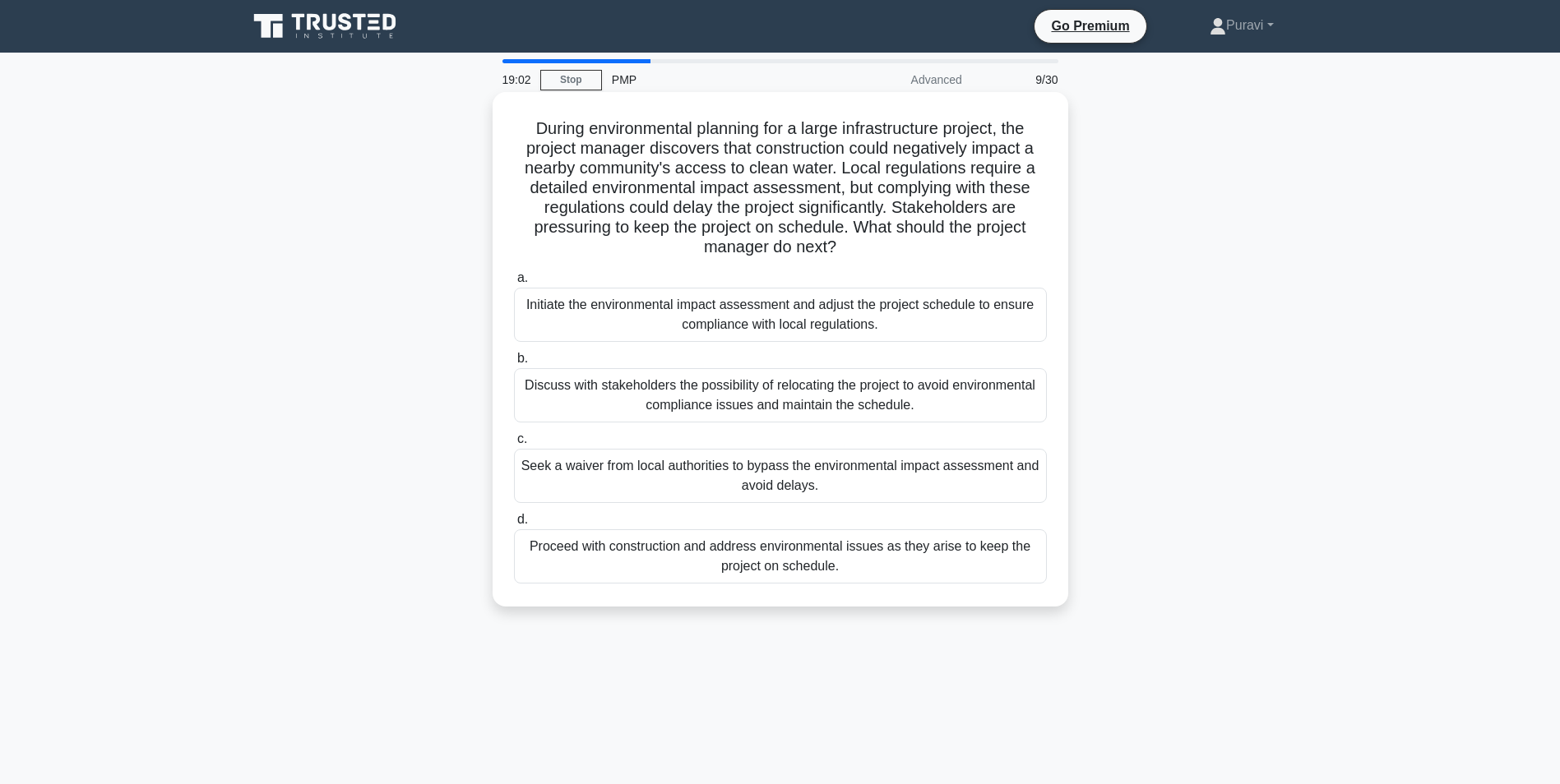
click at [638, 318] on div "Initiate the environmental impact assessment and adjust the project schedule to…" at bounding box center [780, 315] width 533 height 55
click at [514, 284] on input "a. Initiate the environmental impact assessment and adjust the project schedule…" at bounding box center [514, 278] width 0 height 11
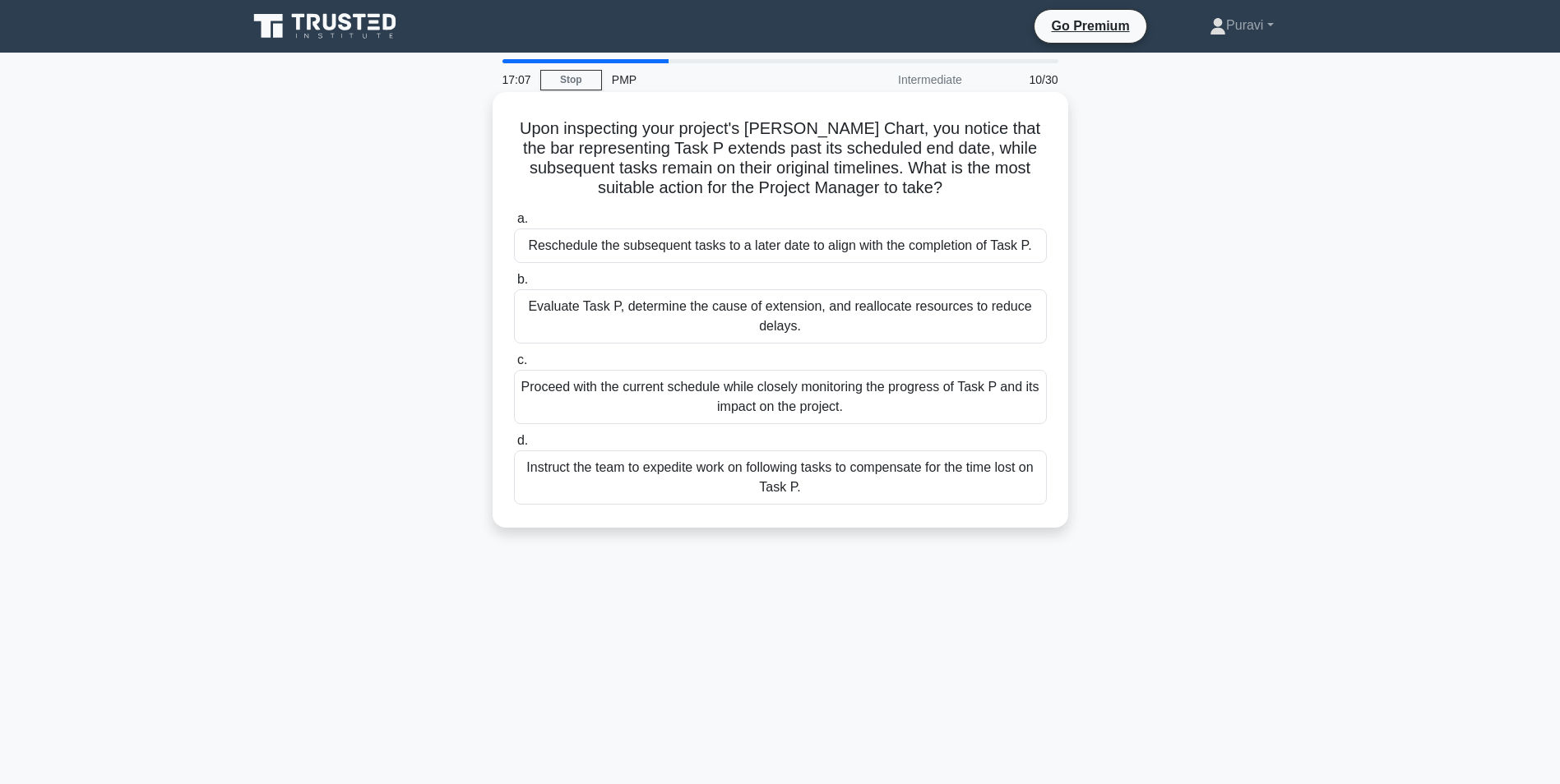
click at [635, 334] on div "Evaluate Task P, determine the cause of extension, and reallocate resources to …" at bounding box center [780, 317] width 533 height 55
click at [514, 285] on input "b. Evaluate Task P, determine the cause of extension, and reallocate resources …" at bounding box center [514, 280] width 0 height 11
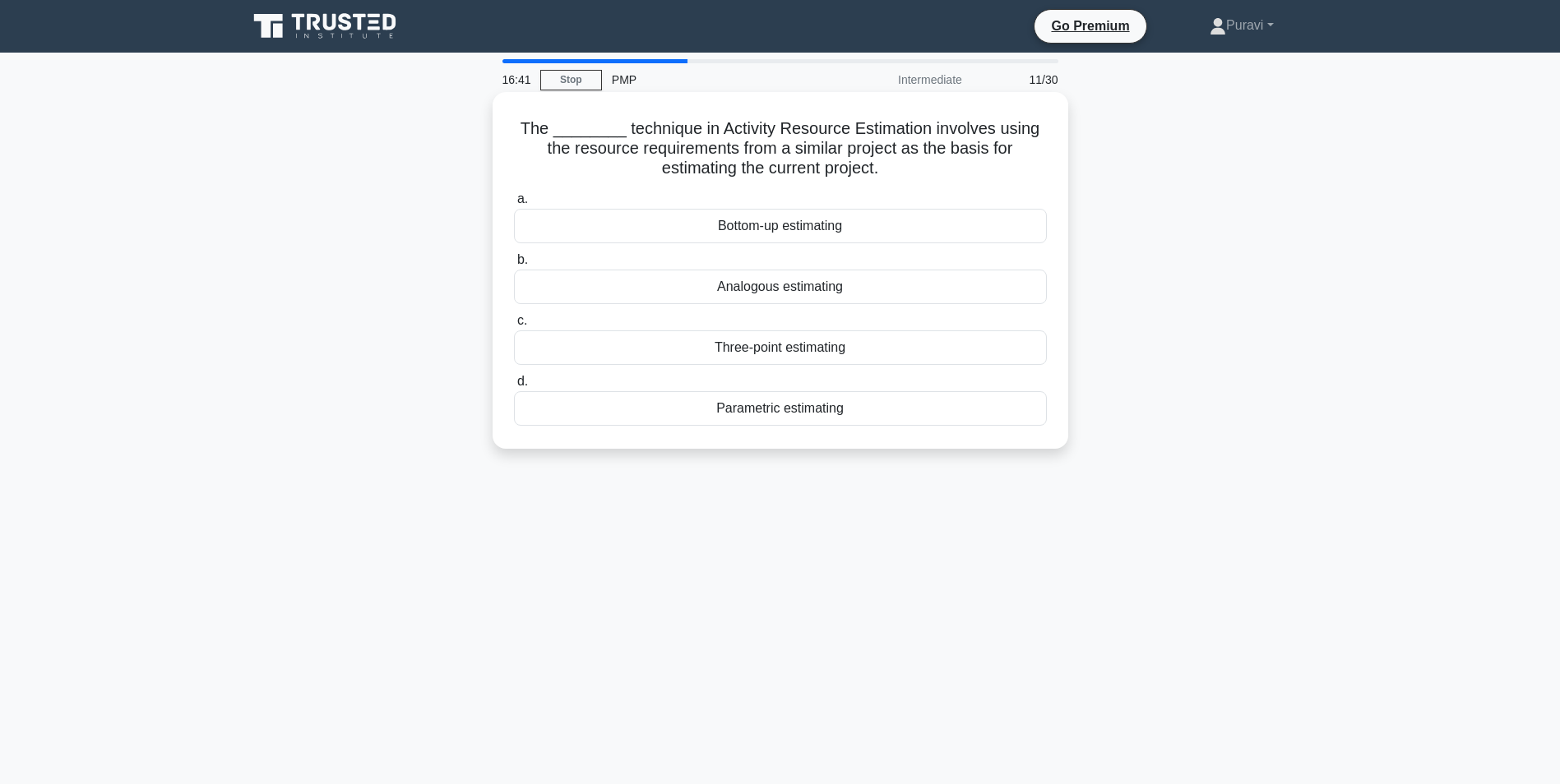
click at [722, 289] on div "Analogous estimating" at bounding box center [780, 286] width 533 height 35
click at [514, 266] on input "b. Analogous estimating" at bounding box center [514, 260] width 0 height 11
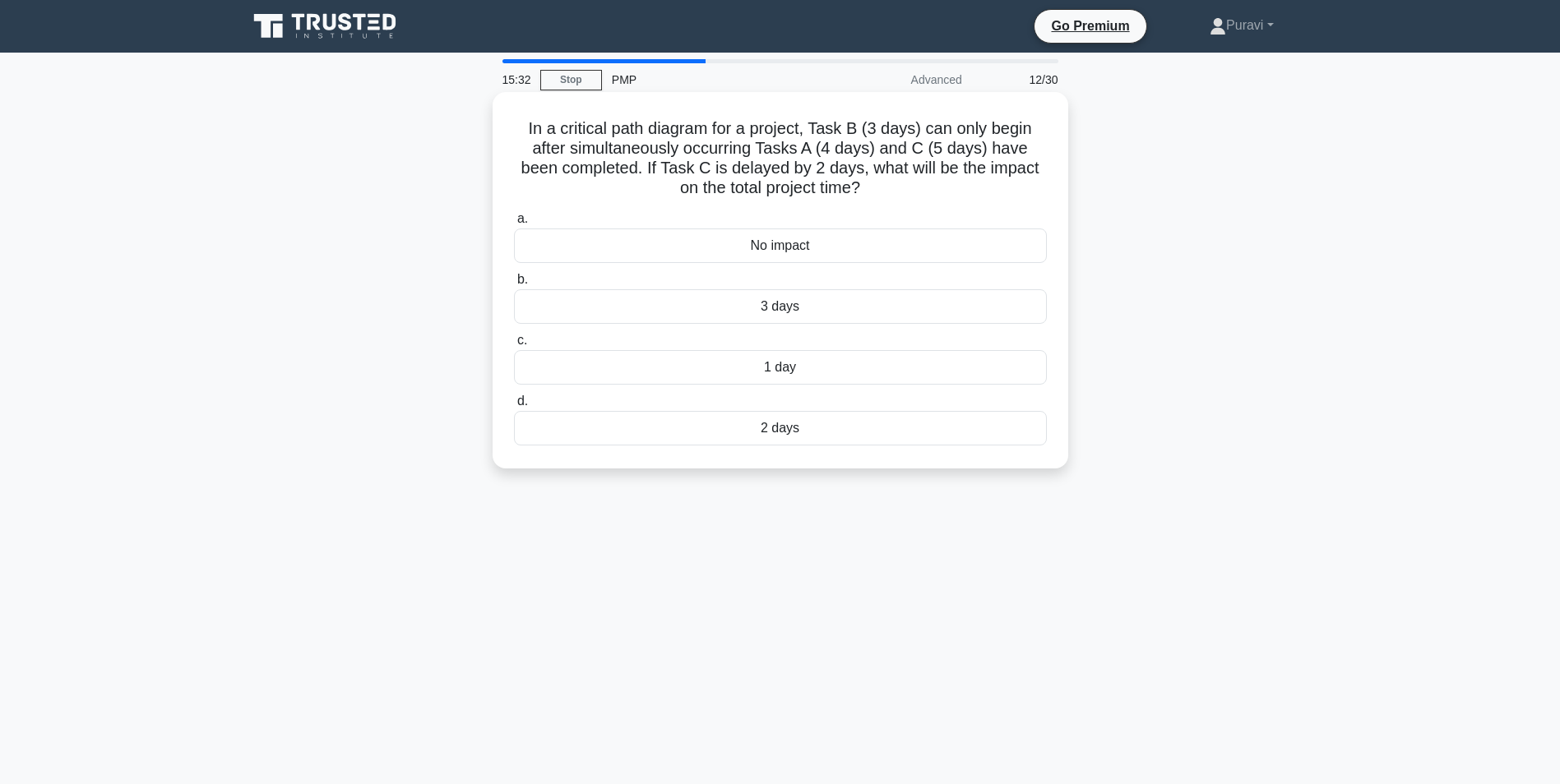
click at [732, 434] on div "2 days" at bounding box center [780, 428] width 533 height 35
click at [514, 407] on input "d. 2 days" at bounding box center [514, 401] width 0 height 11
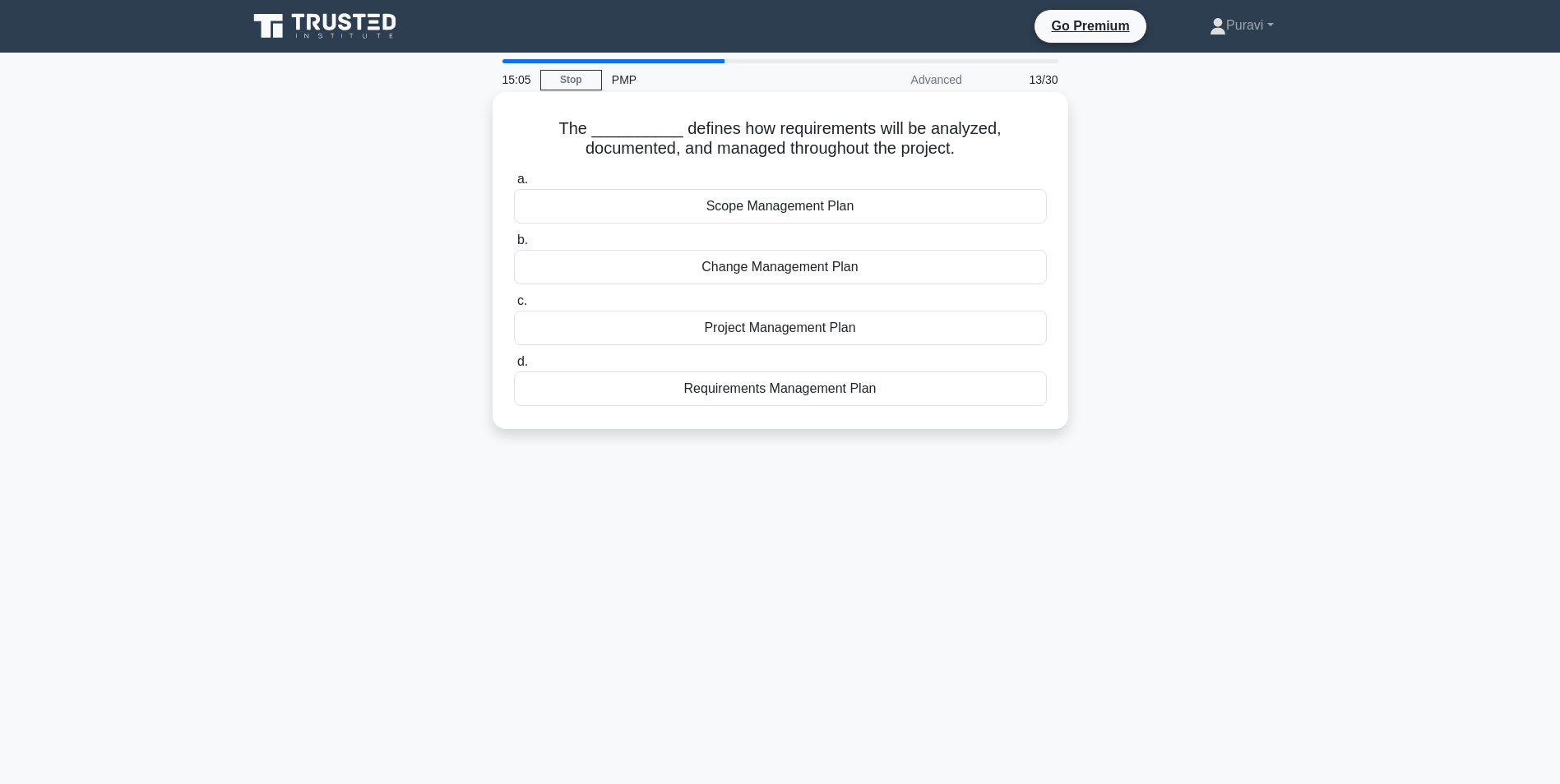
click at [772, 394] on div "Requirements Management Plan" at bounding box center [780, 389] width 533 height 35
click at [514, 367] on input "d. Requirements Management Plan" at bounding box center [514, 362] width 0 height 11
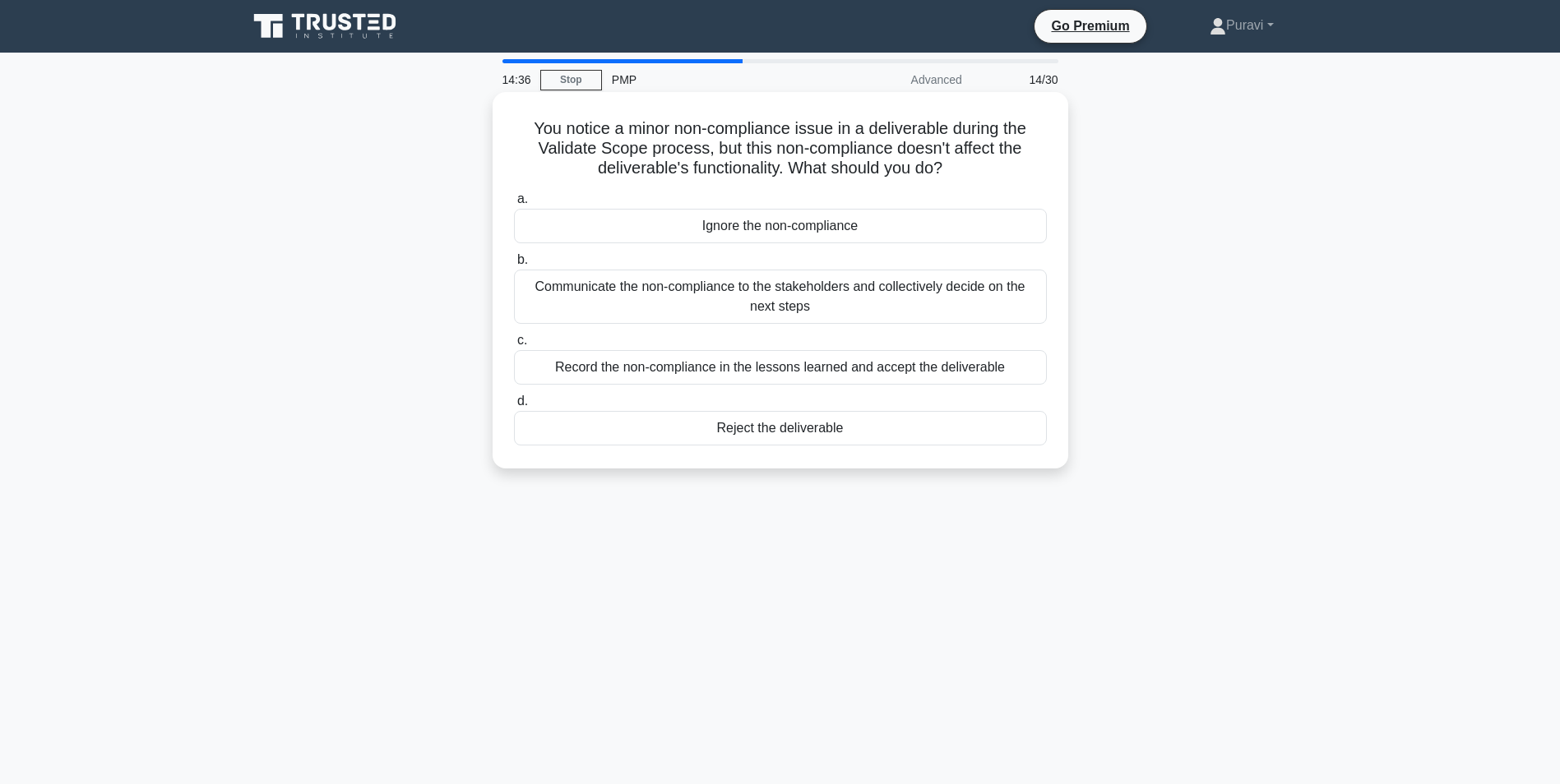
click at [815, 309] on div "Communicate the non-compliance to the stakeholders and collectively decide on t…" at bounding box center [780, 297] width 533 height 55
click at [514, 266] on input "b. Communicate the non-compliance to the stakeholders and collectively decide o…" at bounding box center [514, 260] width 0 height 11
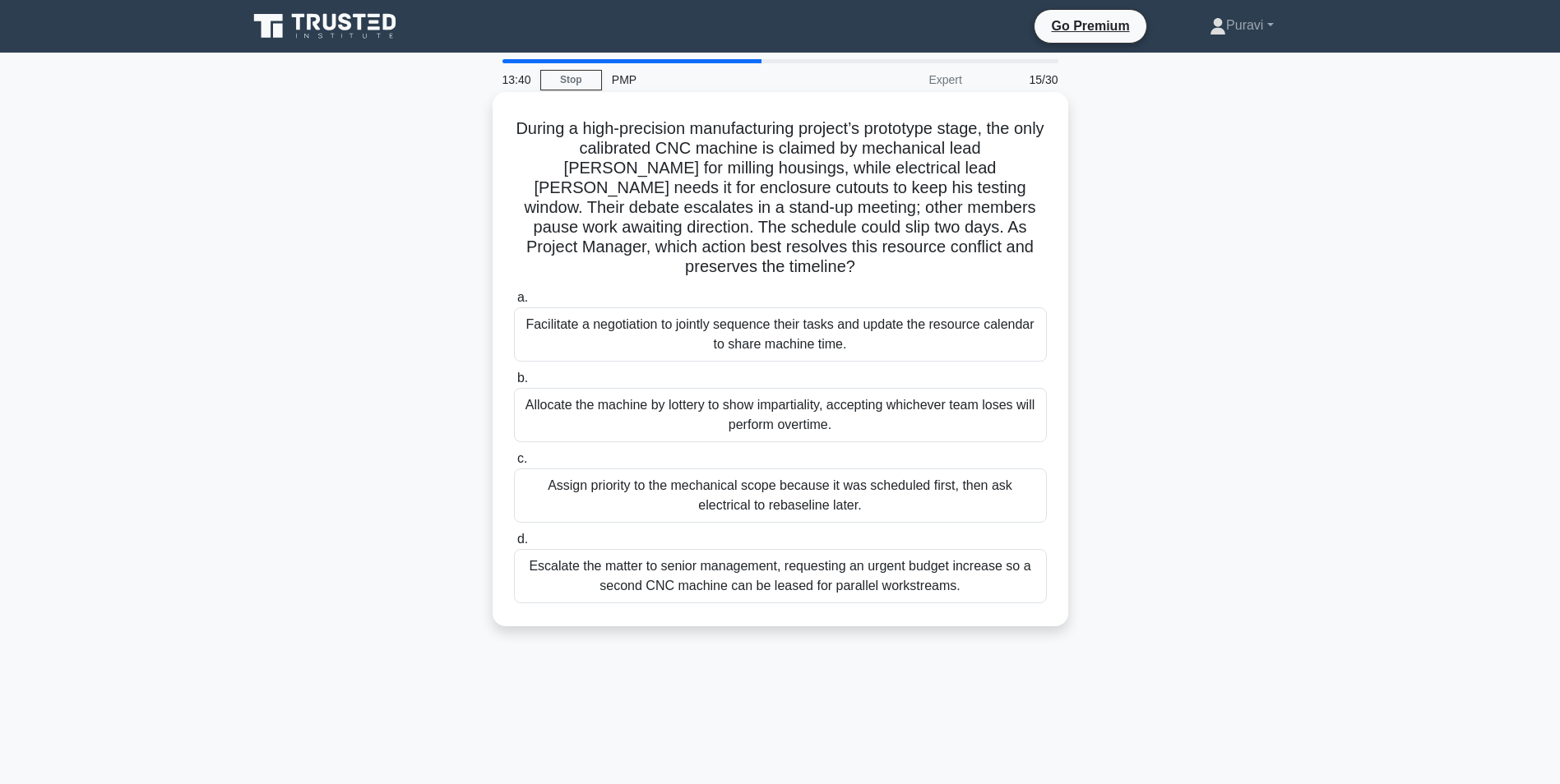
click at [975, 565] on div "Escalate the matter to senior management, requesting an urgent budget increase …" at bounding box center [780, 576] width 533 height 55
click at [514, 545] on input "d. Escalate the matter to senior management, requesting an urgent budget increa…" at bounding box center [514, 539] width 0 height 11
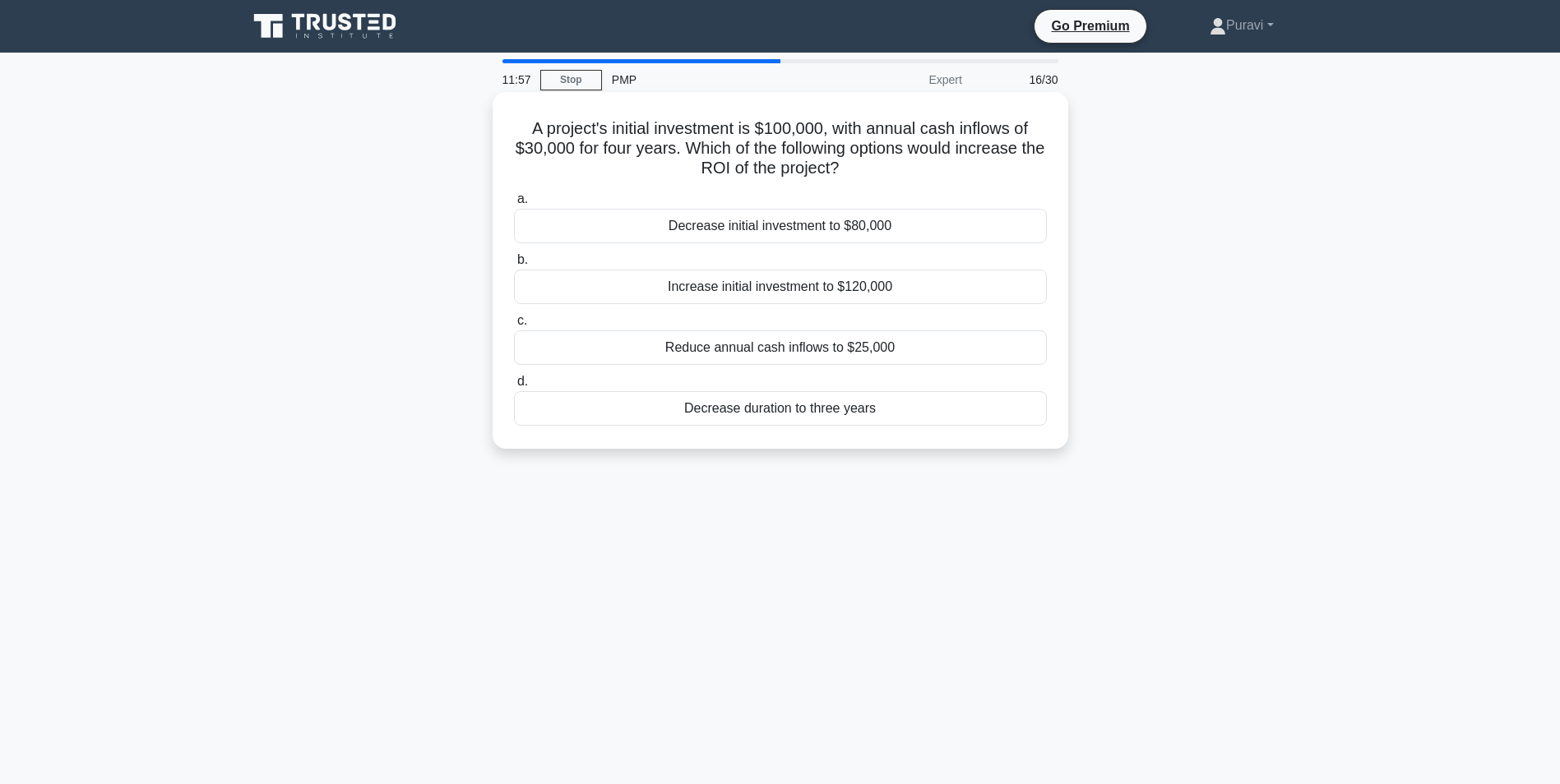
click at [838, 360] on div "Reduce annual cash inflows to $25,000" at bounding box center [780, 348] width 533 height 35
click at [514, 326] on input "c. Reduce annual cash inflows to $25,000" at bounding box center [514, 320] width 0 height 11
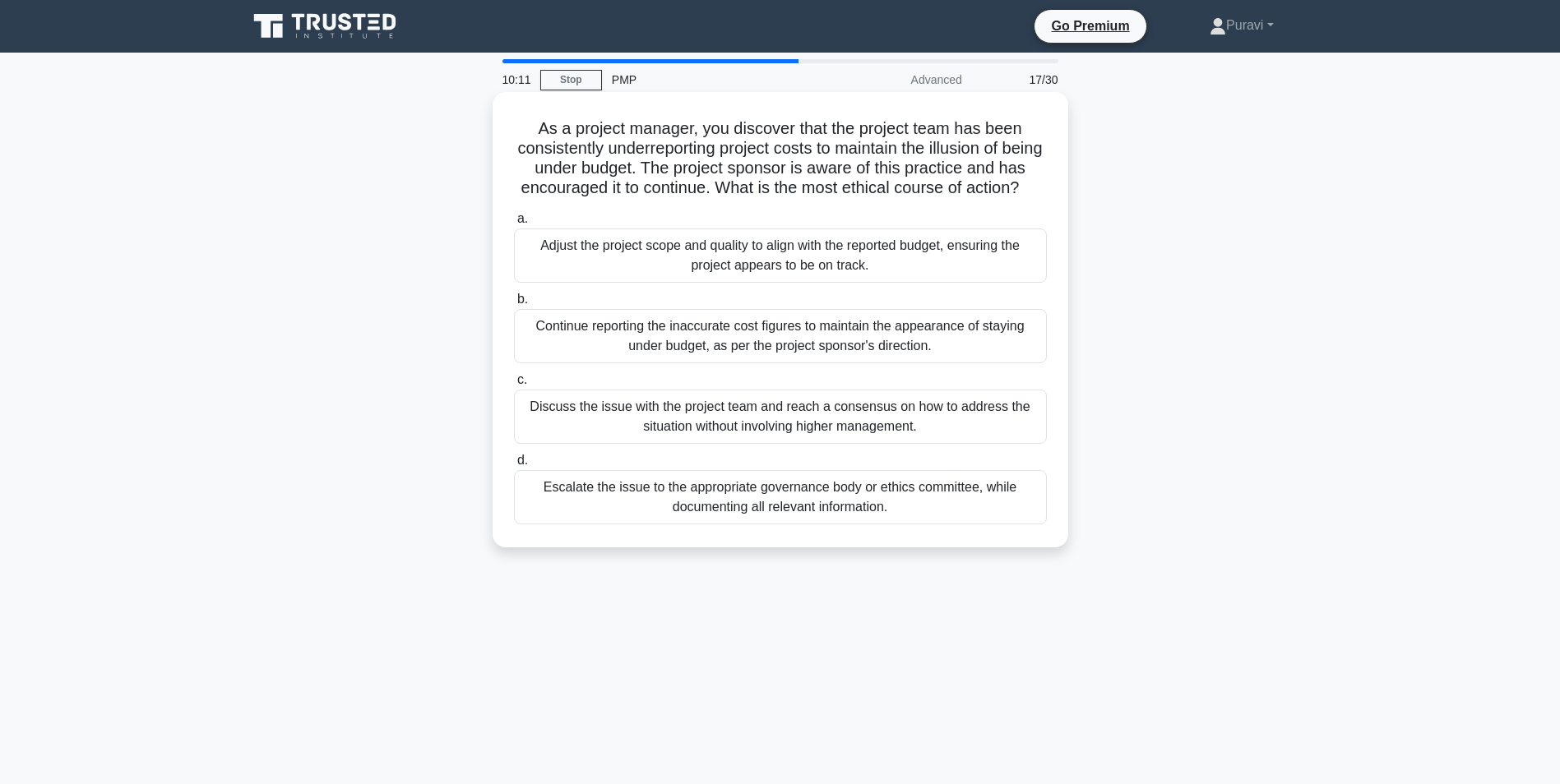
click at [778, 504] on div "Escalate the issue to the appropriate governance body or ethics committee, whil…" at bounding box center [780, 498] width 533 height 55
click at [514, 466] on input "d. Escalate the issue to the appropriate governance body or ethics committee, w…" at bounding box center [514, 461] width 0 height 11
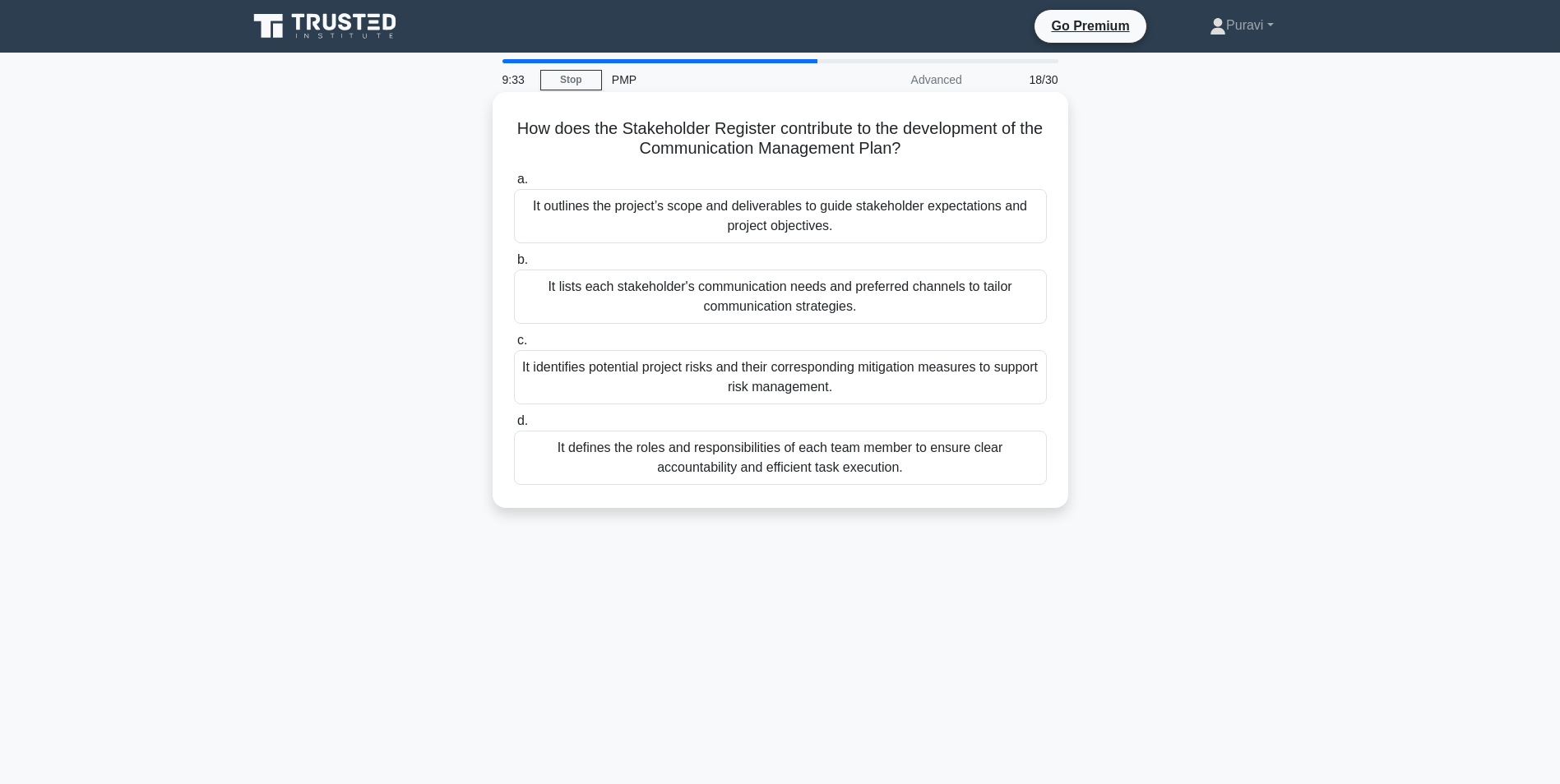
click at [724, 462] on div "It defines the roles and responsibilities of each team member to ensure clear a…" at bounding box center [780, 458] width 533 height 55
click at [514, 427] on input "d. It defines the roles and responsibilities of each team member to ensure clea…" at bounding box center [514, 421] width 0 height 11
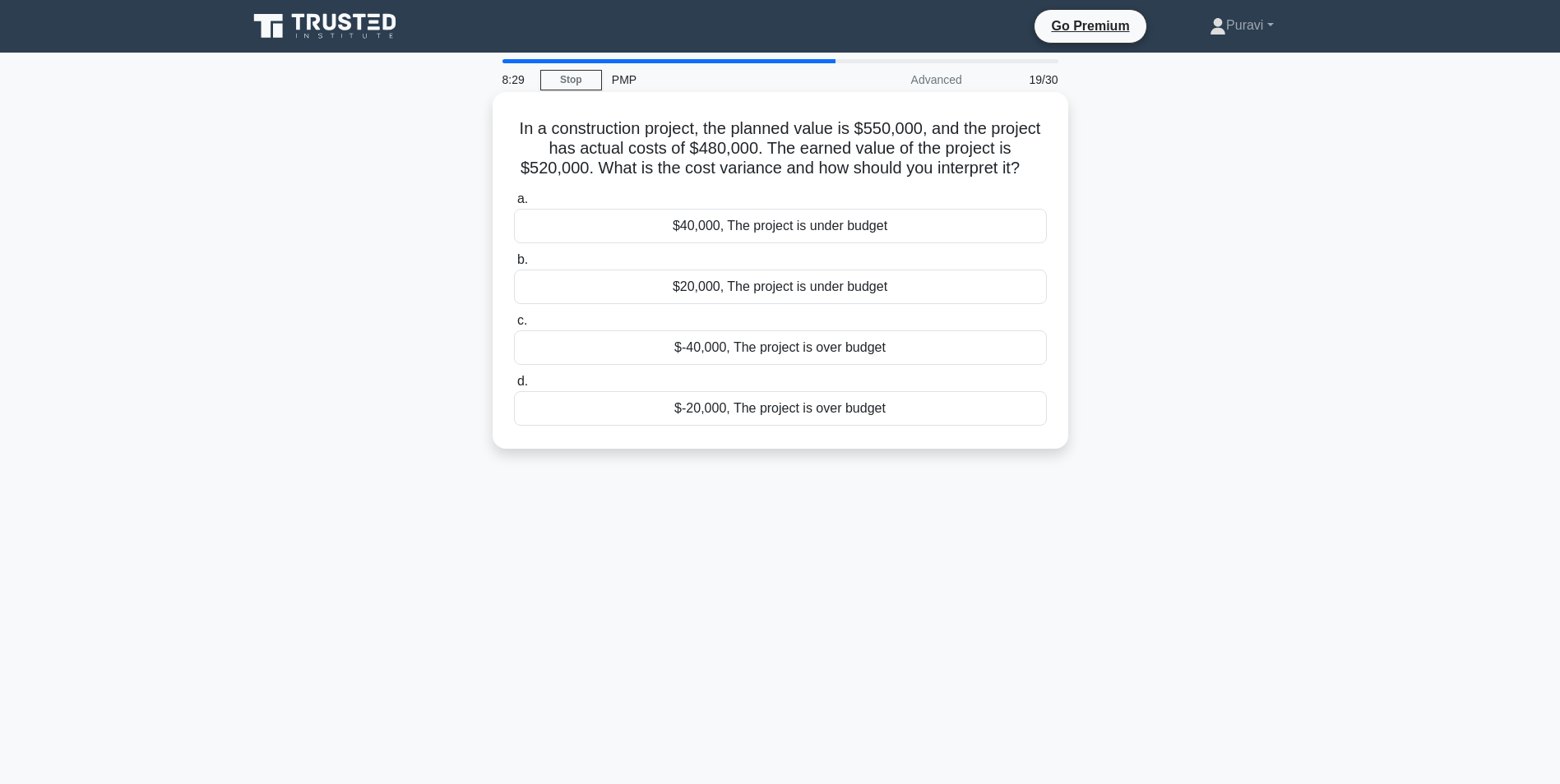
click at [815, 225] on div "$40,000, The project is under budget" at bounding box center [780, 226] width 533 height 35
click at [514, 205] on input "a. $40,000, The project is under budget" at bounding box center [514, 199] width 0 height 11
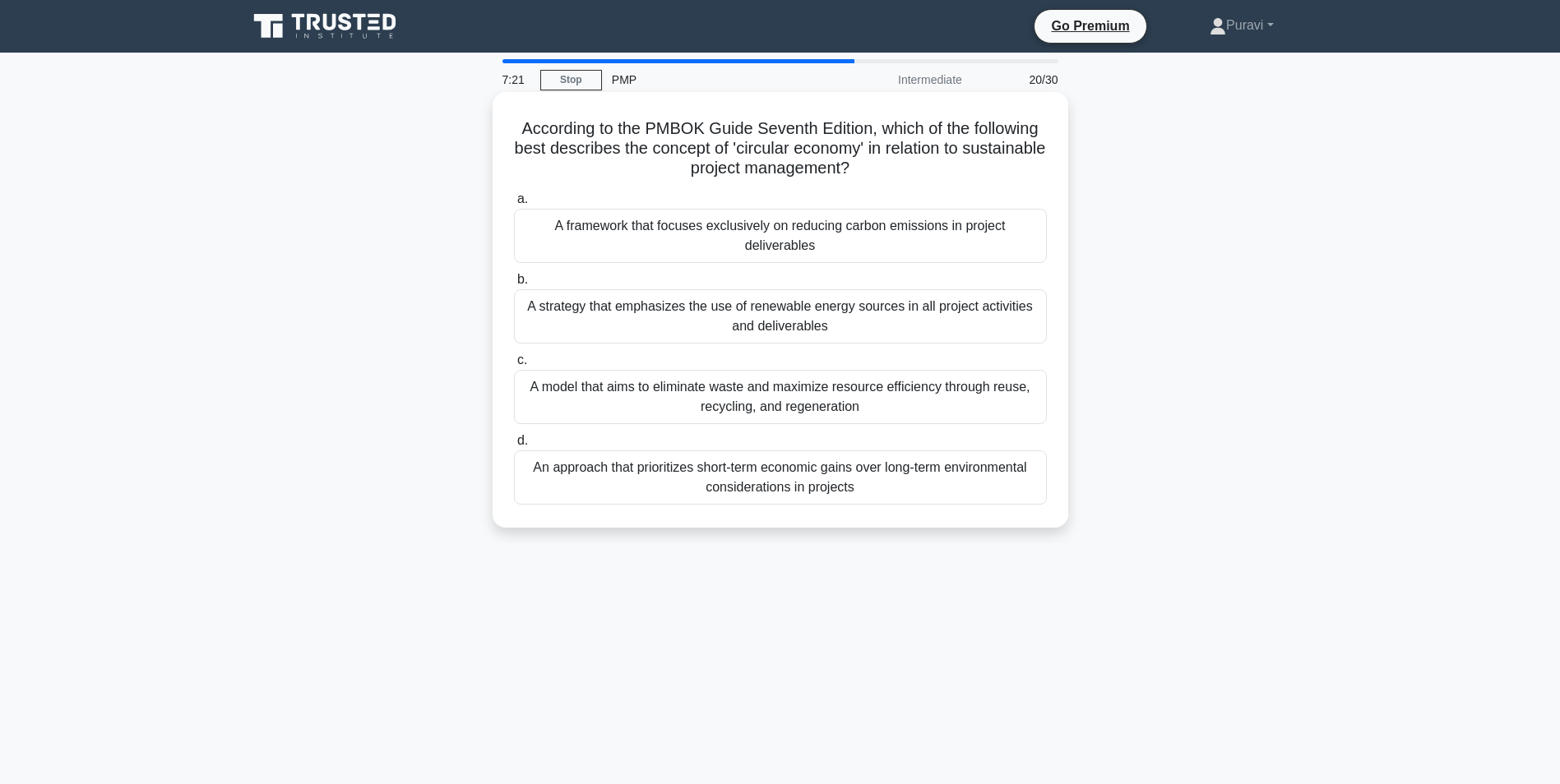
click at [703, 401] on div "A model that aims to eliminate waste and maximize resource efficiency through r…" at bounding box center [780, 397] width 533 height 55
click at [514, 366] on input "c. A model that aims to eliminate waste and maximize resource efficiency throug…" at bounding box center [514, 360] width 0 height 11
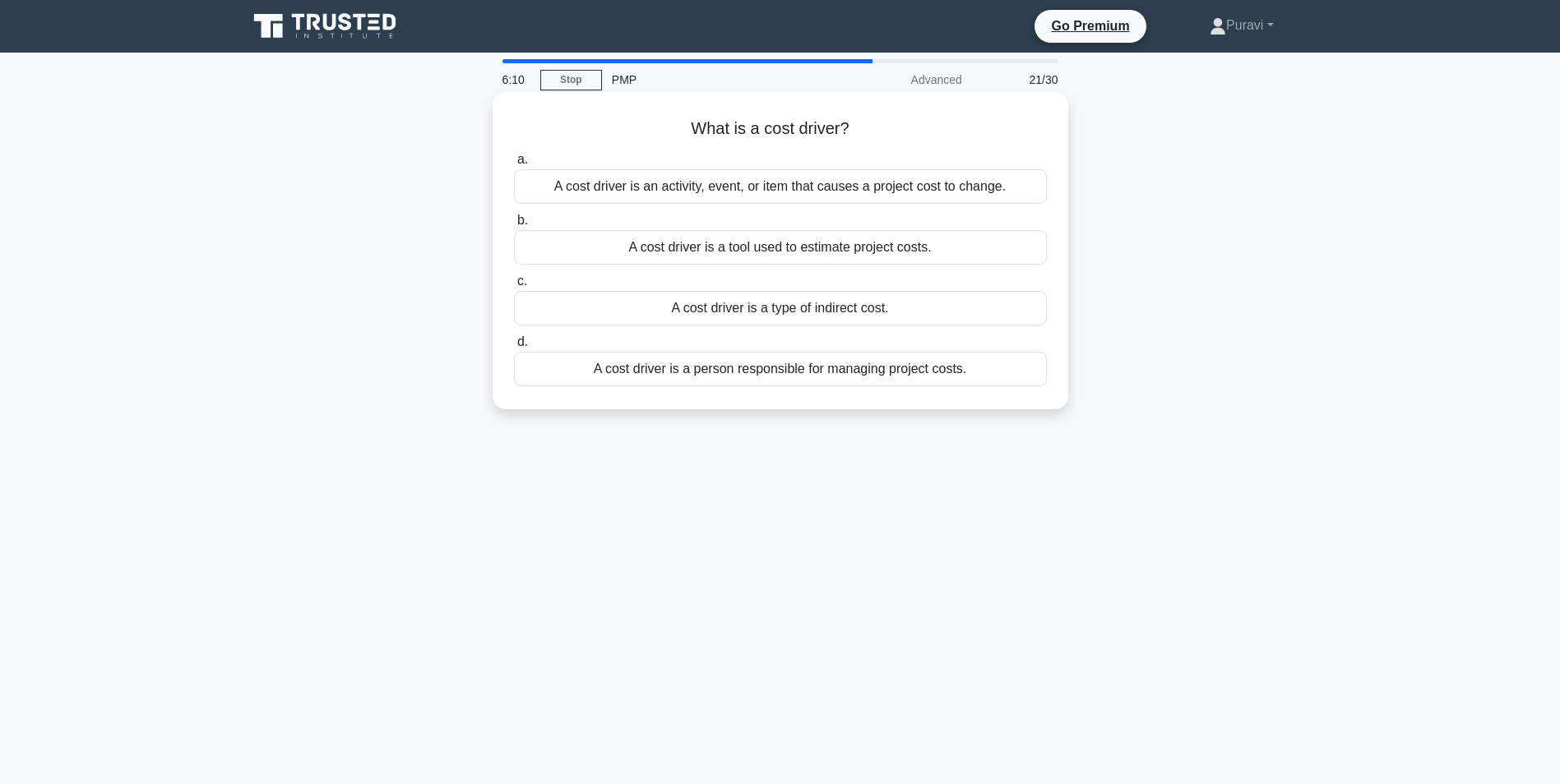
click at [760, 251] on div "A cost driver is a tool used to estimate project costs." at bounding box center [780, 247] width 533 height 35
click at [514, 226] on input "b. A cost driver is a tool used to estimate project costs." at bounding box center [514, 221] width 0 height 11
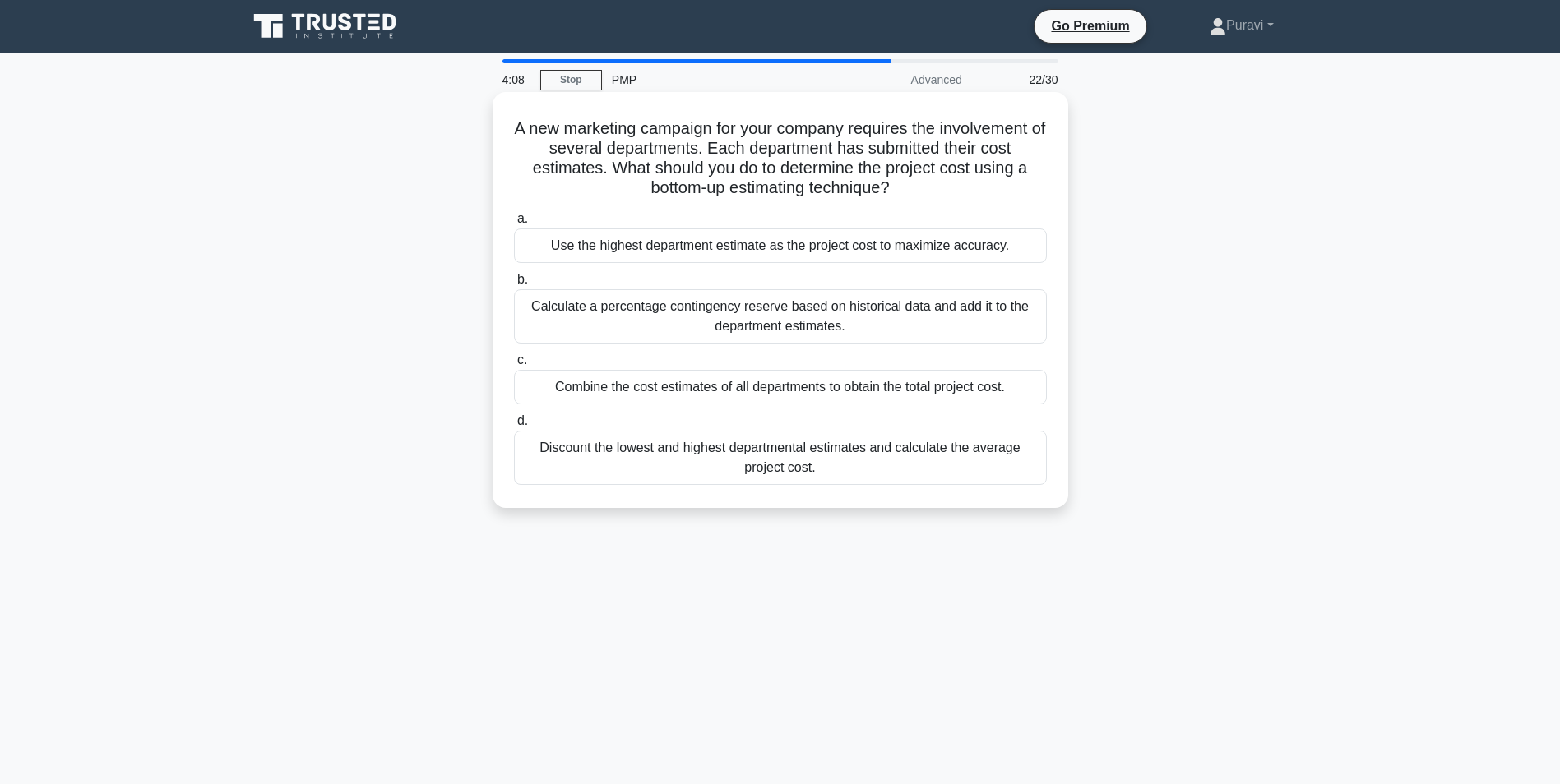
click at [742, 316] on div "Calculate a percentage contingency reserve based on historical data and add it …" at bounding box center [780, 317] width 533 height 55
click at [514, 285] on input "b. Calculate a percentage contingency reserve based on historical data and add …" at bounding box center [514, 280] width 0 height 11
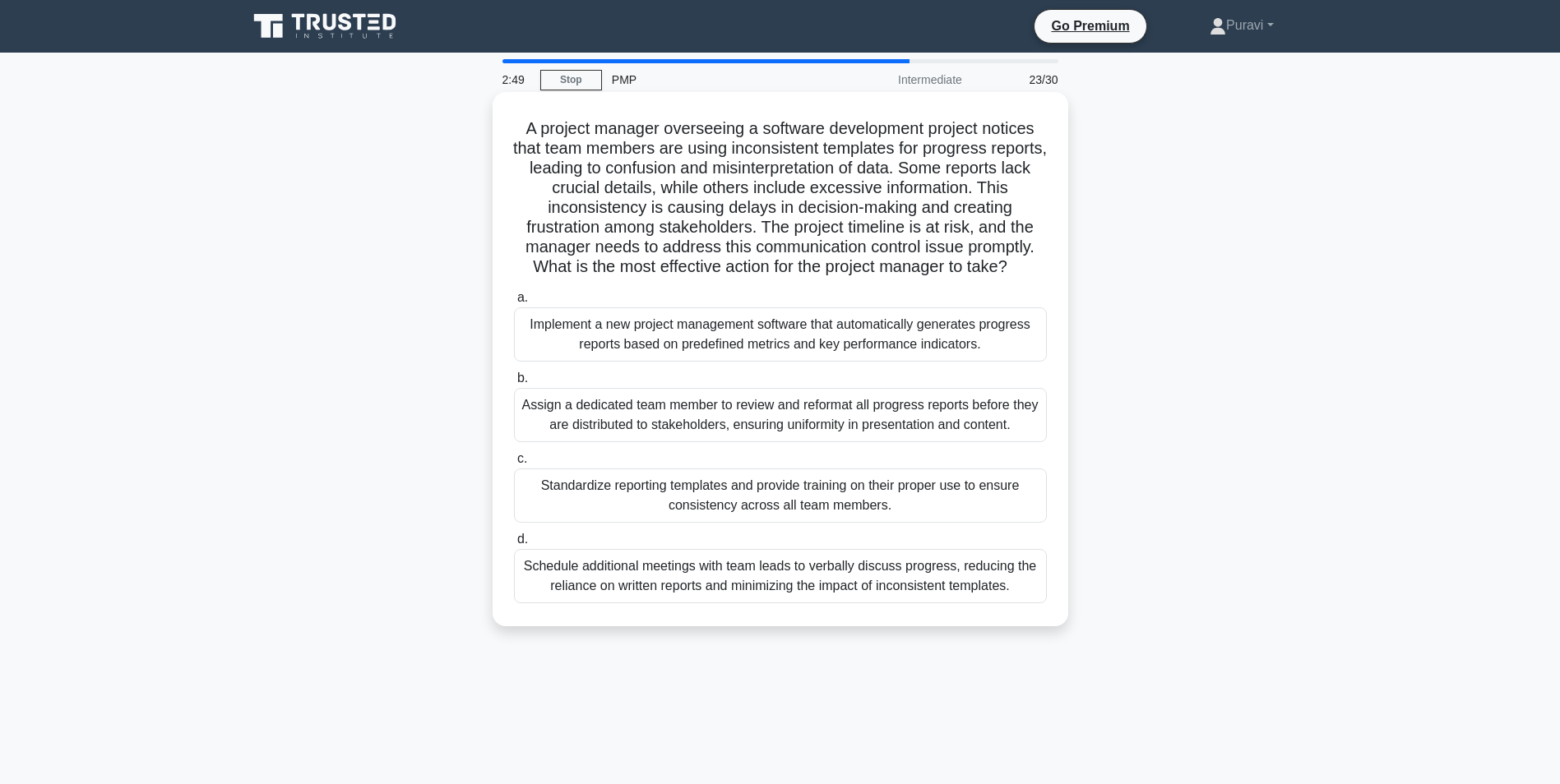
click at [794, 578] on div "Schedule additional meetings with team leads to verbally discuss progress, redu…" at bounding box center [780, 576] width 533 height 55
click at [514, 545] on input "d. Schedule additional meetings with team leads to verbally discuss progress, r…" at bounding box center [514, 539] width 0 height 11
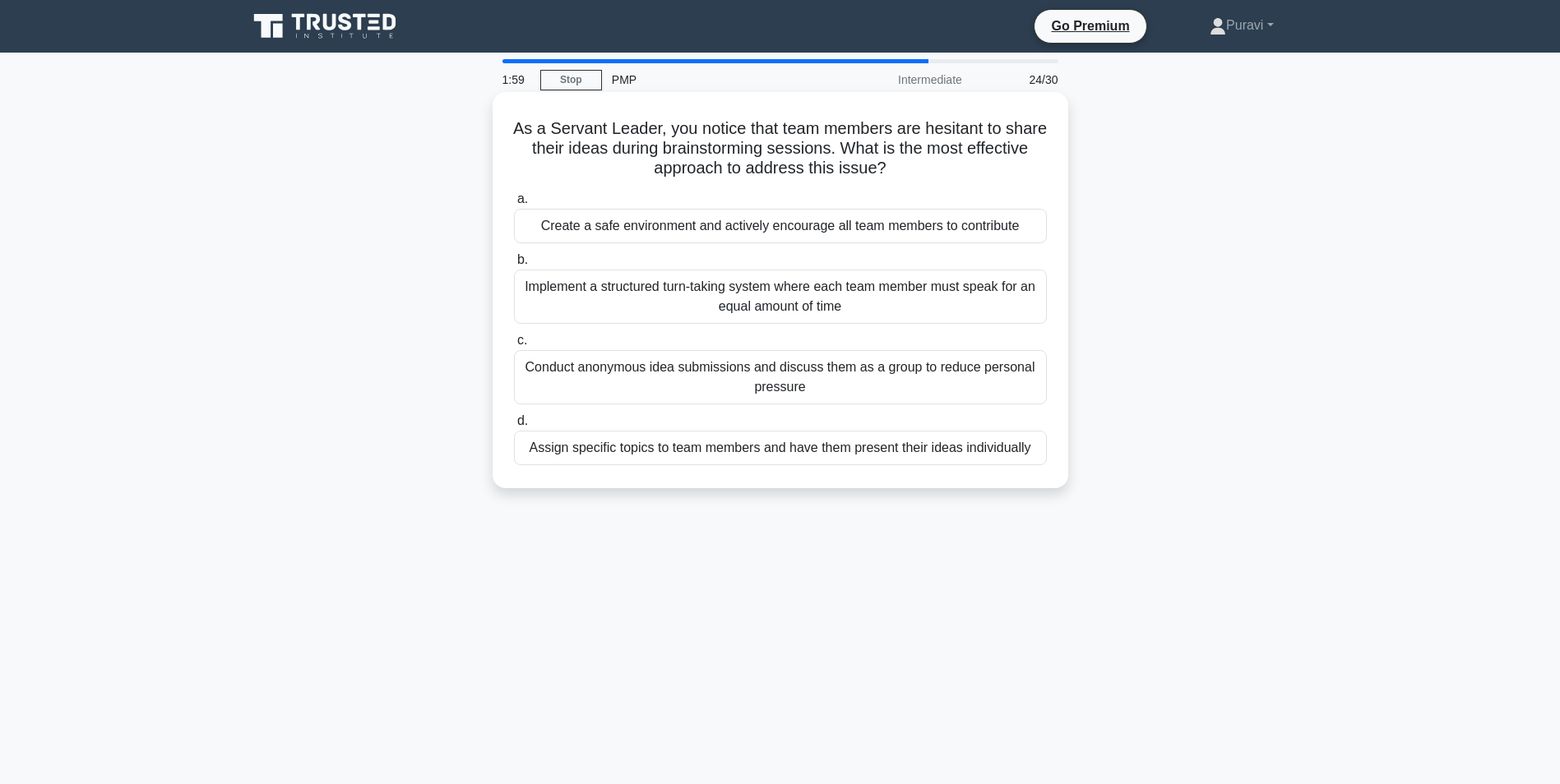
click at [731, 453] on div "Assign specific topics to team members and have them present their ideas indivi…" at bounding box center [780, 448] width 533 height 35
click at [514, 427] on input "d. Assign specific topics to team members and have them present their ideas ind…" at bounding box center [514, 421] width 0 height 11
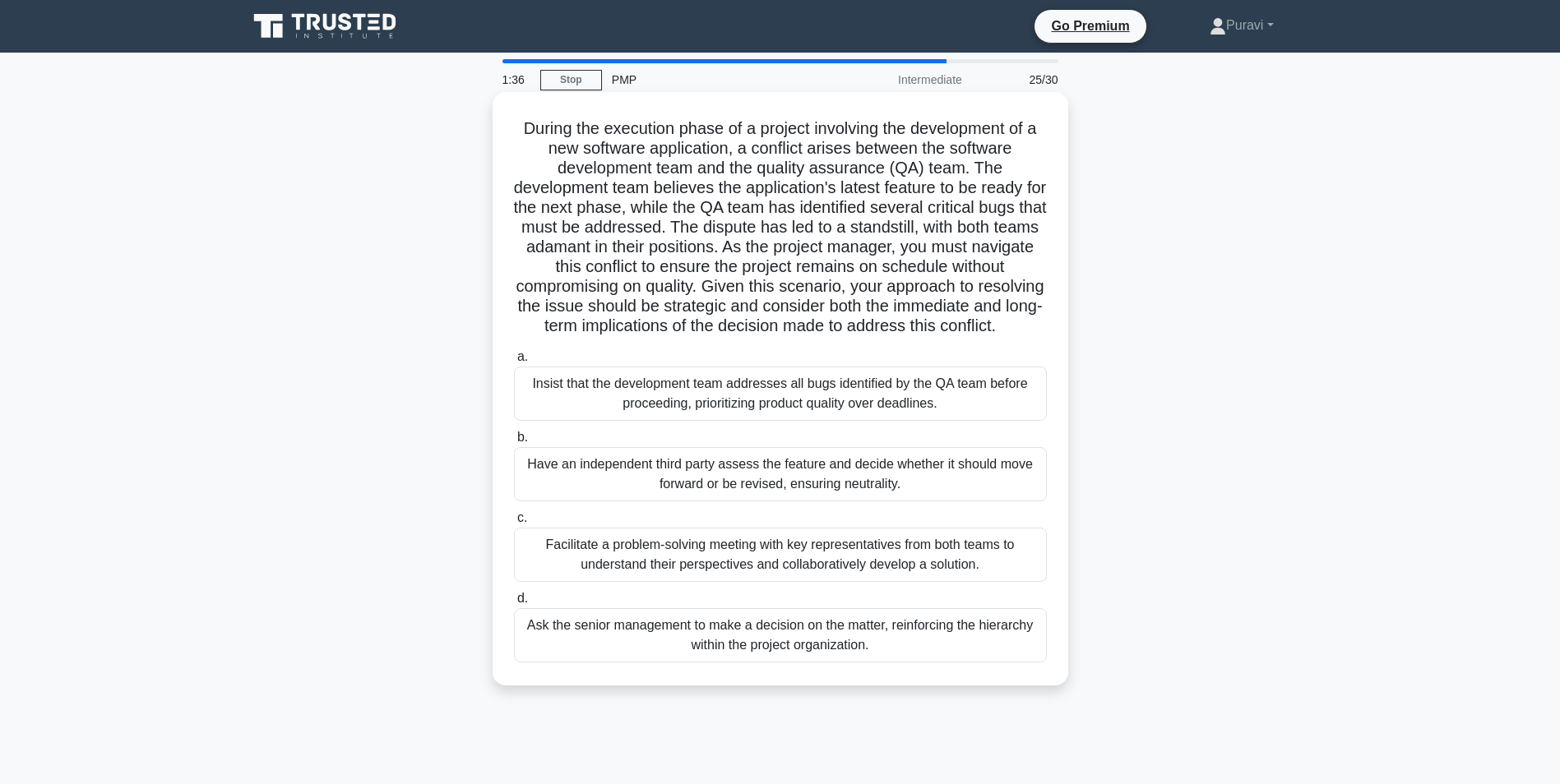
click at [789, 573] on div "Facilitate a problem-solving meeting with key representatives from both teams t…" at bounding box center [780, 555] width 533 height 55
click at [514, 524] on input "c. Facilitate a problem-solving meeting with key representatives from both team…" at bounding box center [514, 518] width 0 height 11
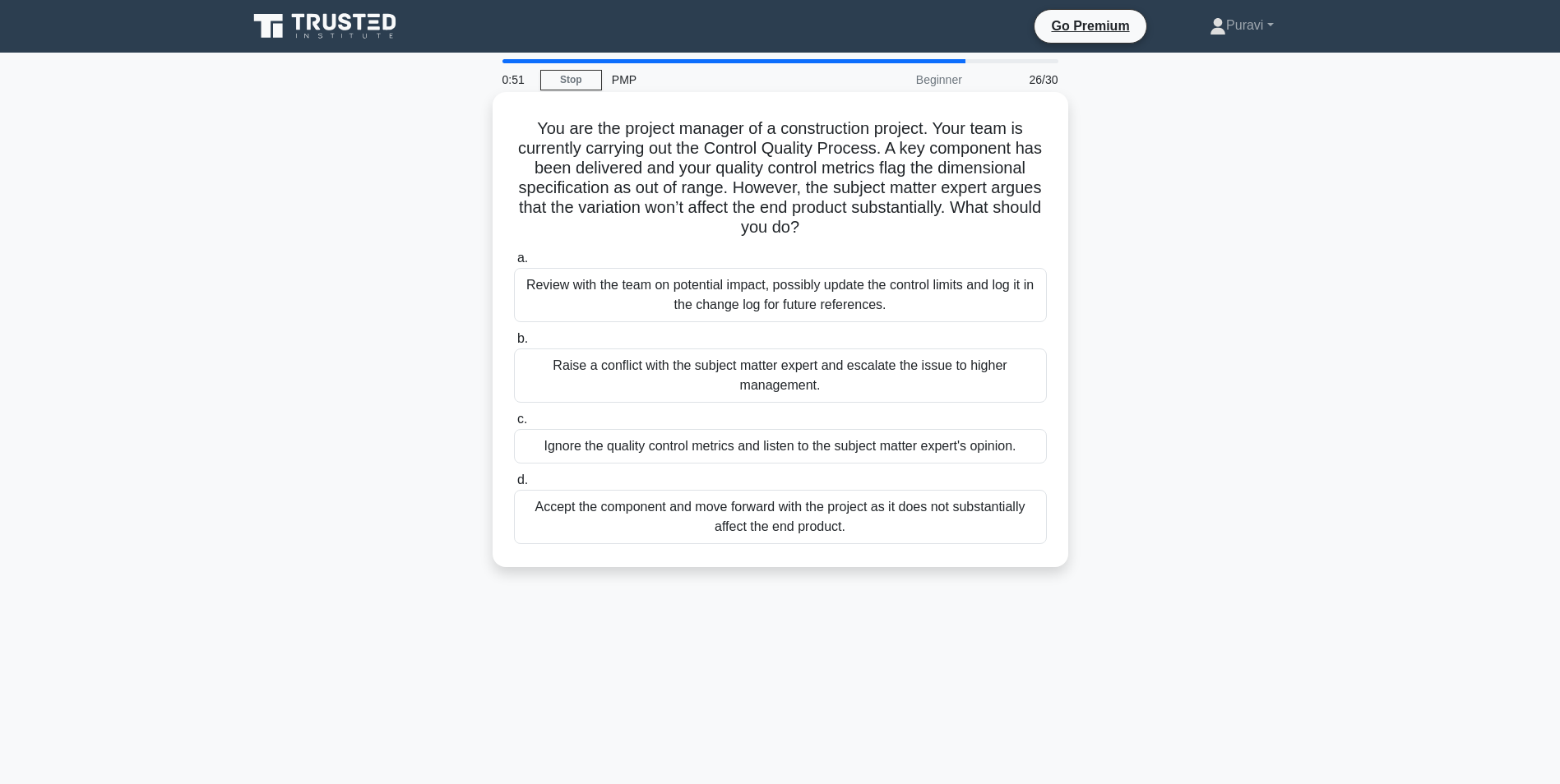
click at [726, 301] on div "Review with the team on potential impact, possibly update the control limits an…" at bounding box center [780, 296] width 533 height 55
click at [514, 264] on input "a. Review with the team on potential impact, possibly update the control limits…" at bounding box center [514, 258] width 0 height 11
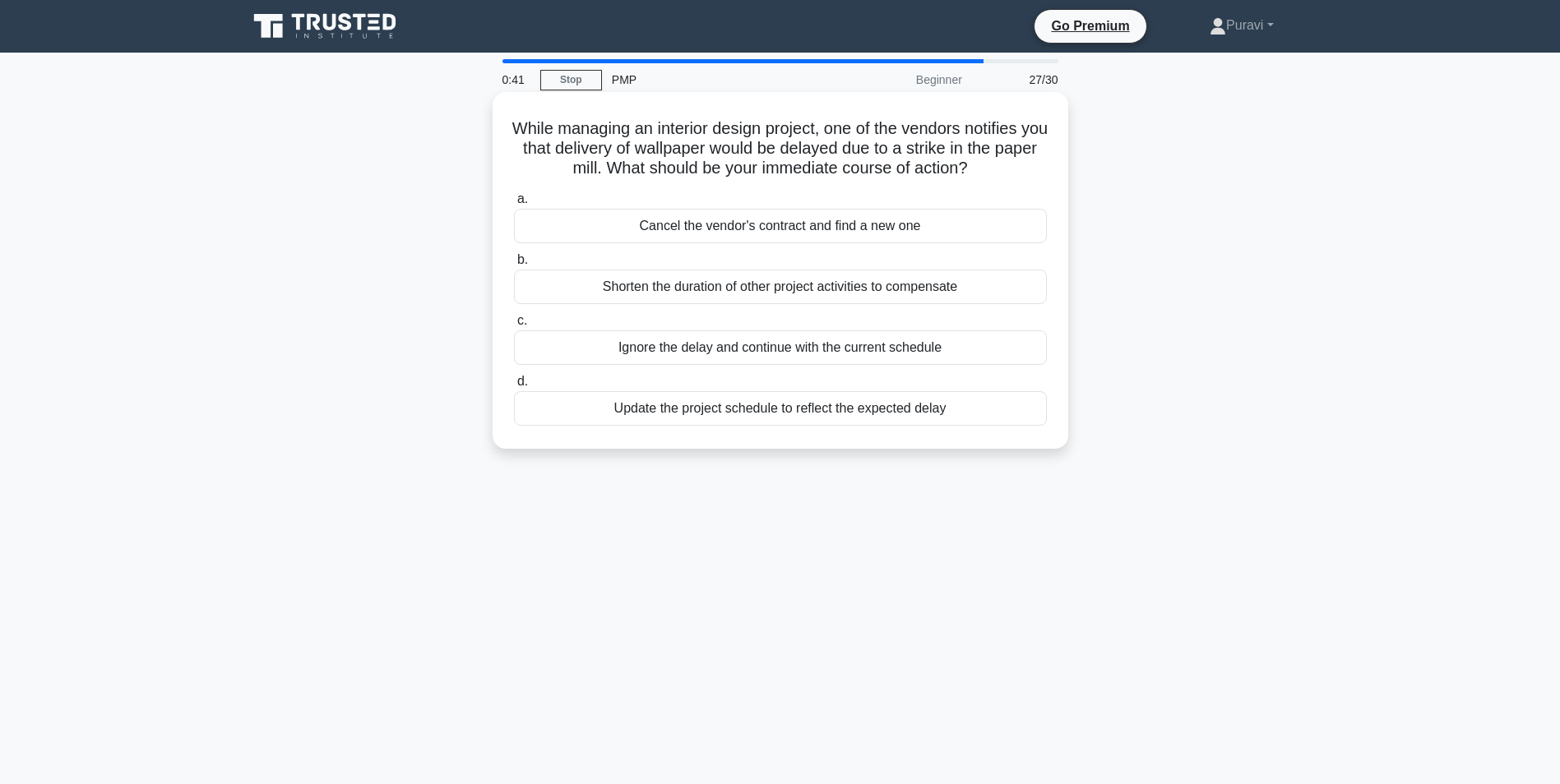
click at [784, 411] on div "Update the project schedule to reflect the expected delay" at bounding box center [780, 408] width 533 height 35
click at [514, 387] on input "d. Update the project schedule to reflect the expected delay" at bounding box center [514, 382] width 0 height 11
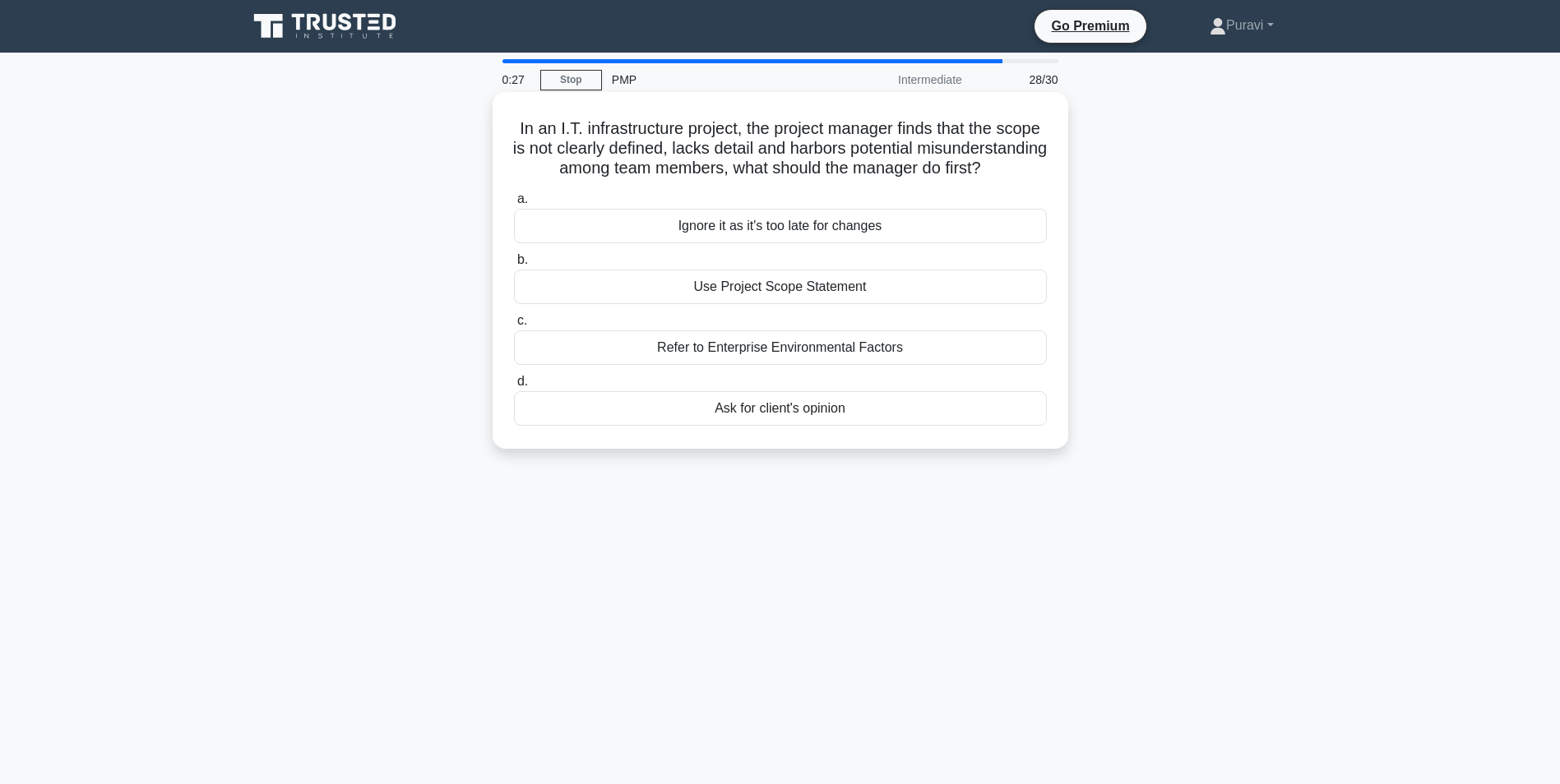
click at [791, 304] on div "Use Project Scope Statement" at bounding box center [780, 286] width 533 height 35
click at [514, 266] on input "b. Use Project Scope Statement" at bounding box center [514, 260] width 0 height 11
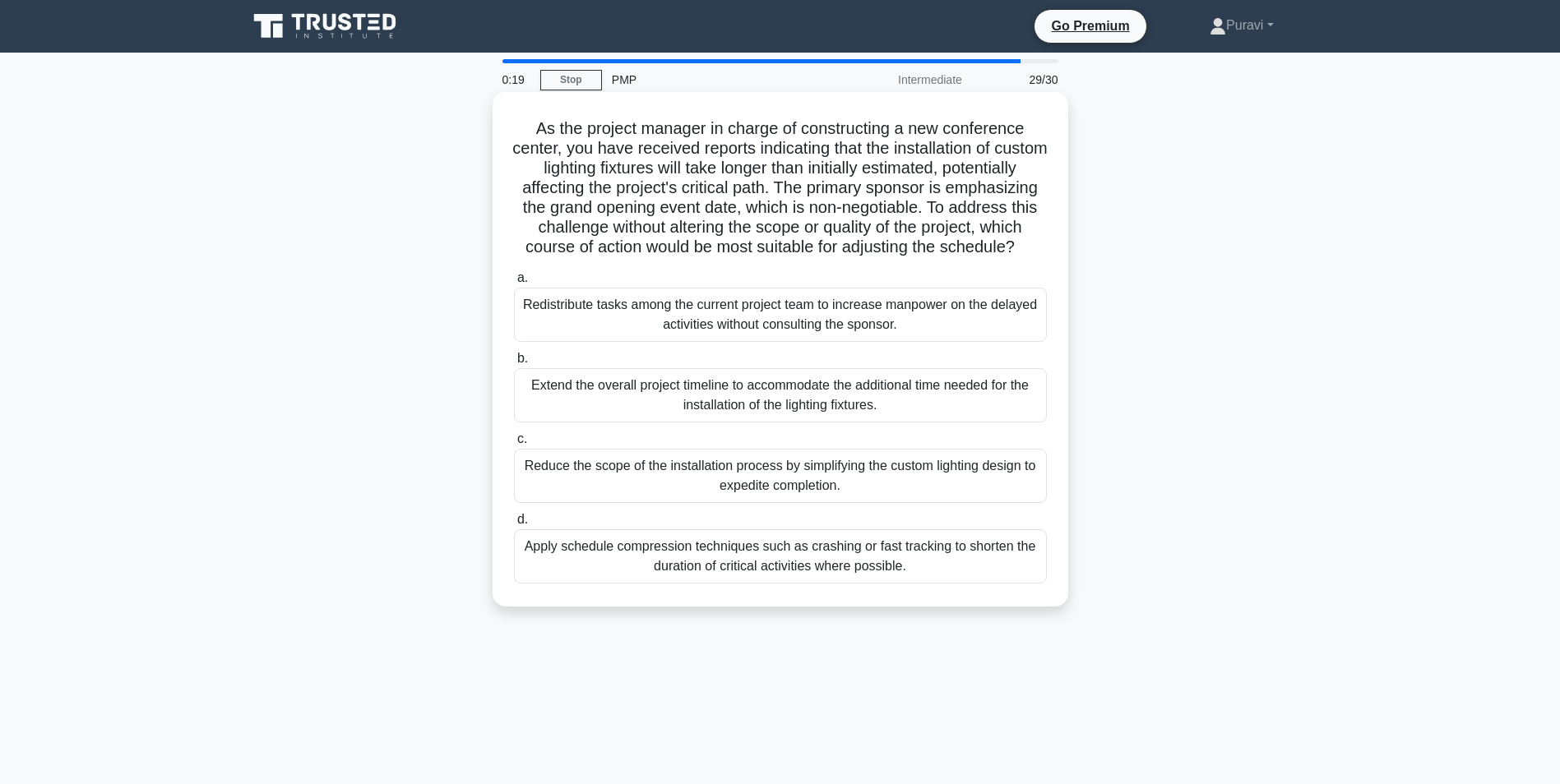
click at [766, 583] on div "Apply schedule compression techniques such as crashing or fast tracking to shor…" at bounding box center [780, 556] width 533 height 55
click at [514, 526] on input "d. Apply schedule compression techniques such as crashing or fast tracking to s…" at bounding box center [514, 520] width 0 height 11
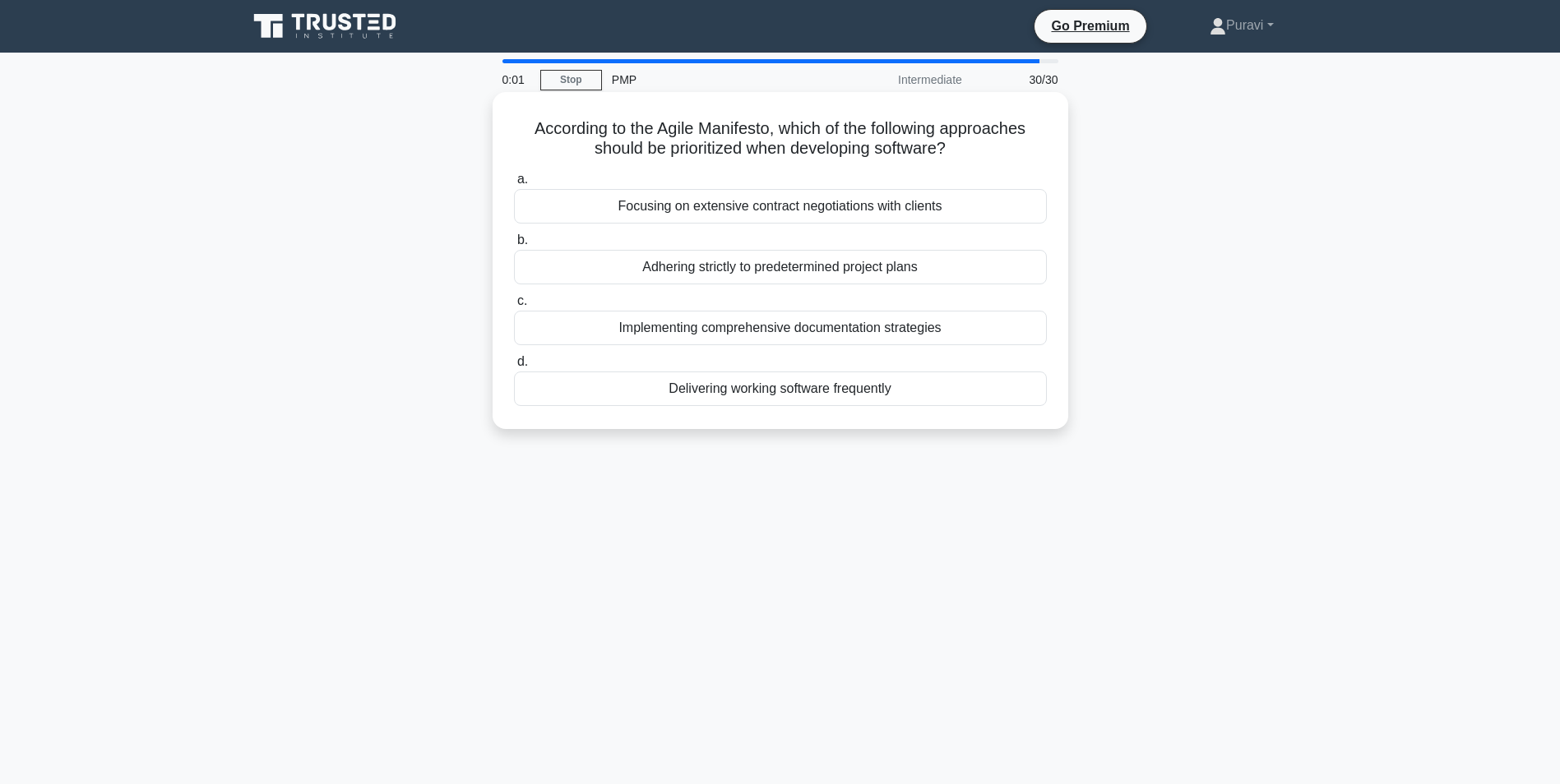
click at [704, 332] on div "Implementing comprehensive documentation strategies" at bounding box center [780, 328] width 533 height 35
click at [514, 307] on input "c. Implementing comprehensive documentation strategies" at bounding box center [514, 301] width 0 height 11
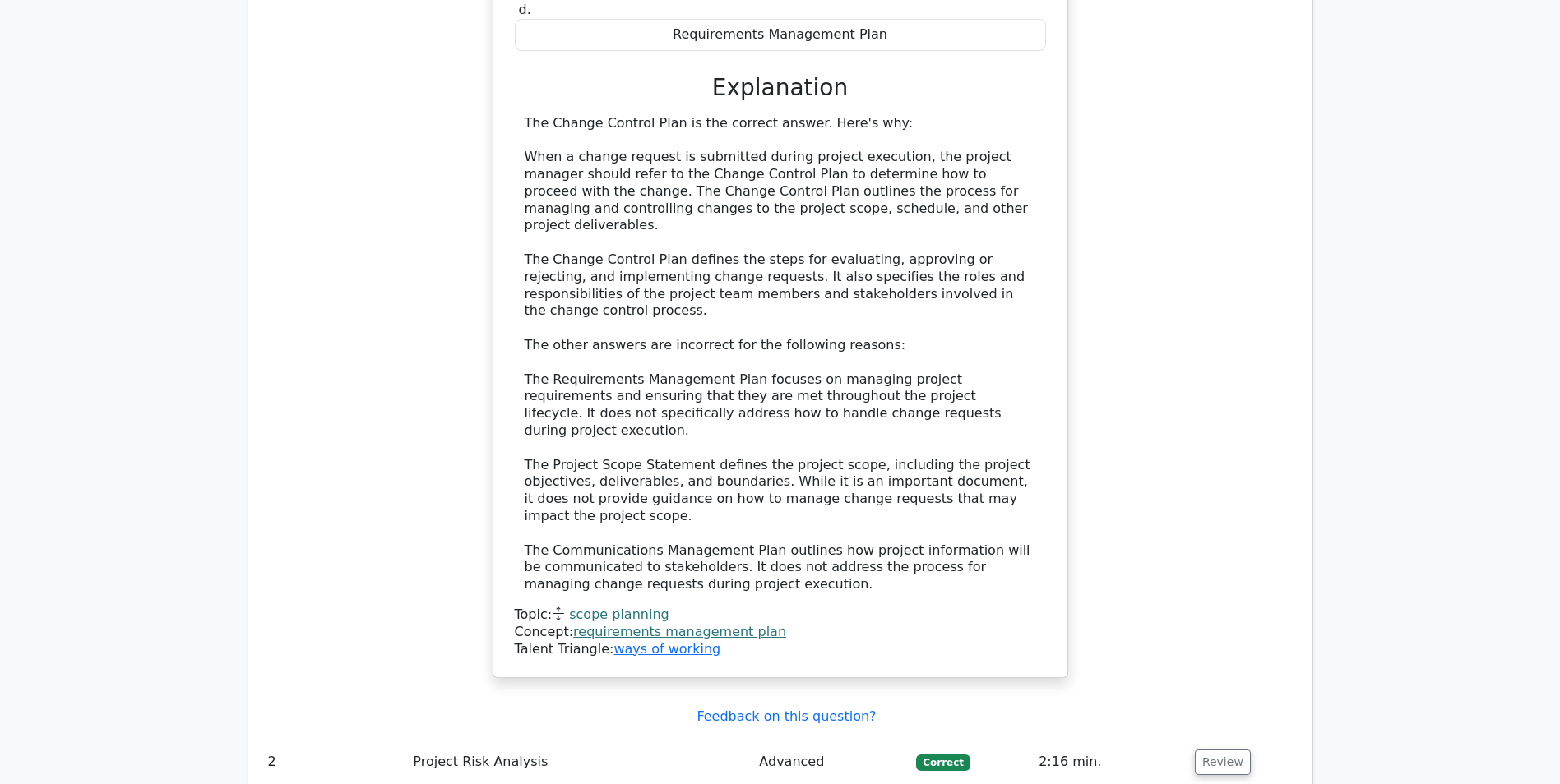
scroll to position [2549, 0]
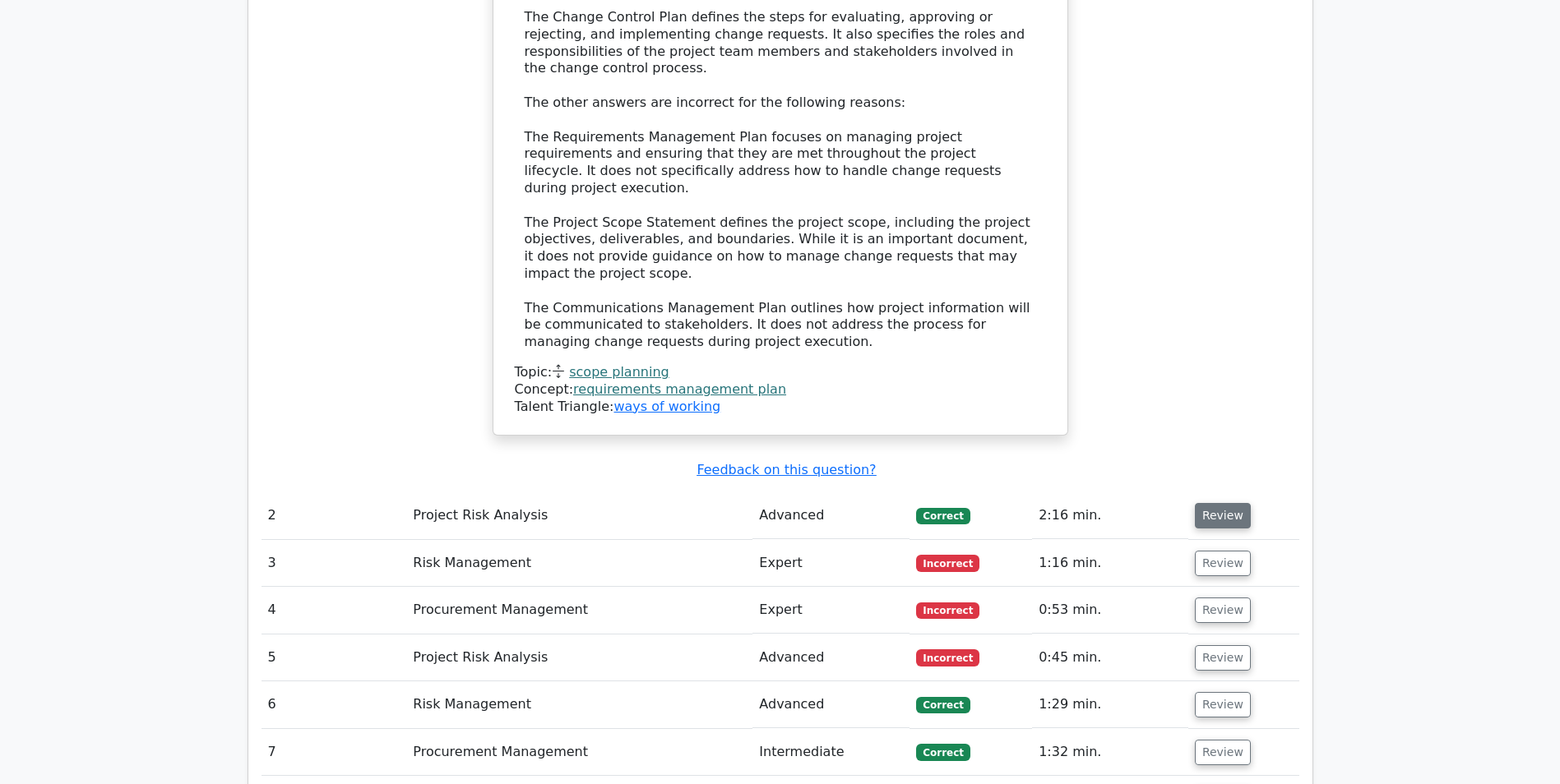
click at [1208, 503] on button "Review" at bounding box center [1223, 516] width 56 height 26
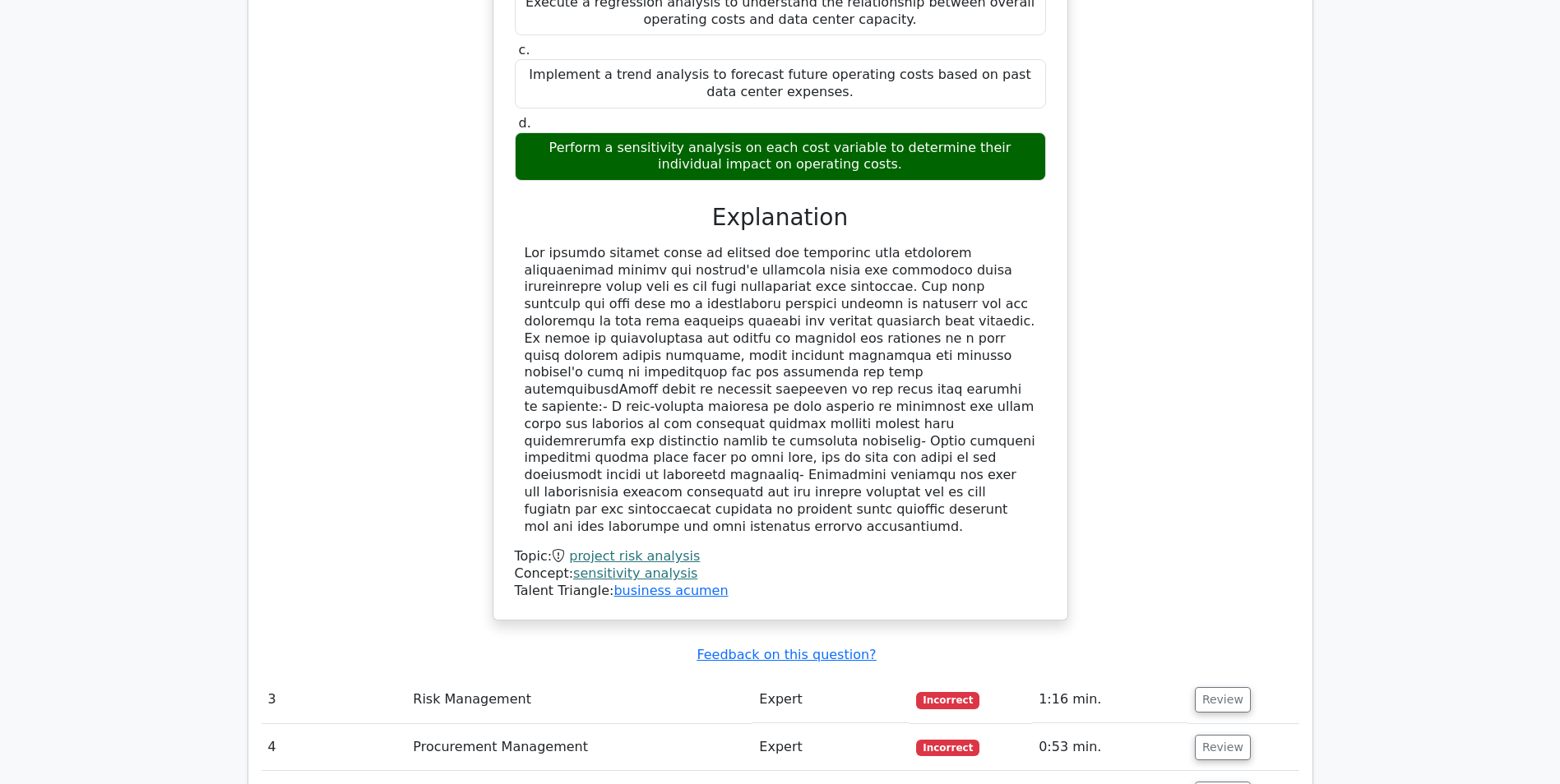
scroll to position [3536, 0]
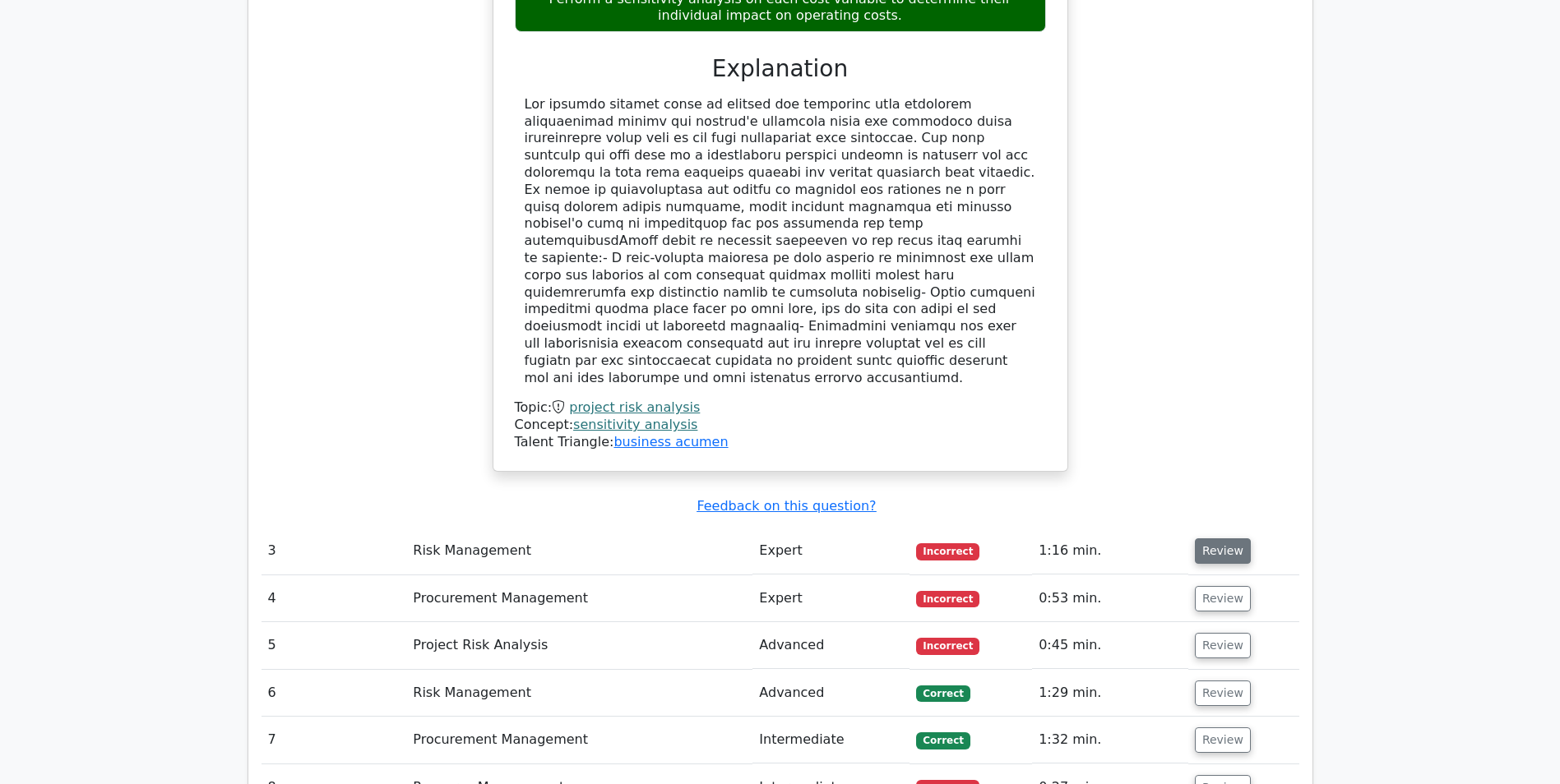
click at [1221, 539] on button "Review" at bounding box center [1223, 551] width 56 height 26
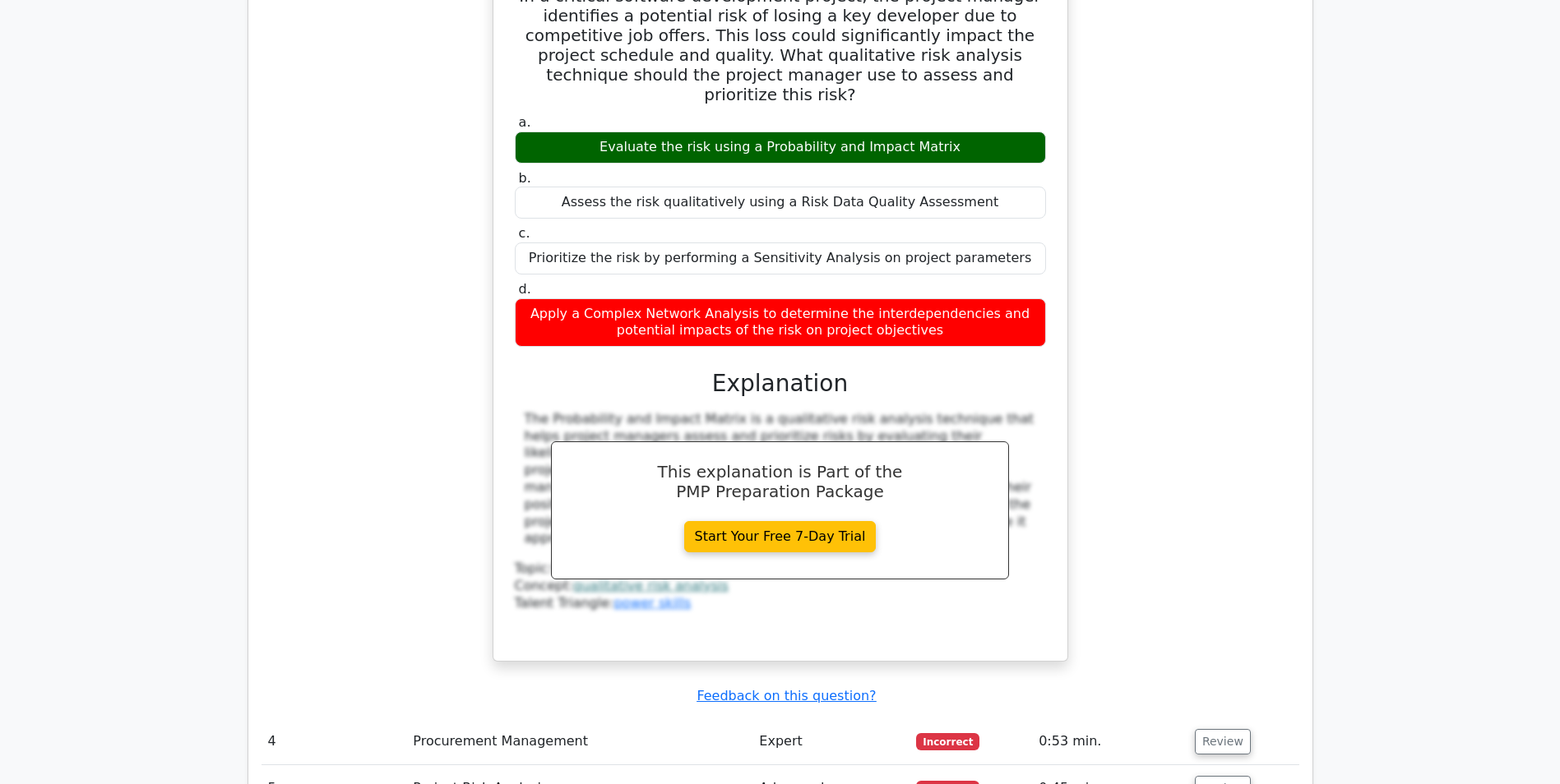
scroll to position [4275, 0]
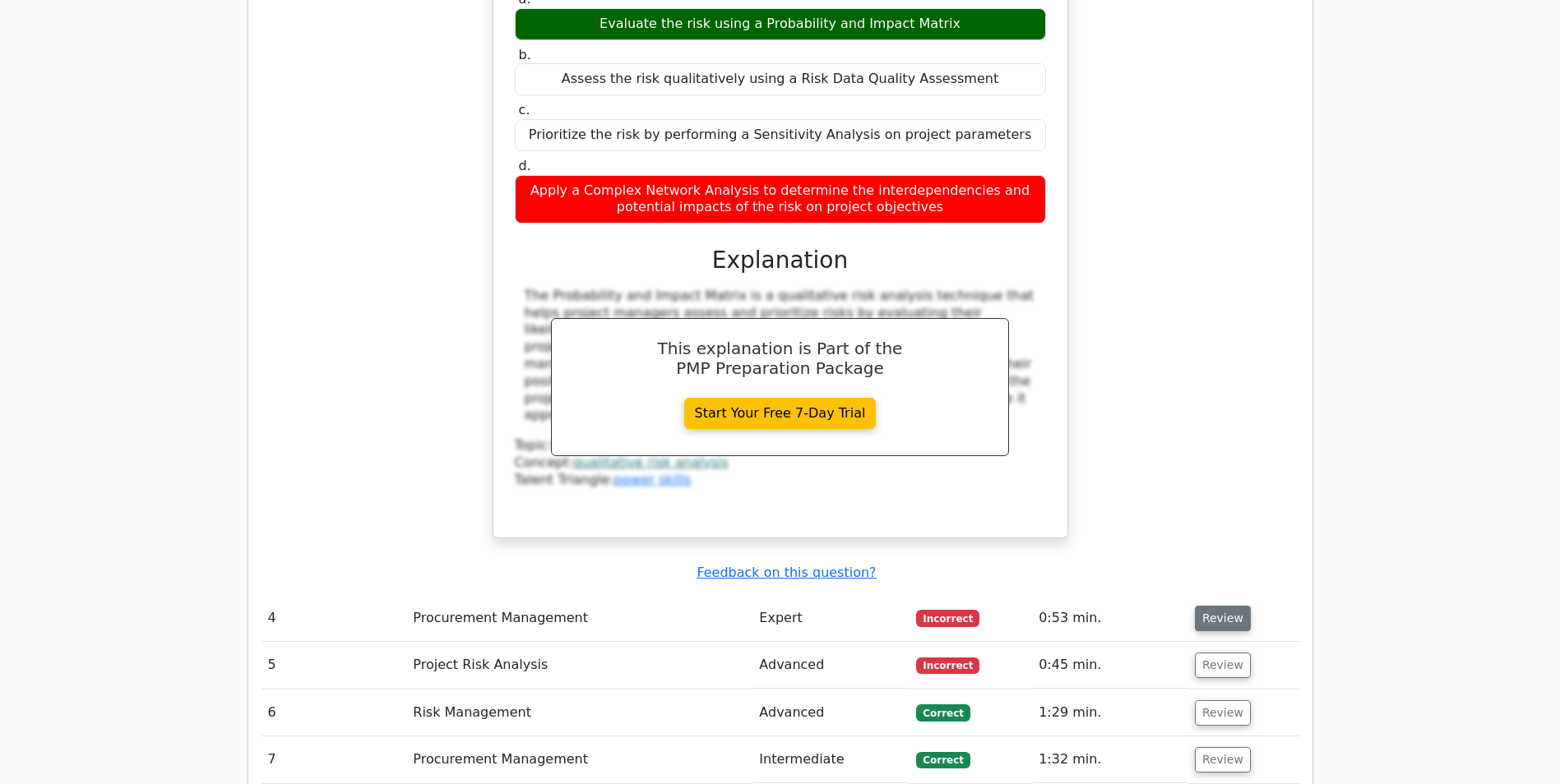
click at [1215, 606] on button "Review" at bounding box center [1223, 619] width 56 height 26
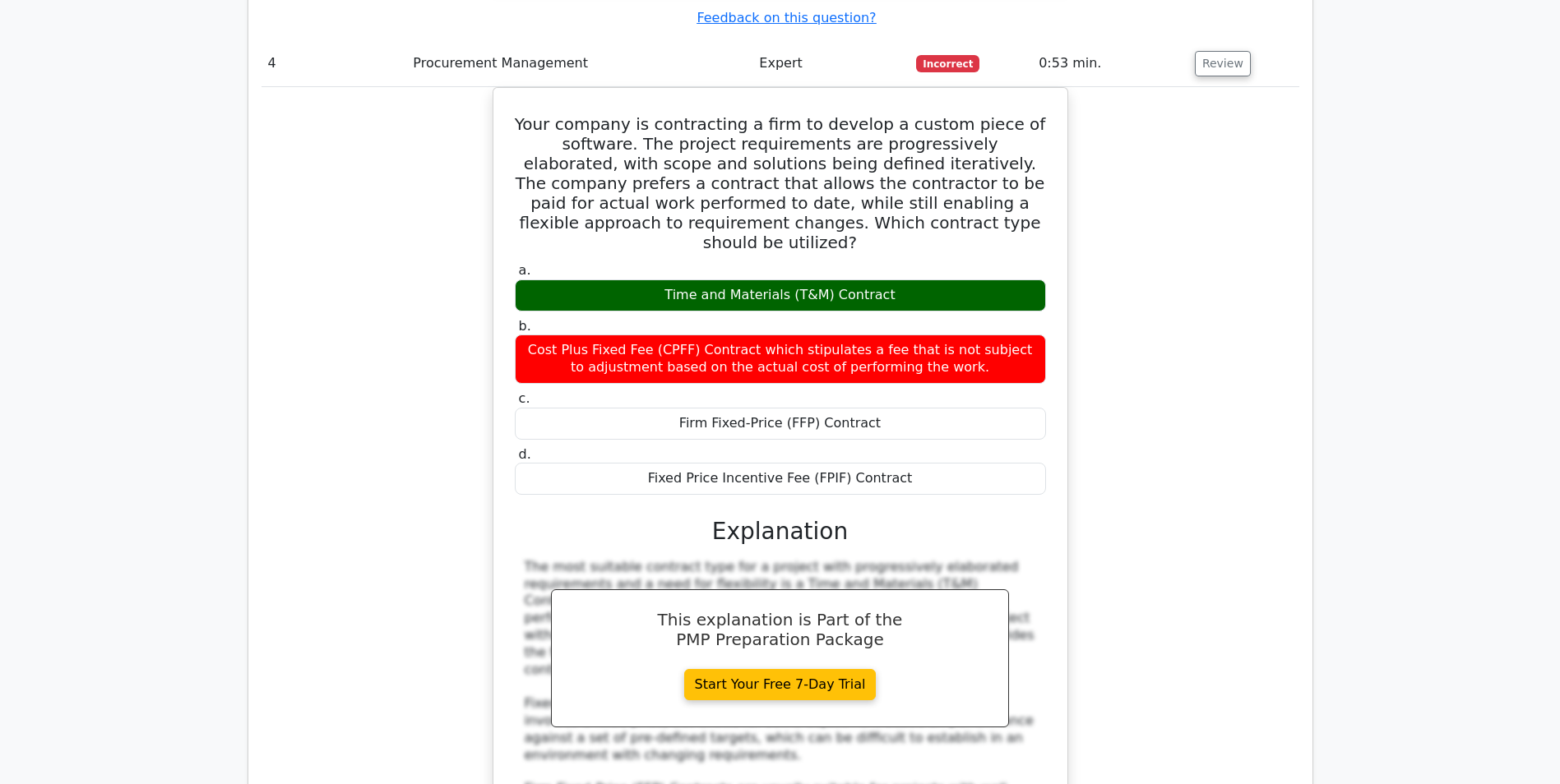
scroll to position [5098, 0]
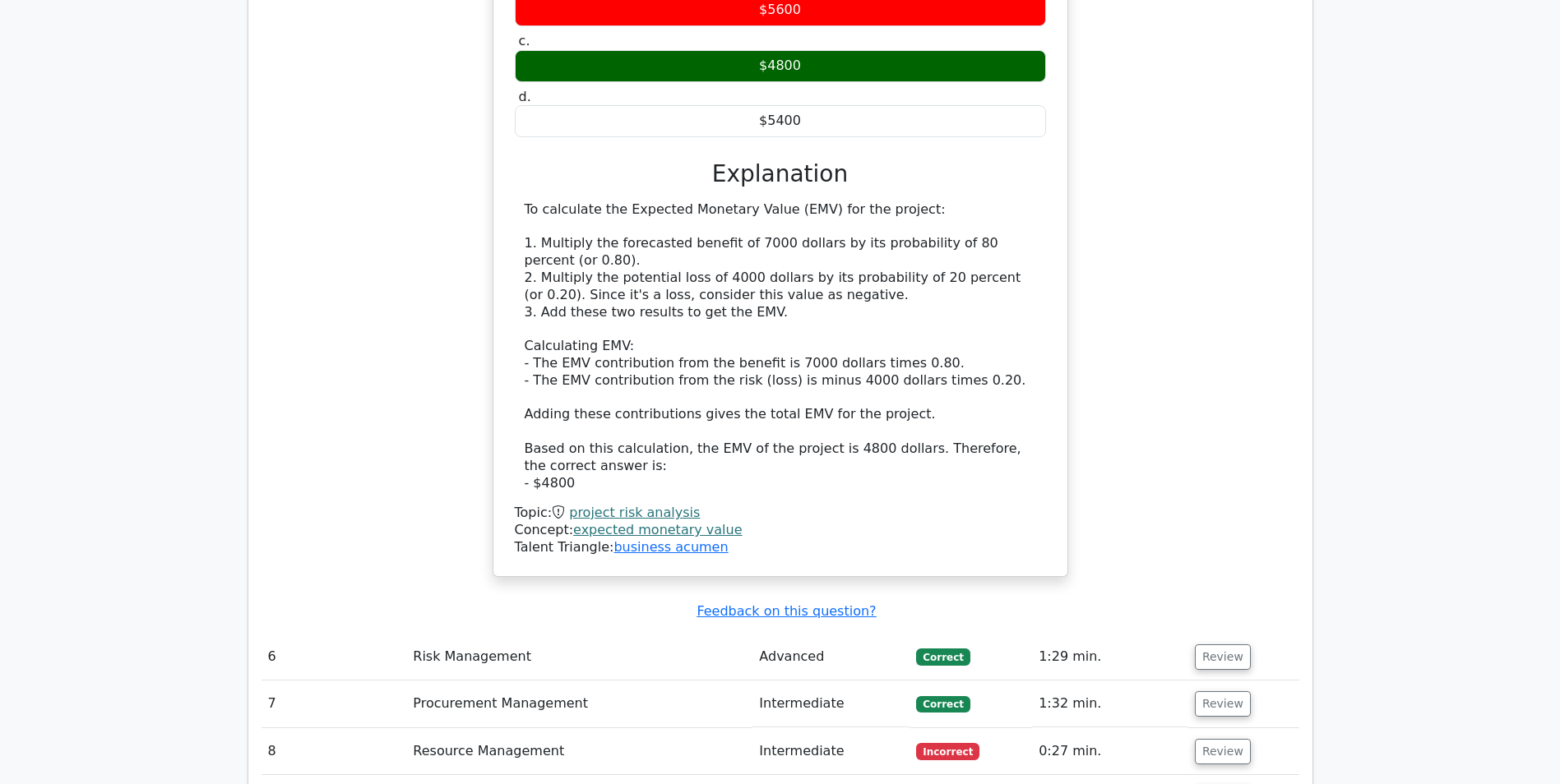
scroll to position [6166, 0]
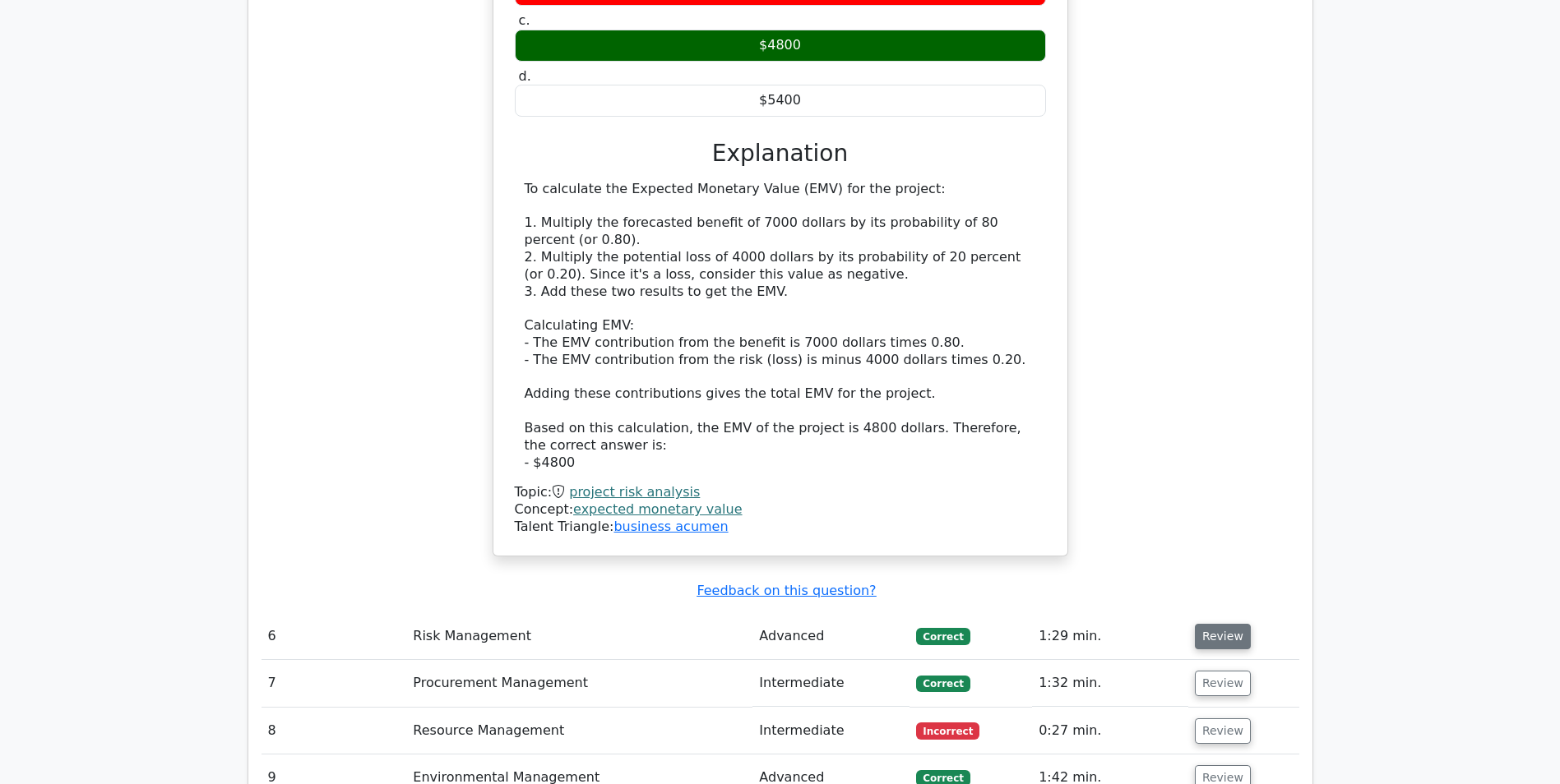
click at [1217, 624] on button "Review" at bounding box center [1223, 637] width 56 height 26
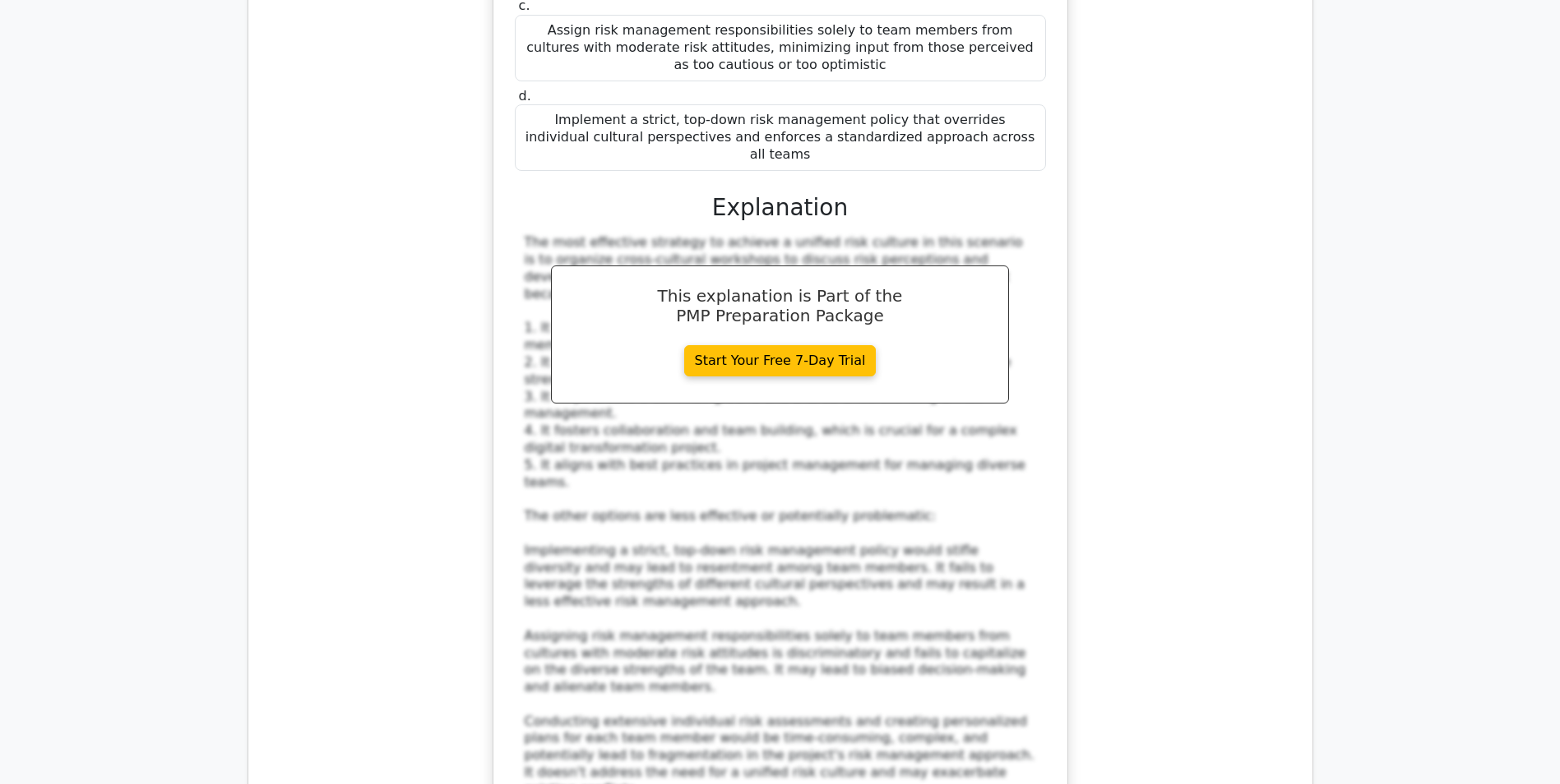
scroll to position [7399, 0]
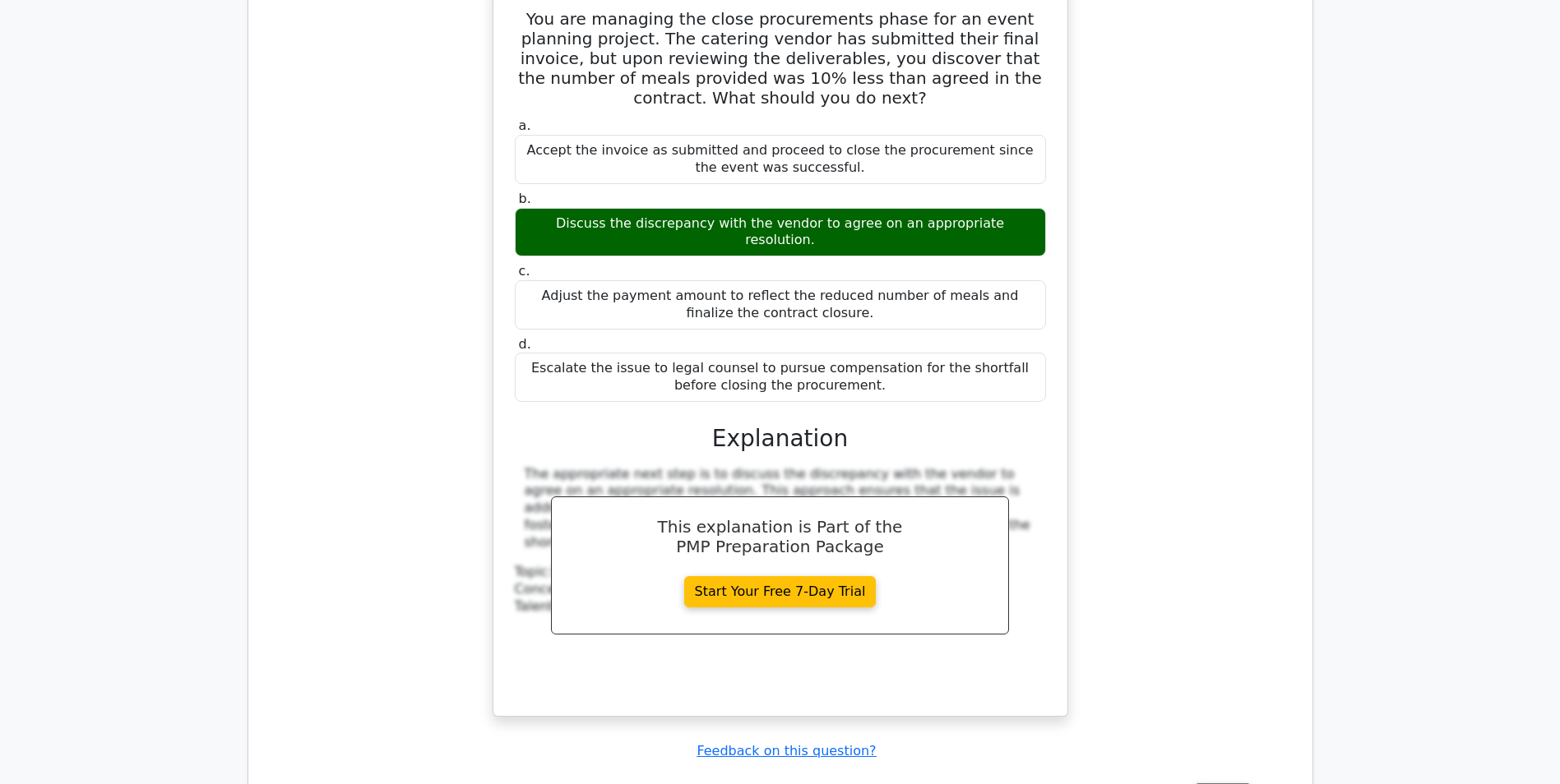
scroll to position [8469, 0]
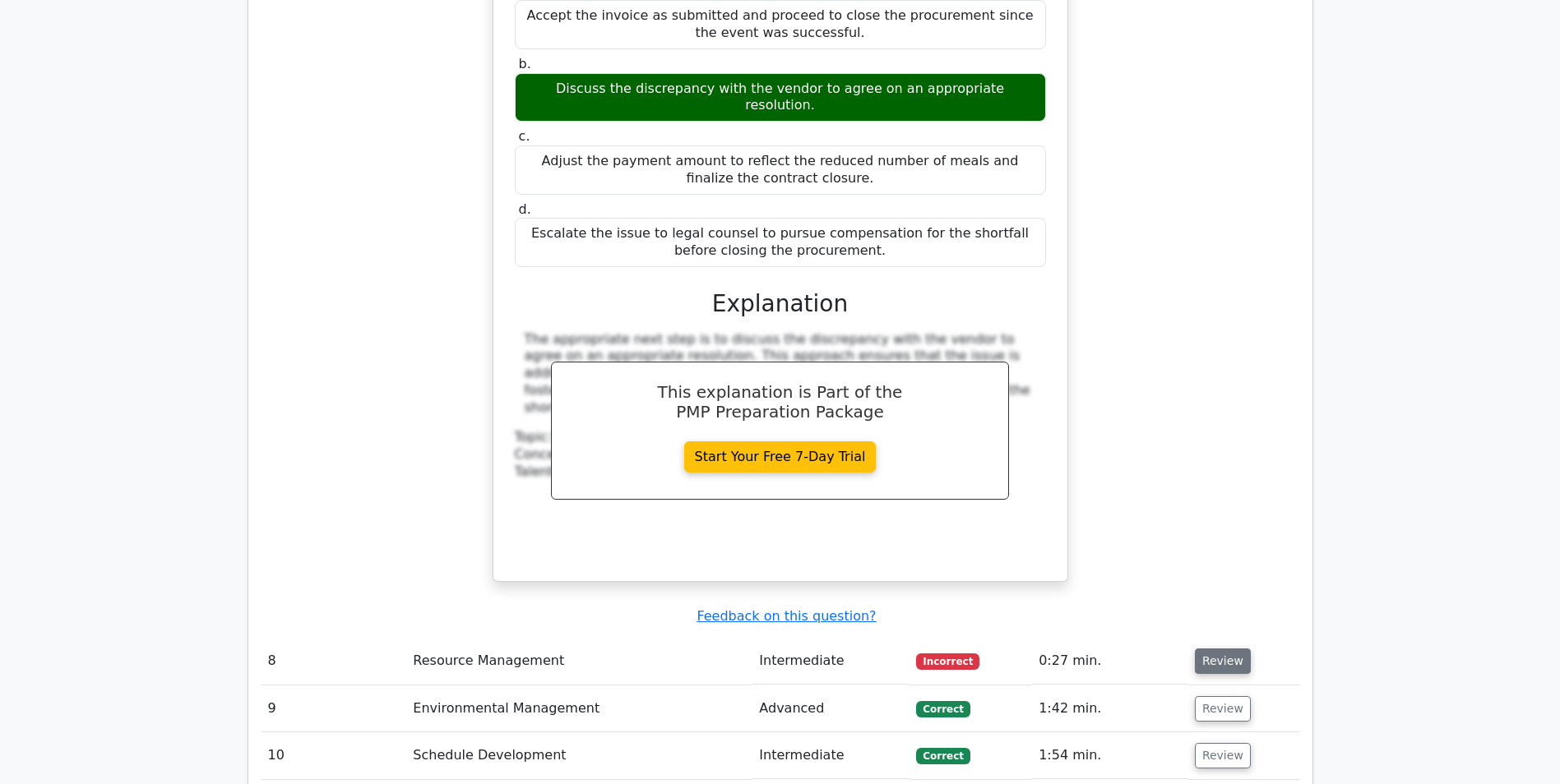
click at [1226, 649] on button "Review" at bounding box center [1223, 661] width 56 height 26
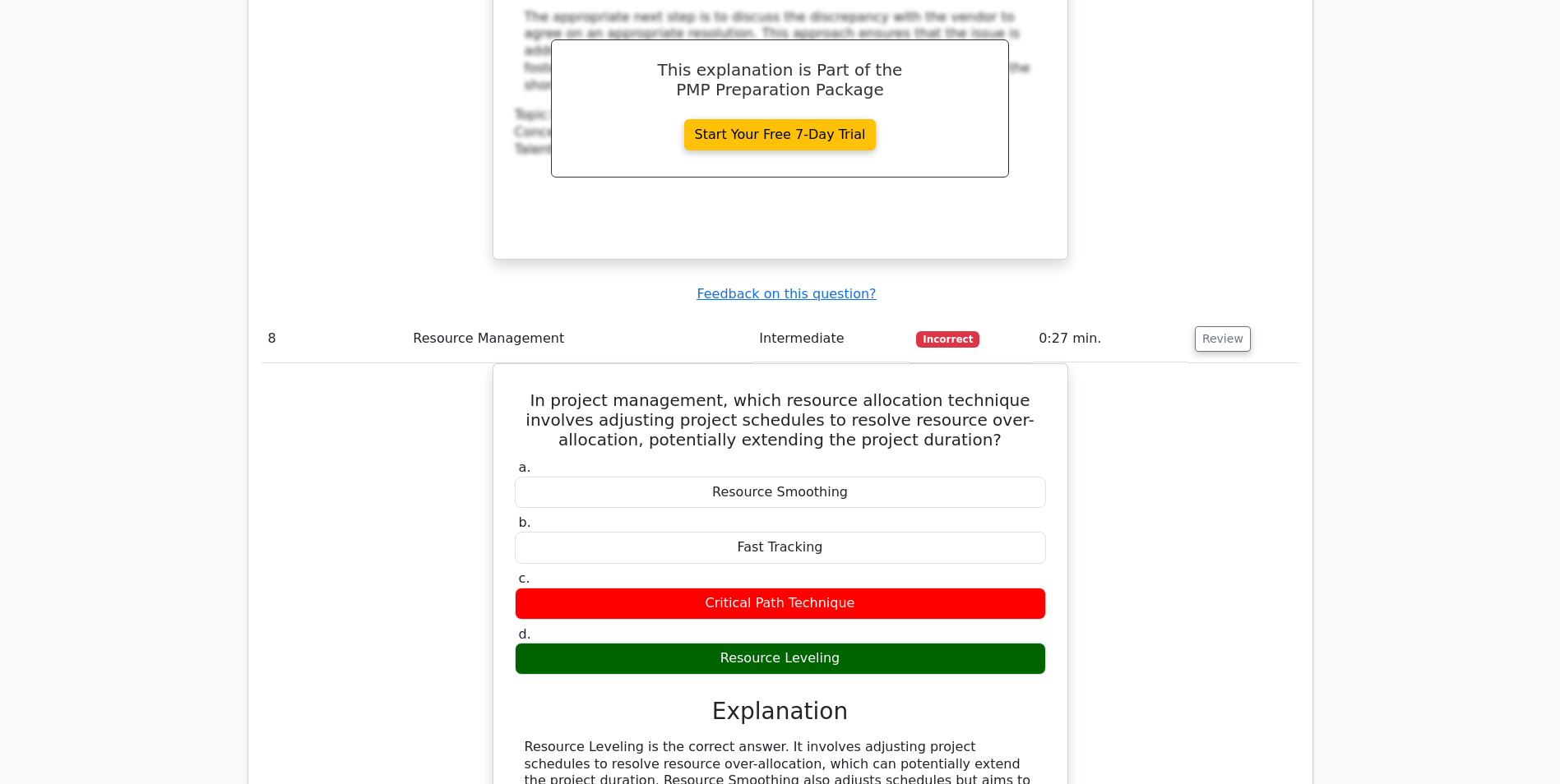
scroll to position [8961, 0]
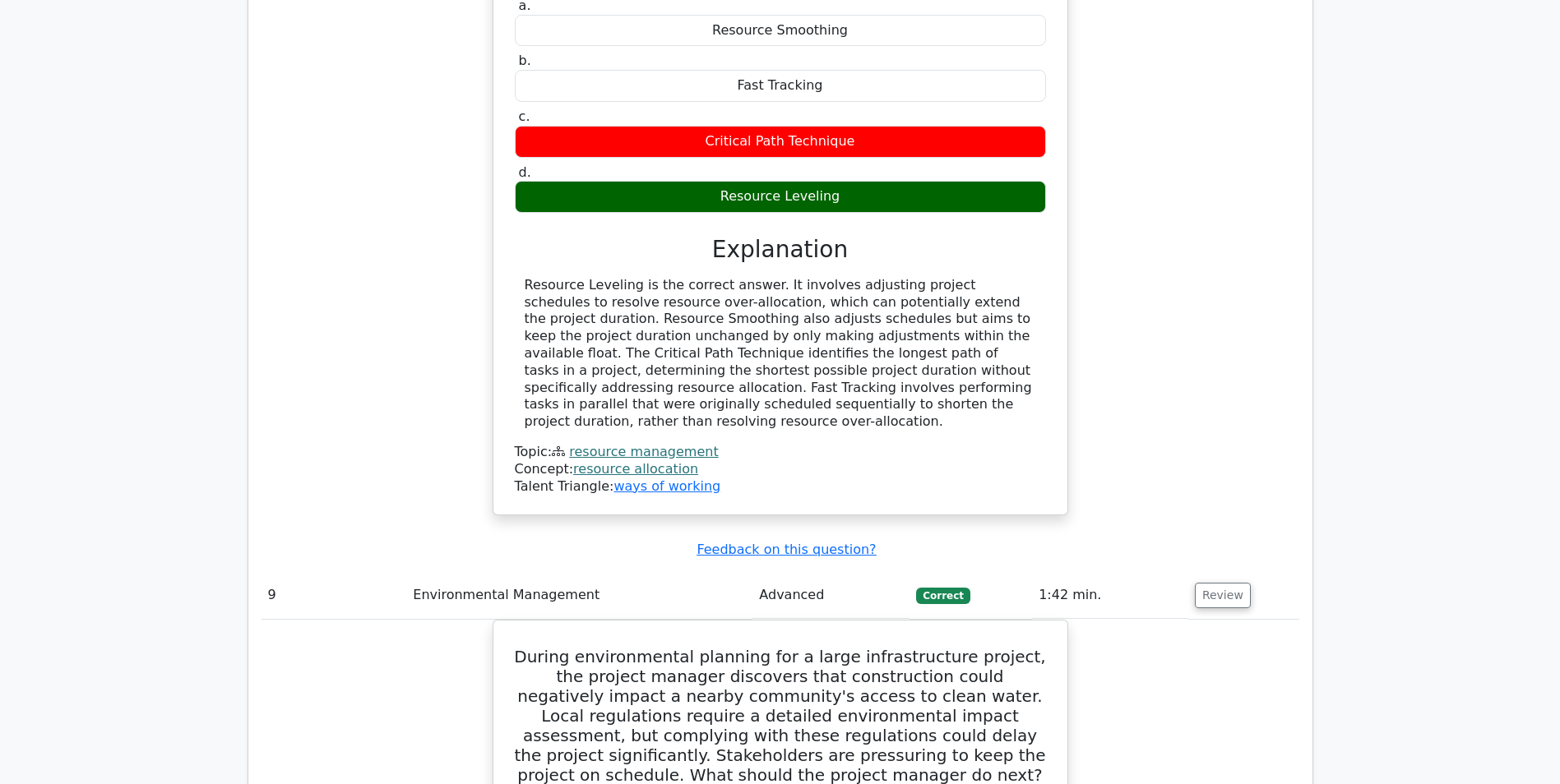
scroll to position [9619, 0]
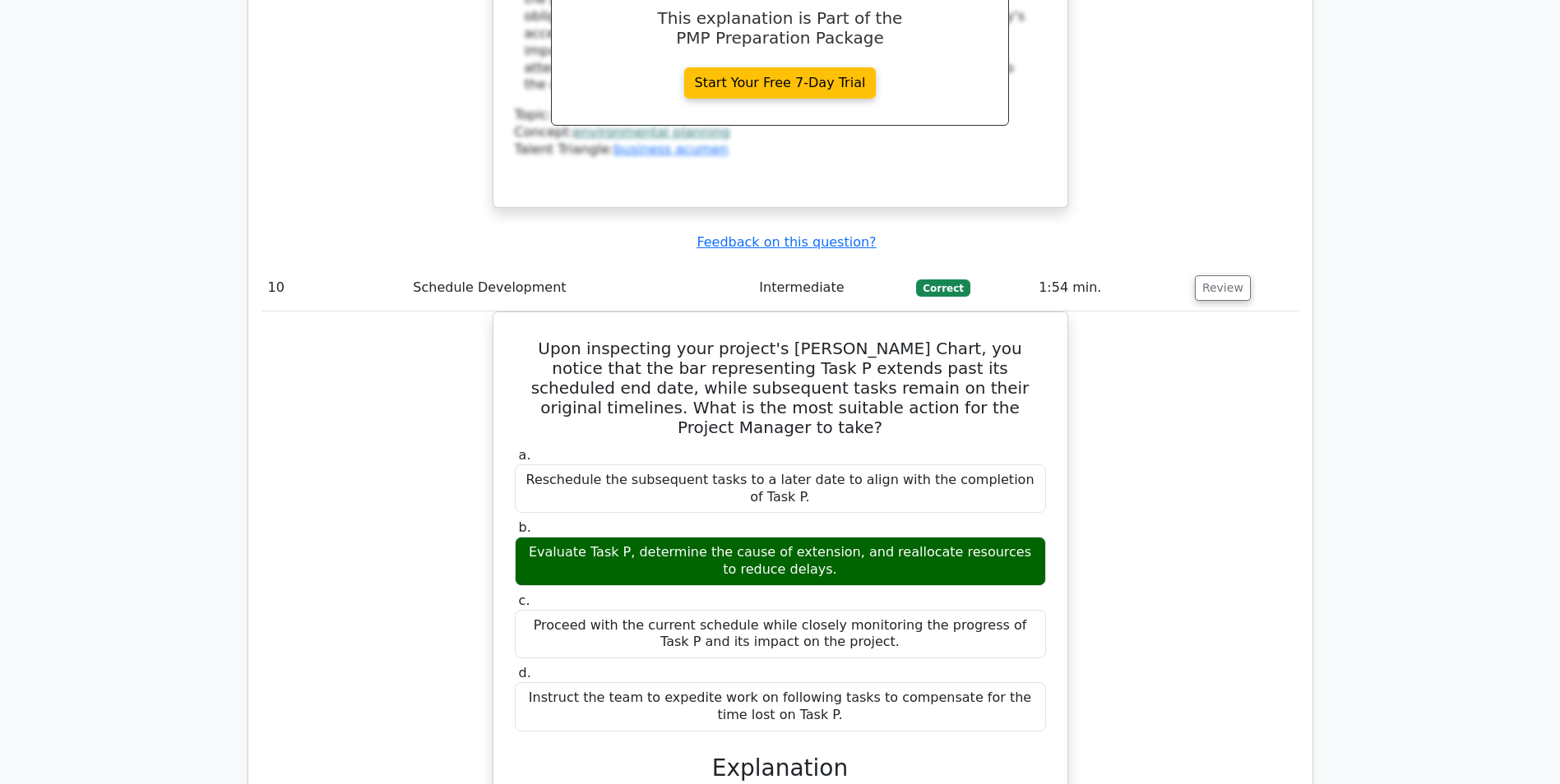
scroll to position [10442, 0]
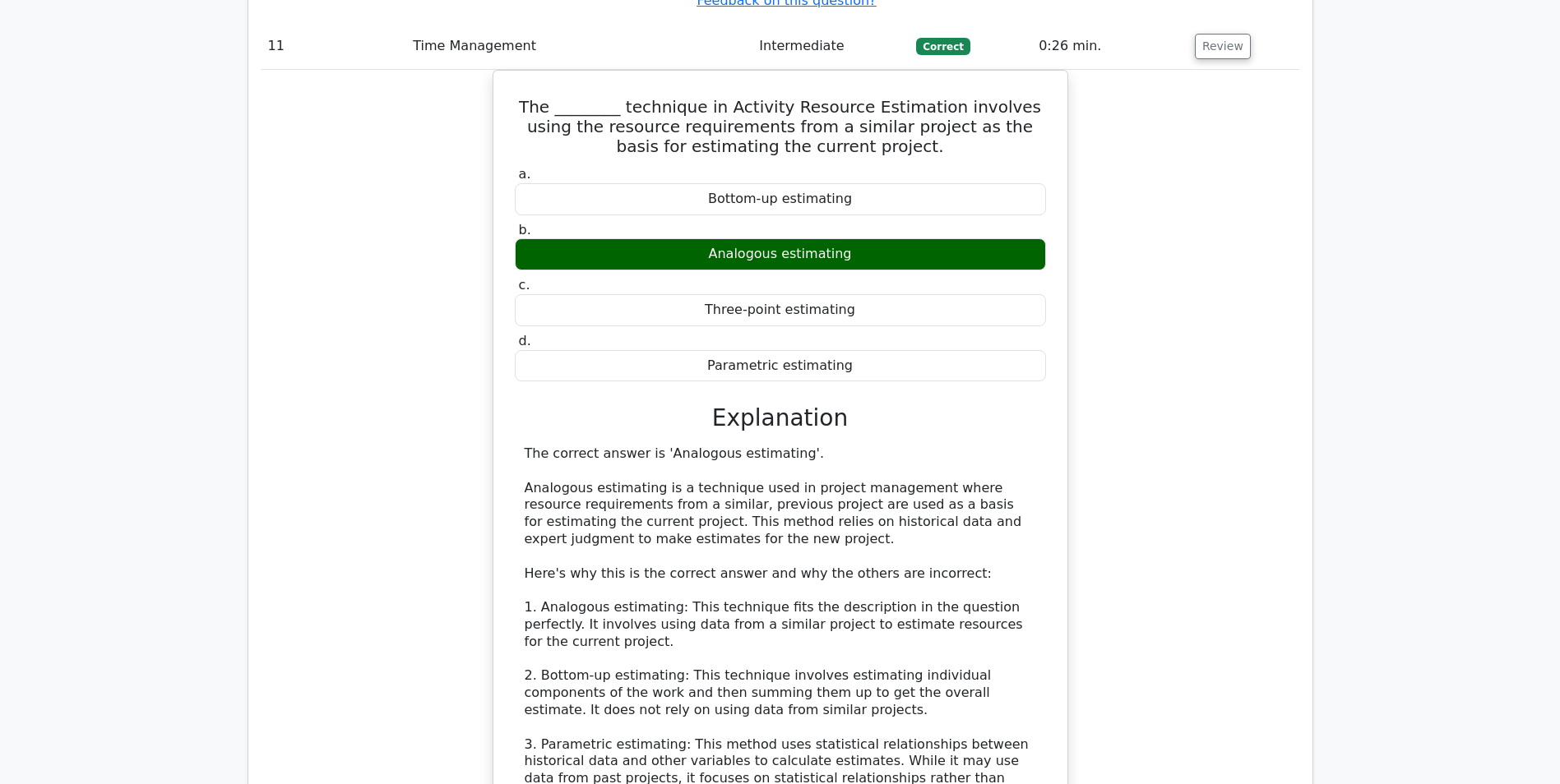
scroll to position [11757, 0]
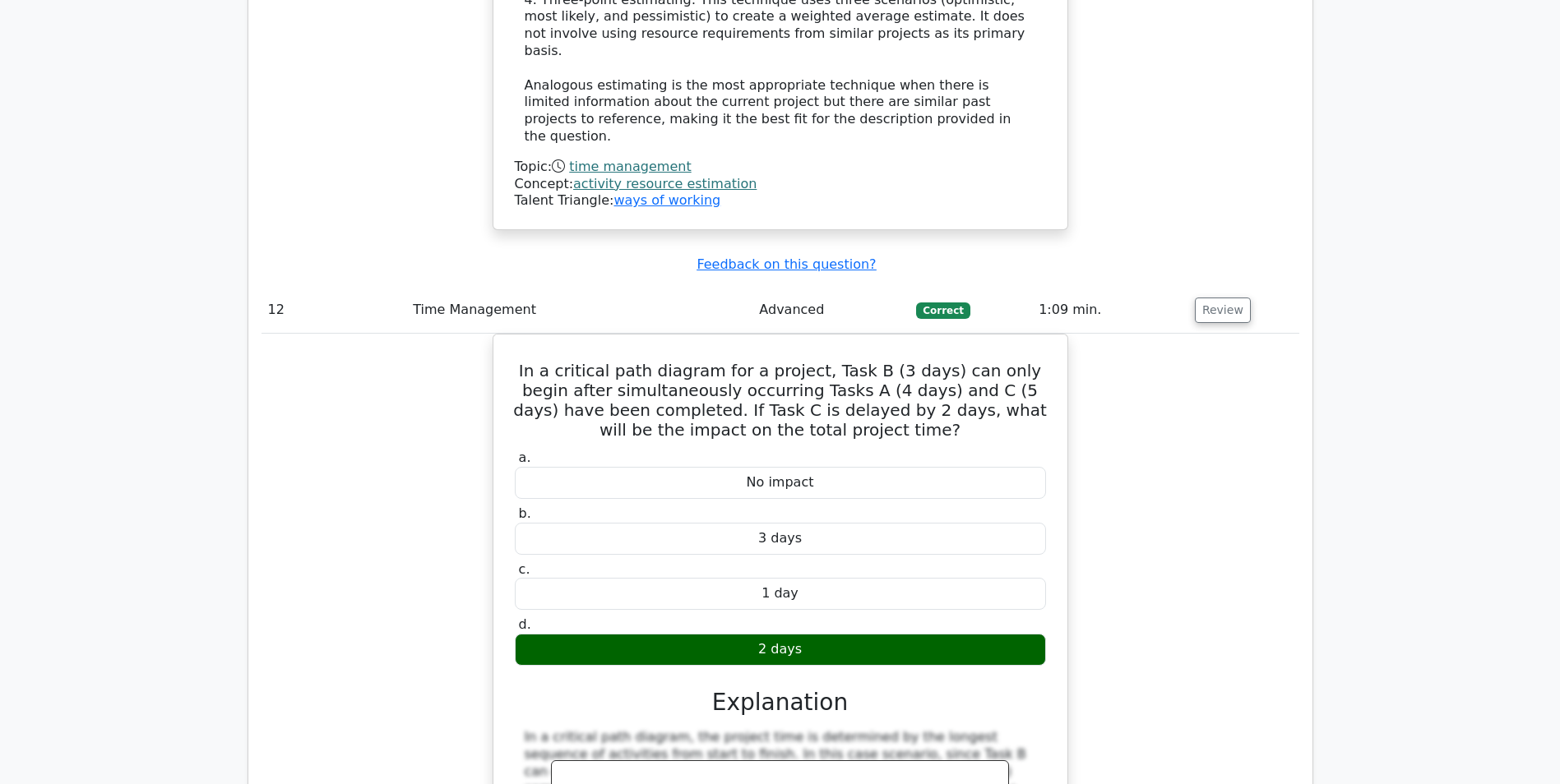
scroll to position [12662, 0]
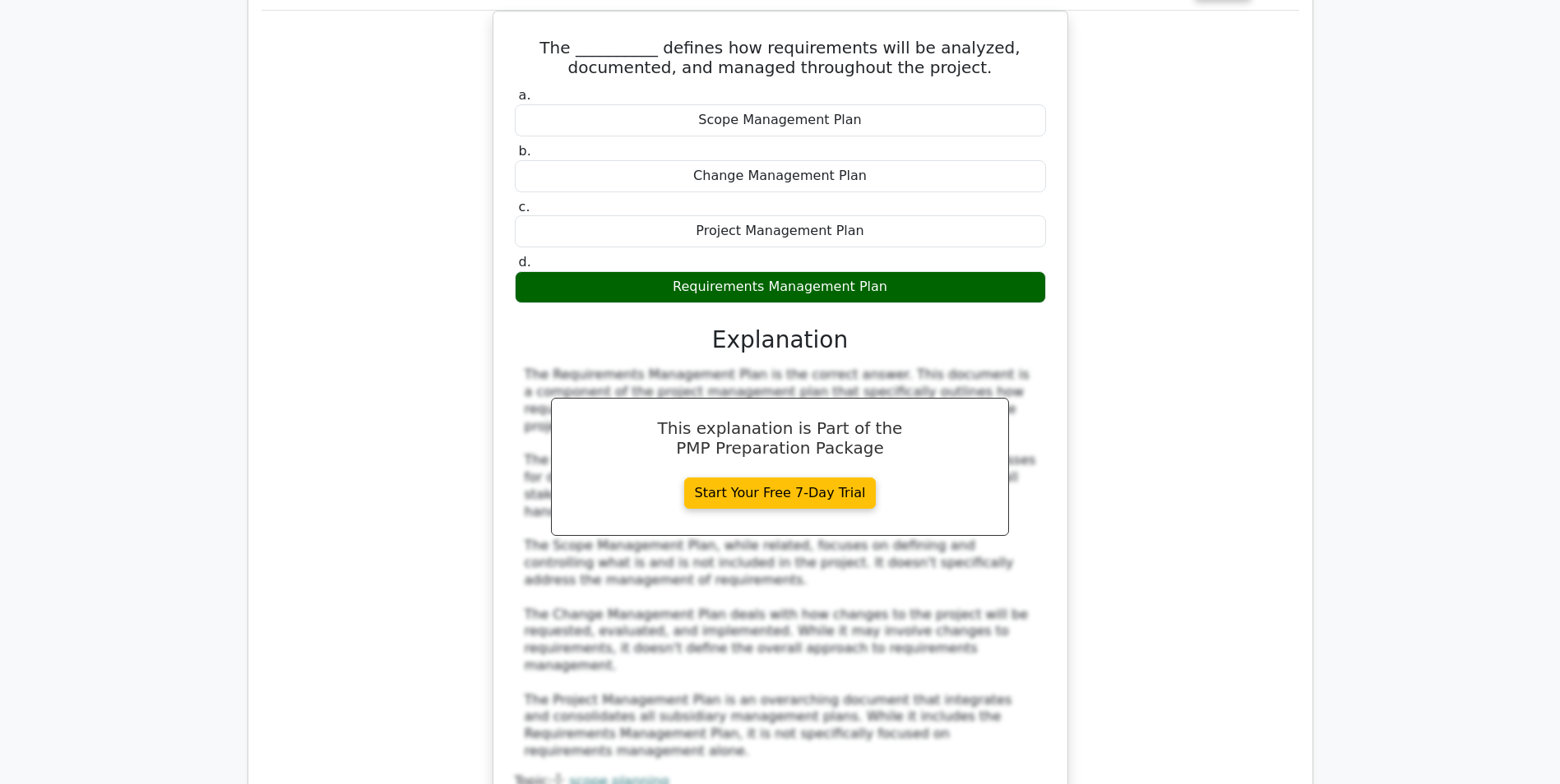
scroll to position [13648, 0]
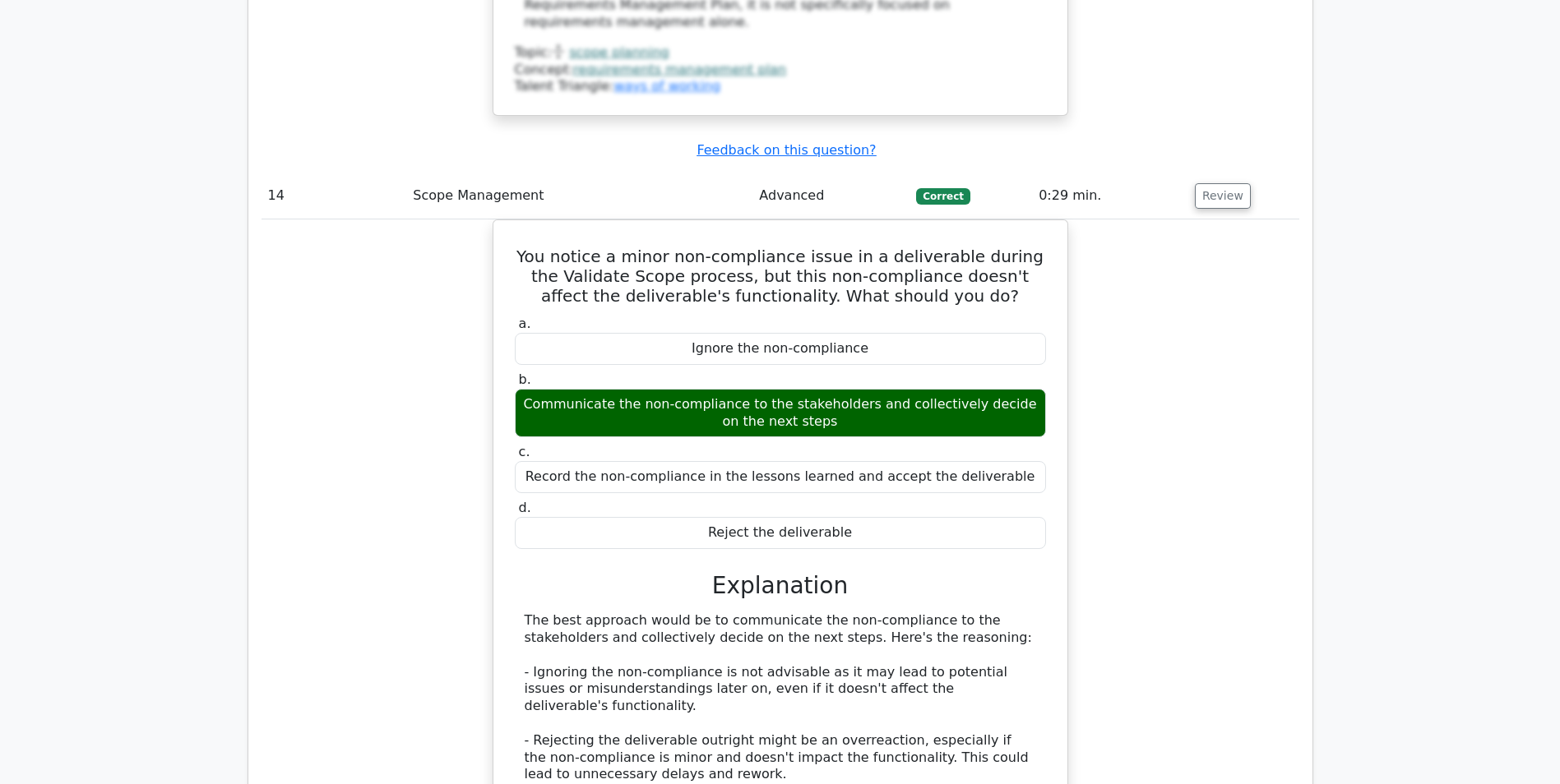
scroll to position [14388, 0]
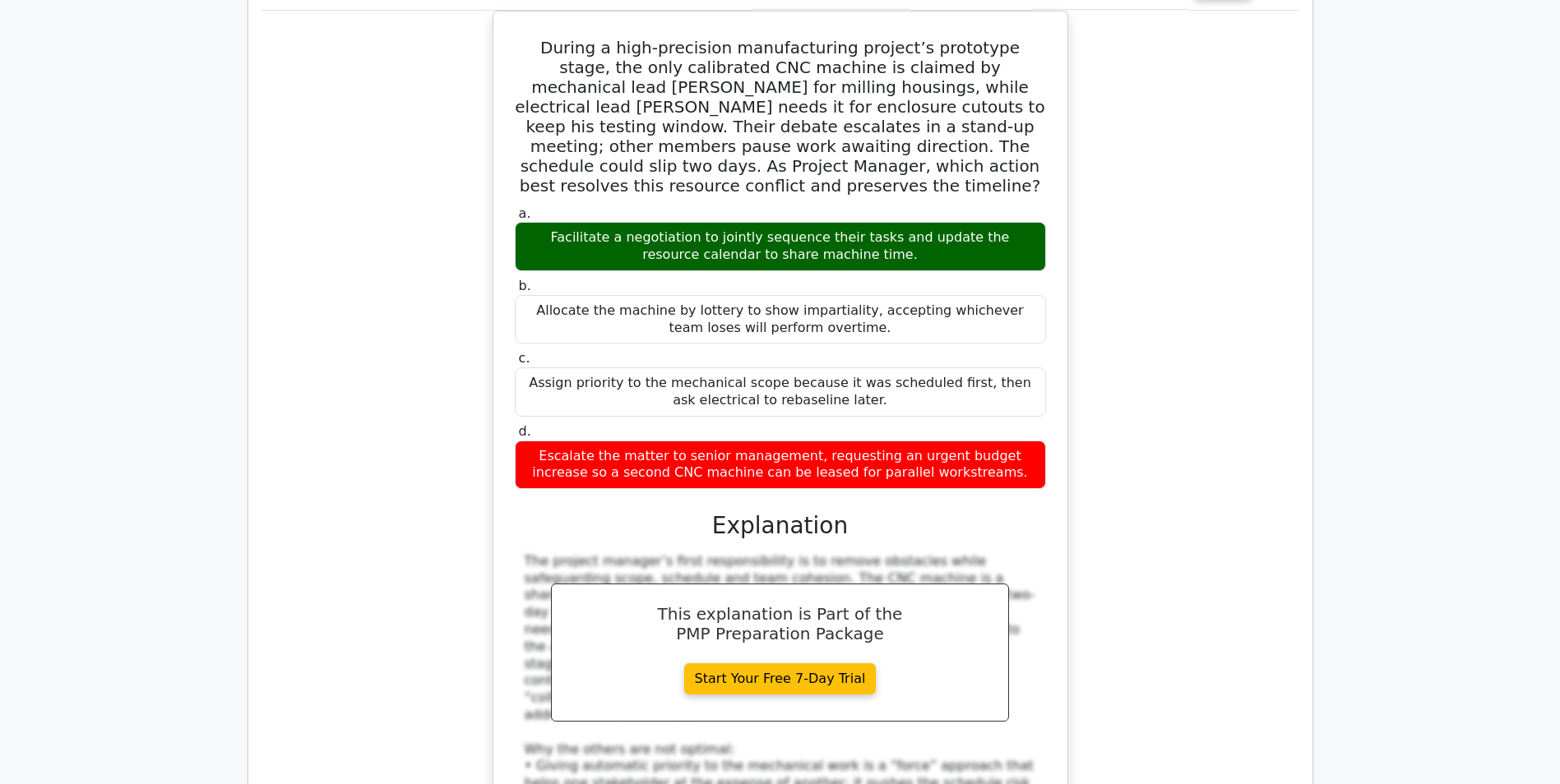
scroll to position [15621, 0]
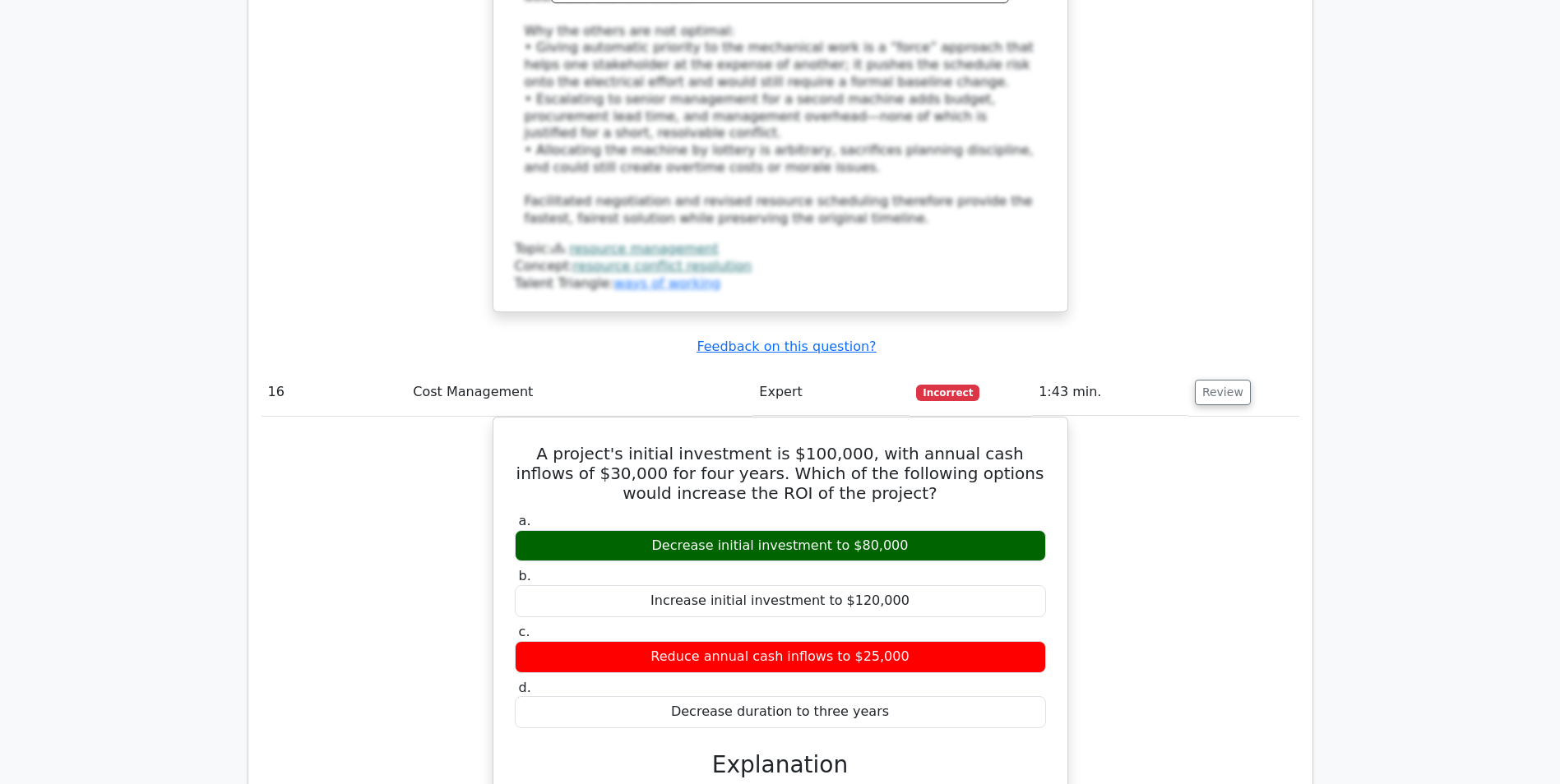
scroll to position [16362, 0]
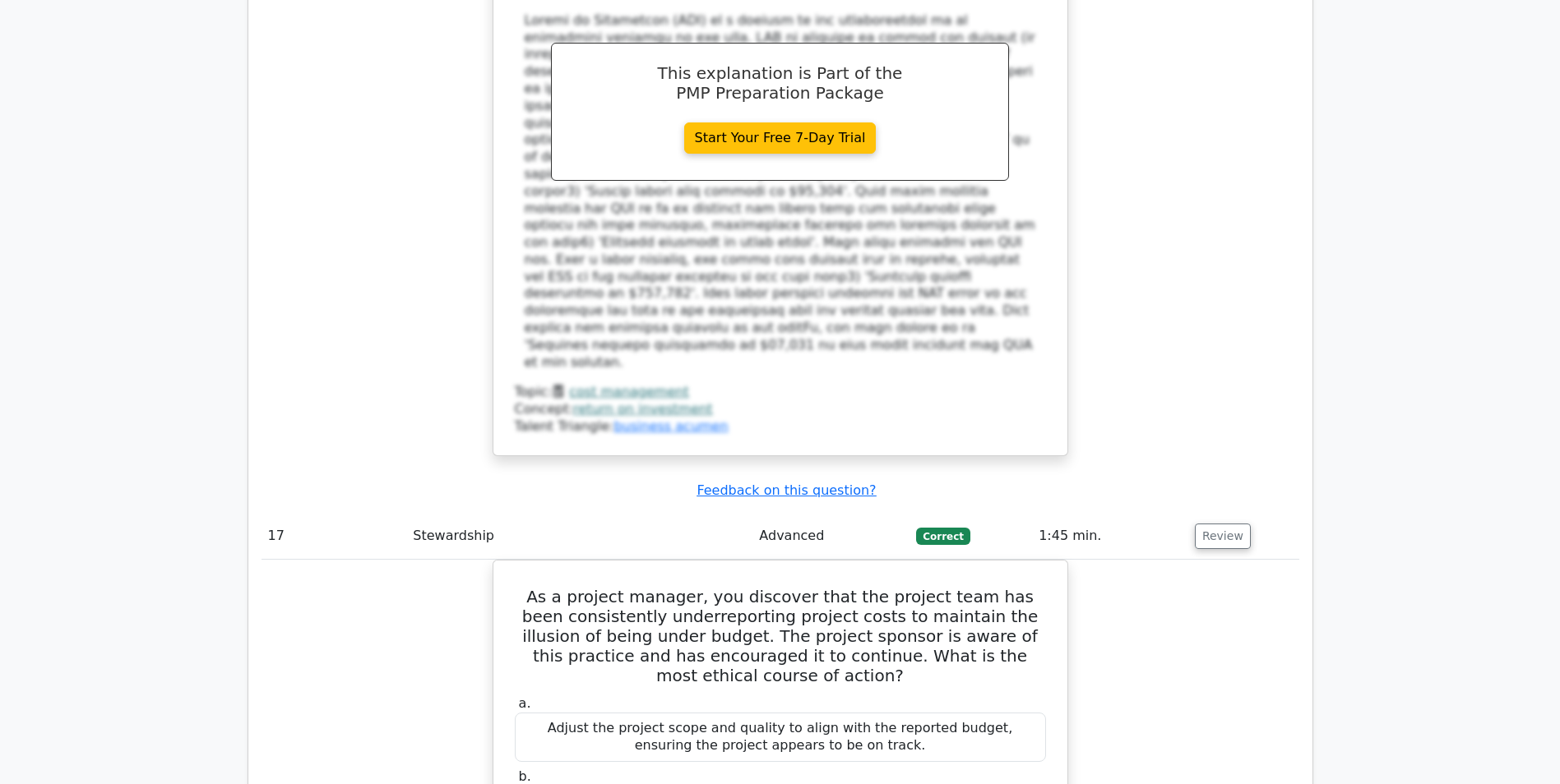
scroll to position [17430, 0]
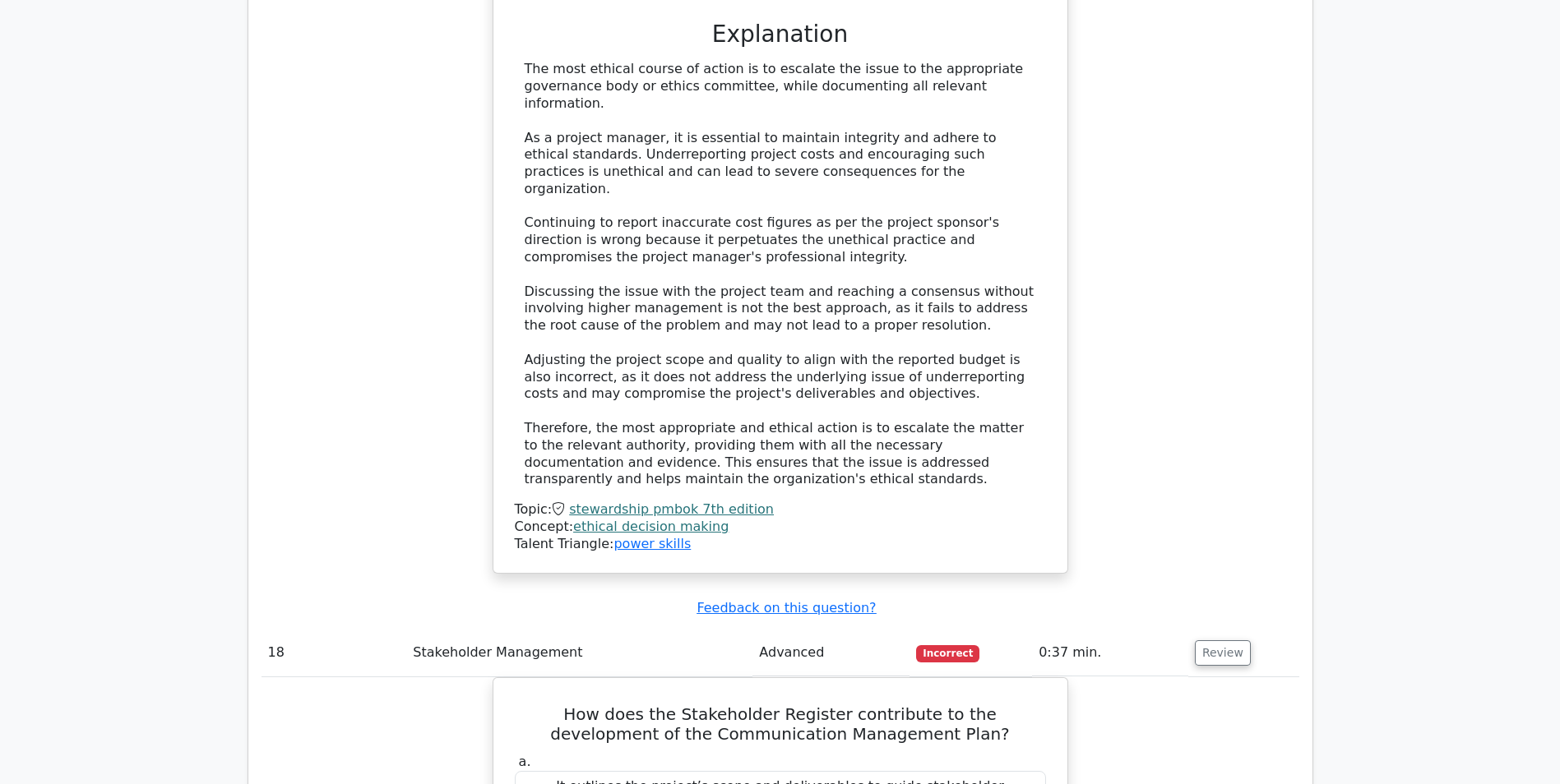
scroll to position [18253, 0]
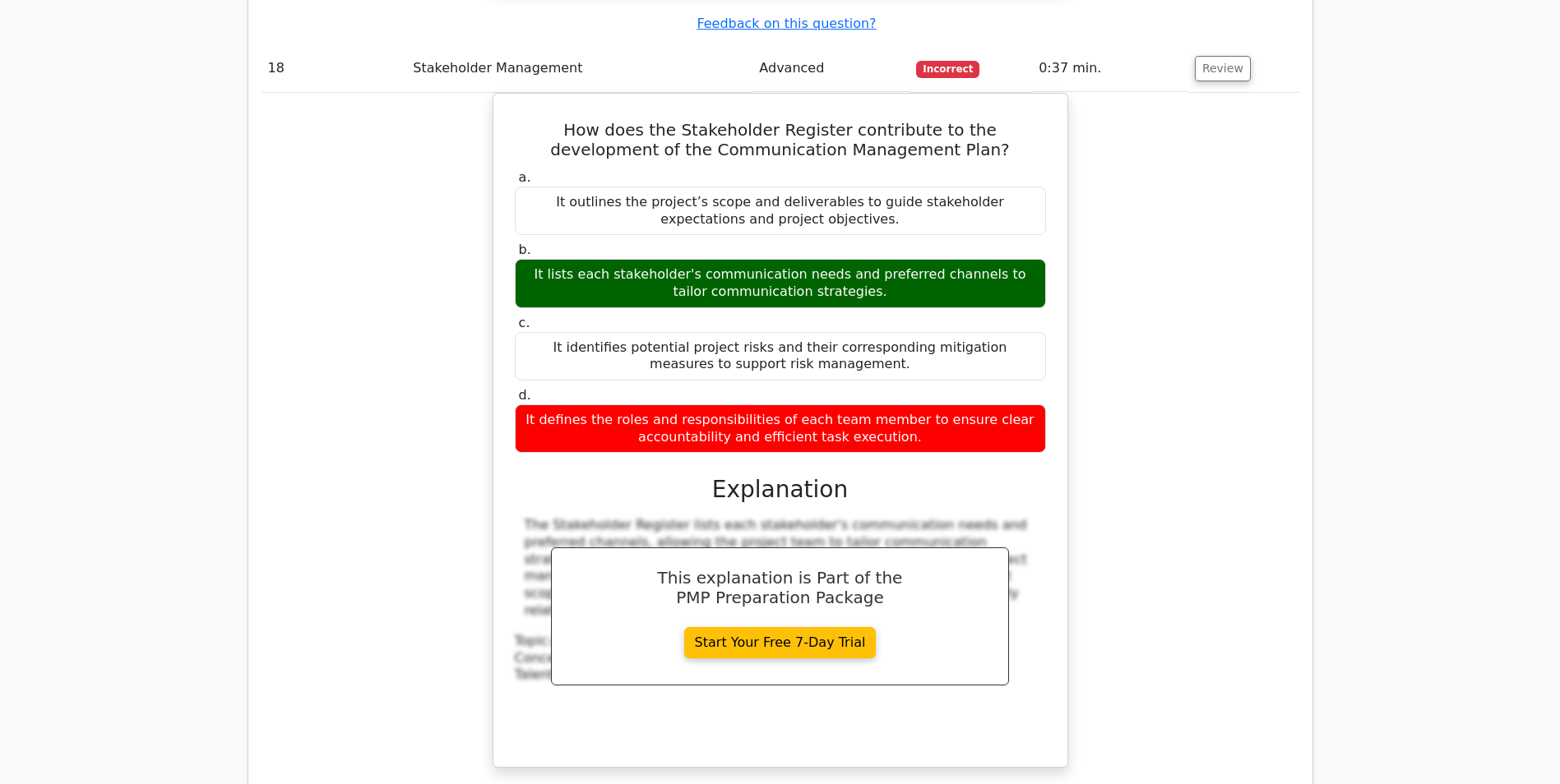
scroll to position [18992, 0]
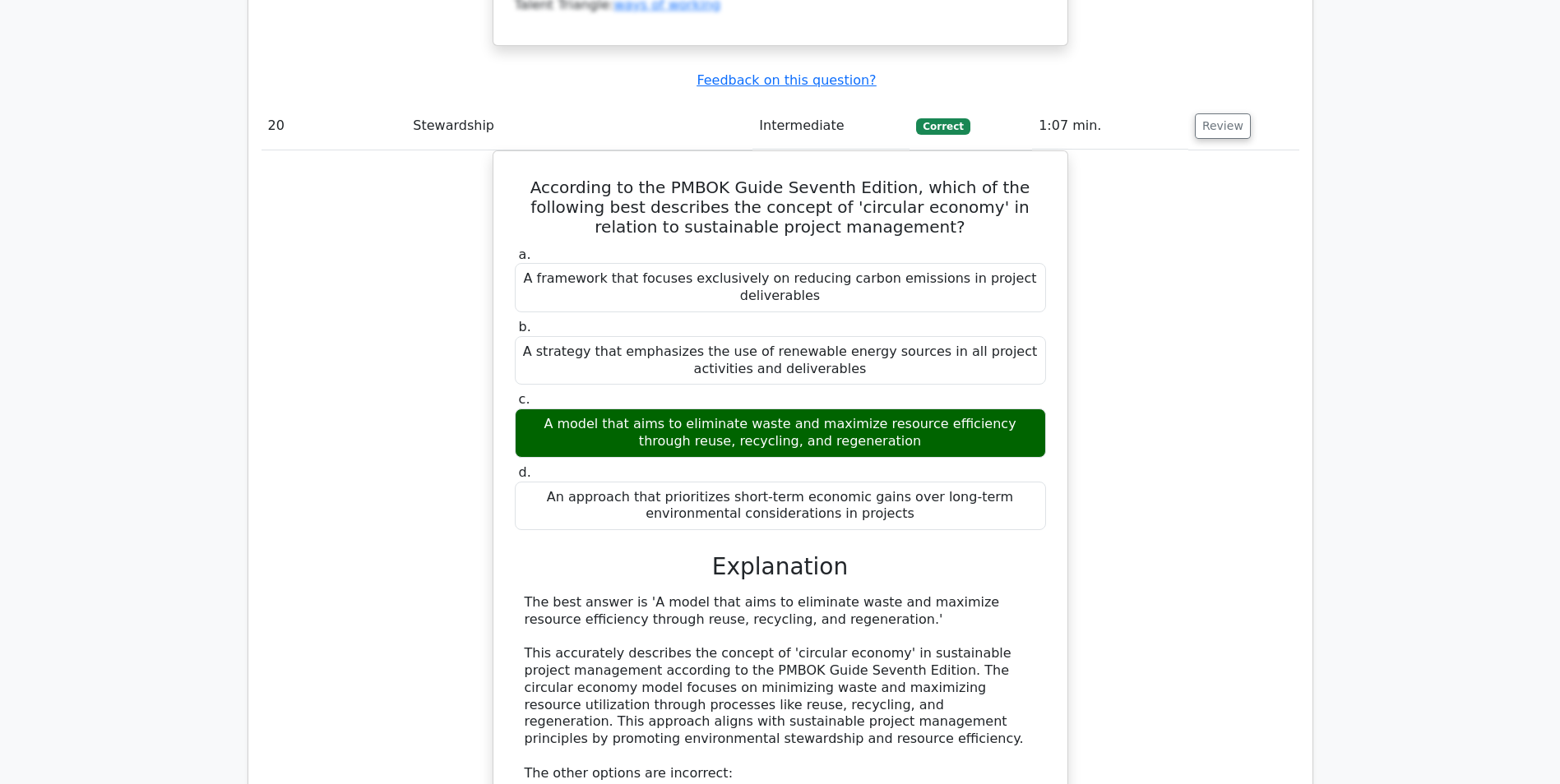
scroll to position [20144, 0]
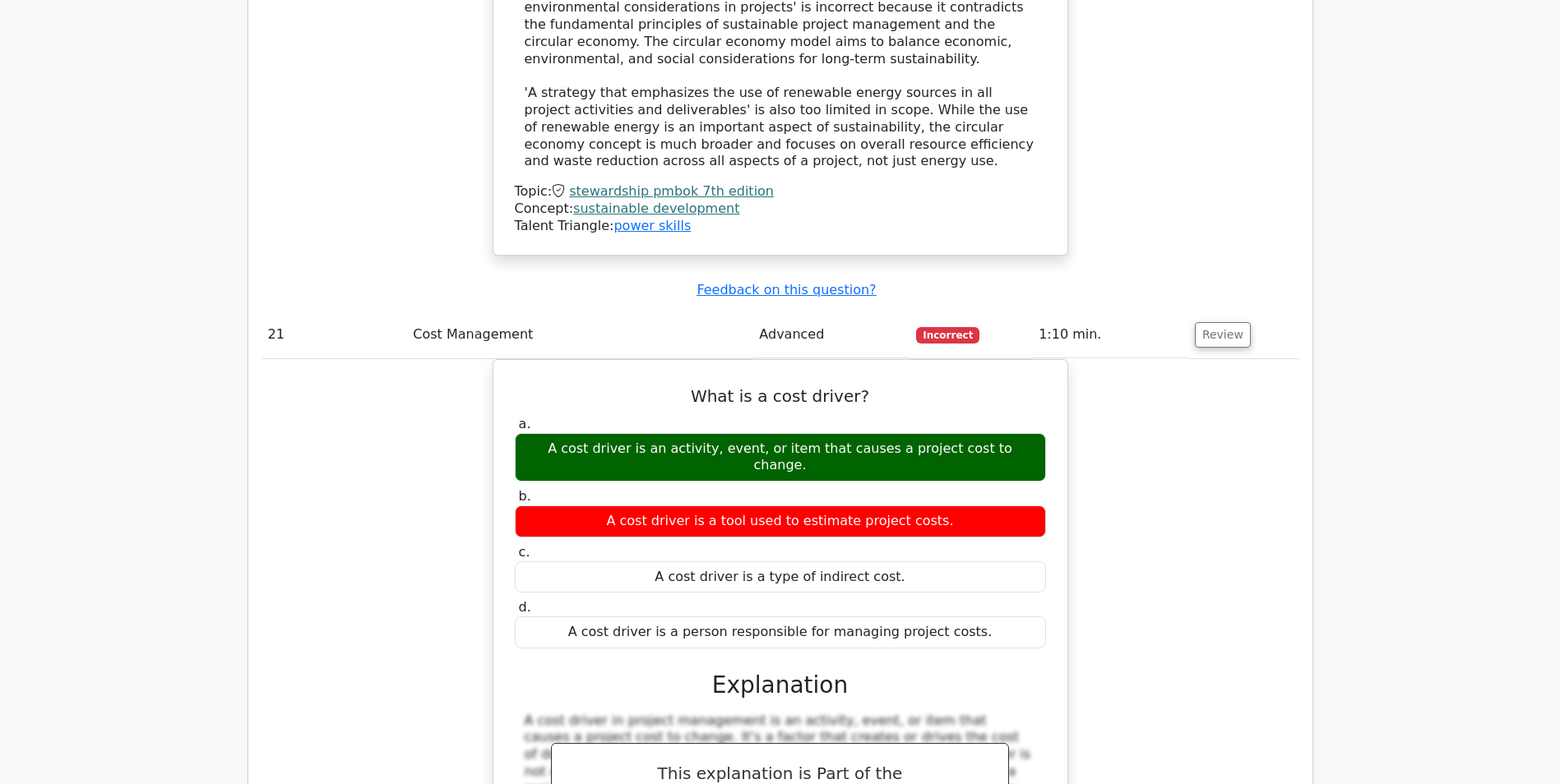
scroll to position [20719, 0]
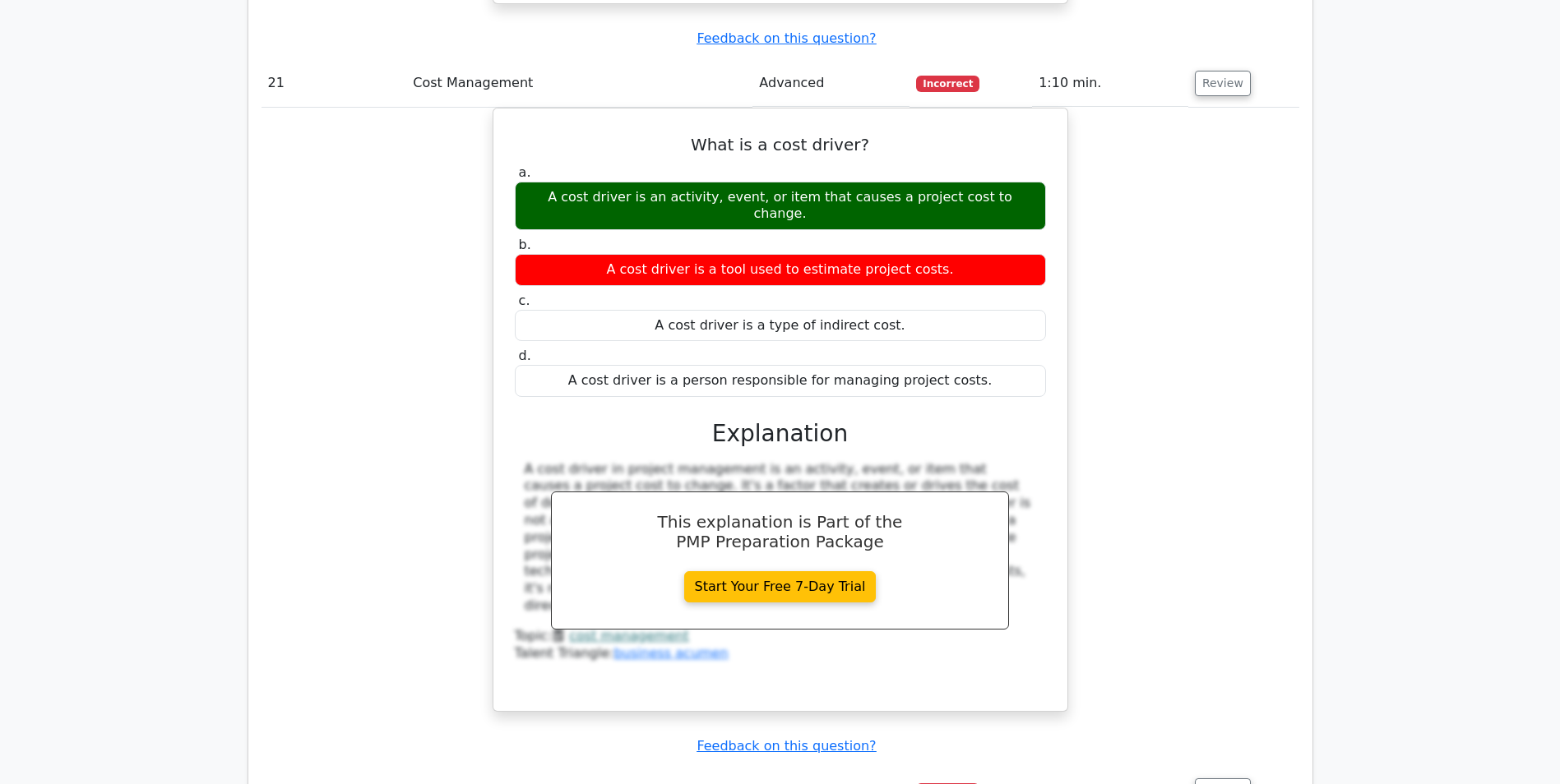
scroll to position [21541, 0]
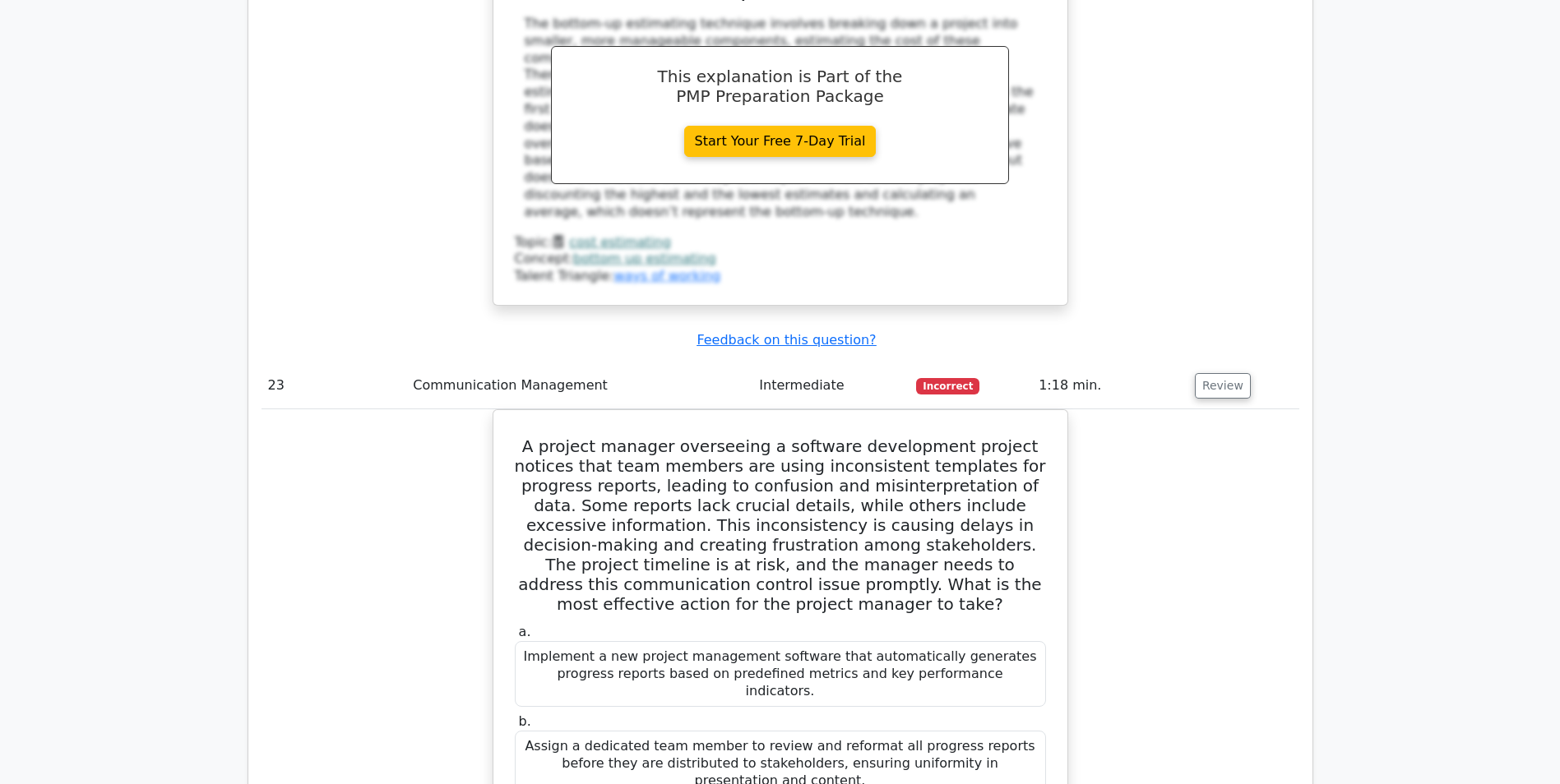
scroll to position [22774, 0]
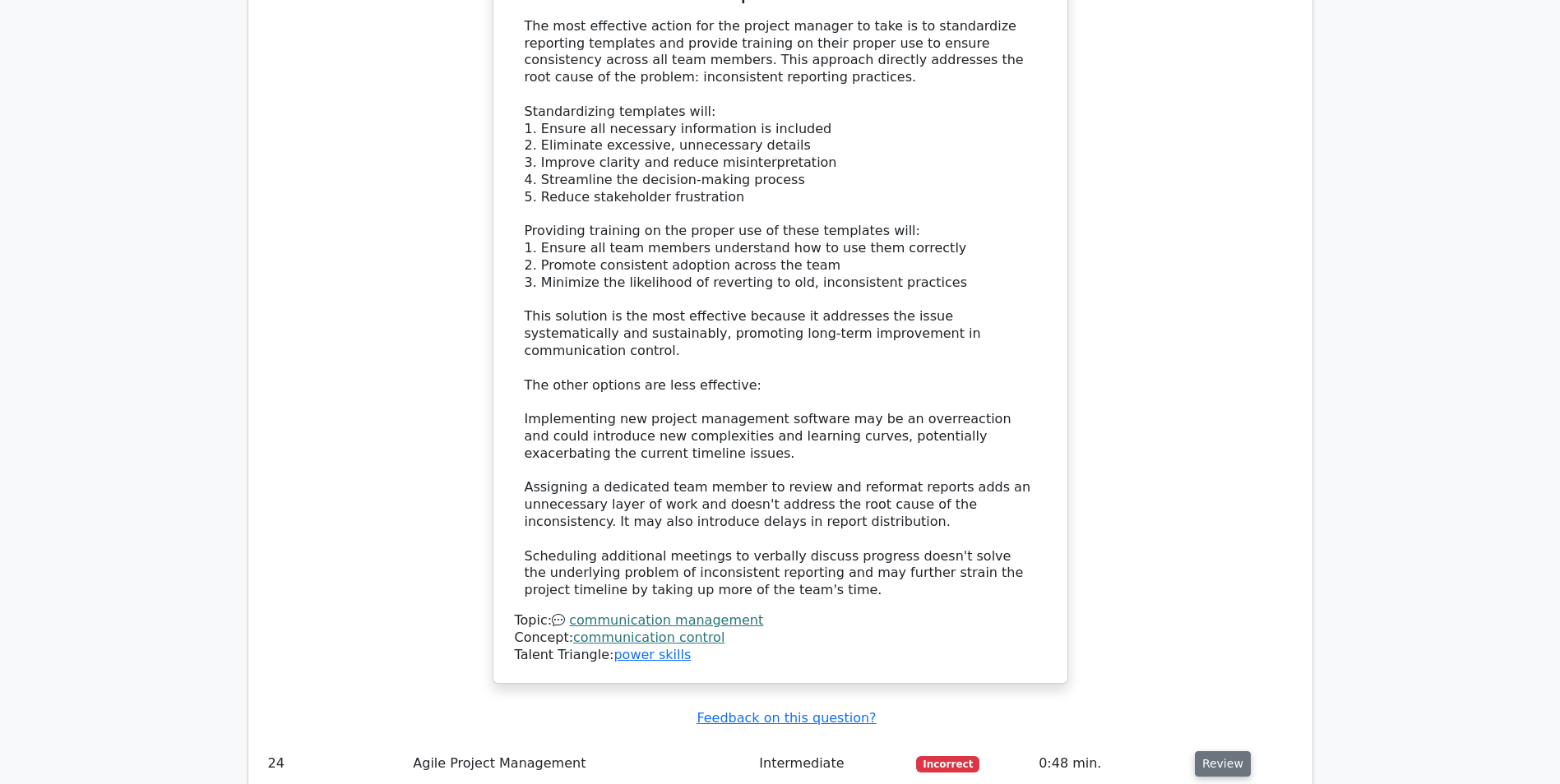
scroll to position [23926, 0]
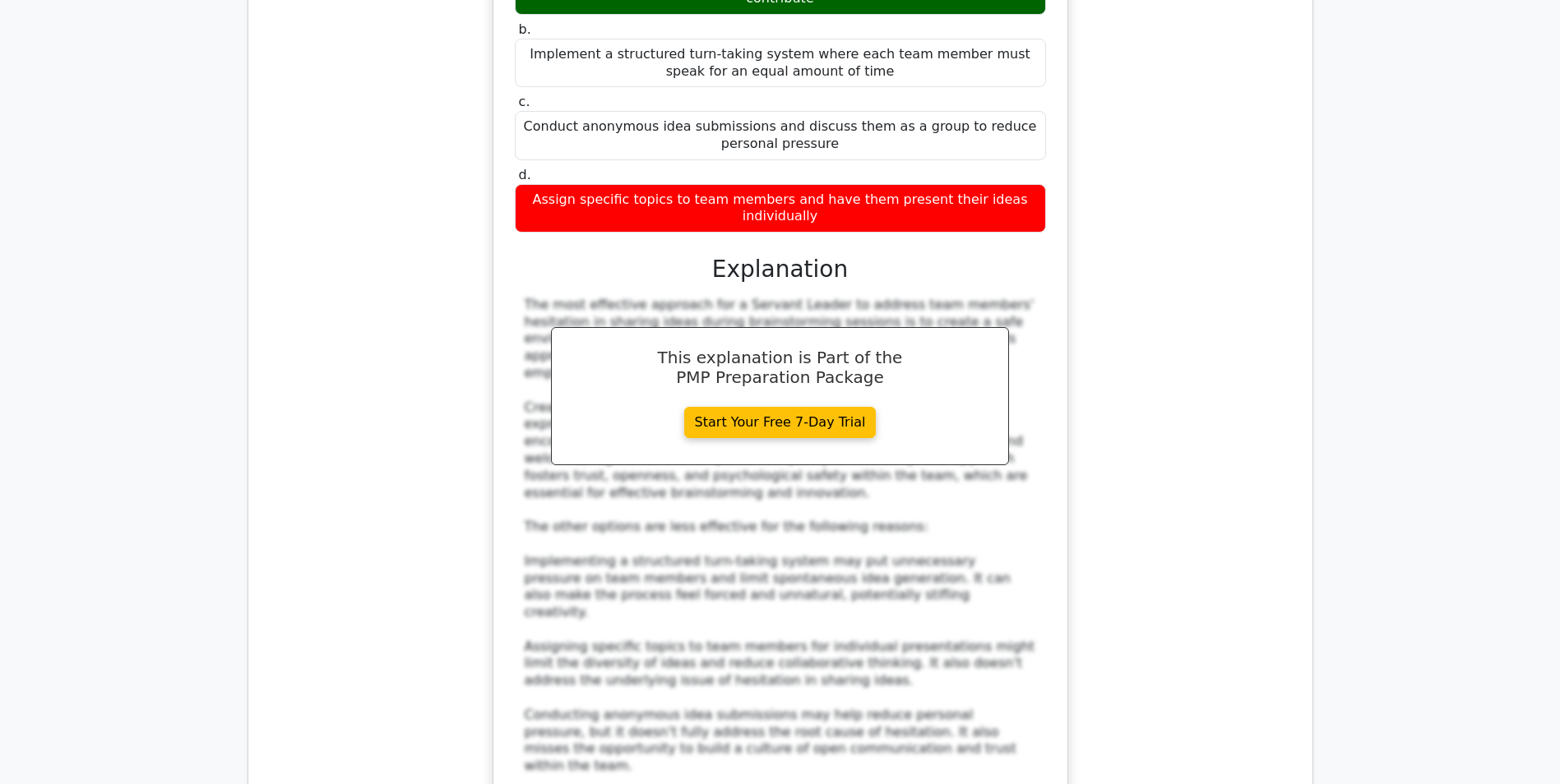
scroll to position [24830, 0]
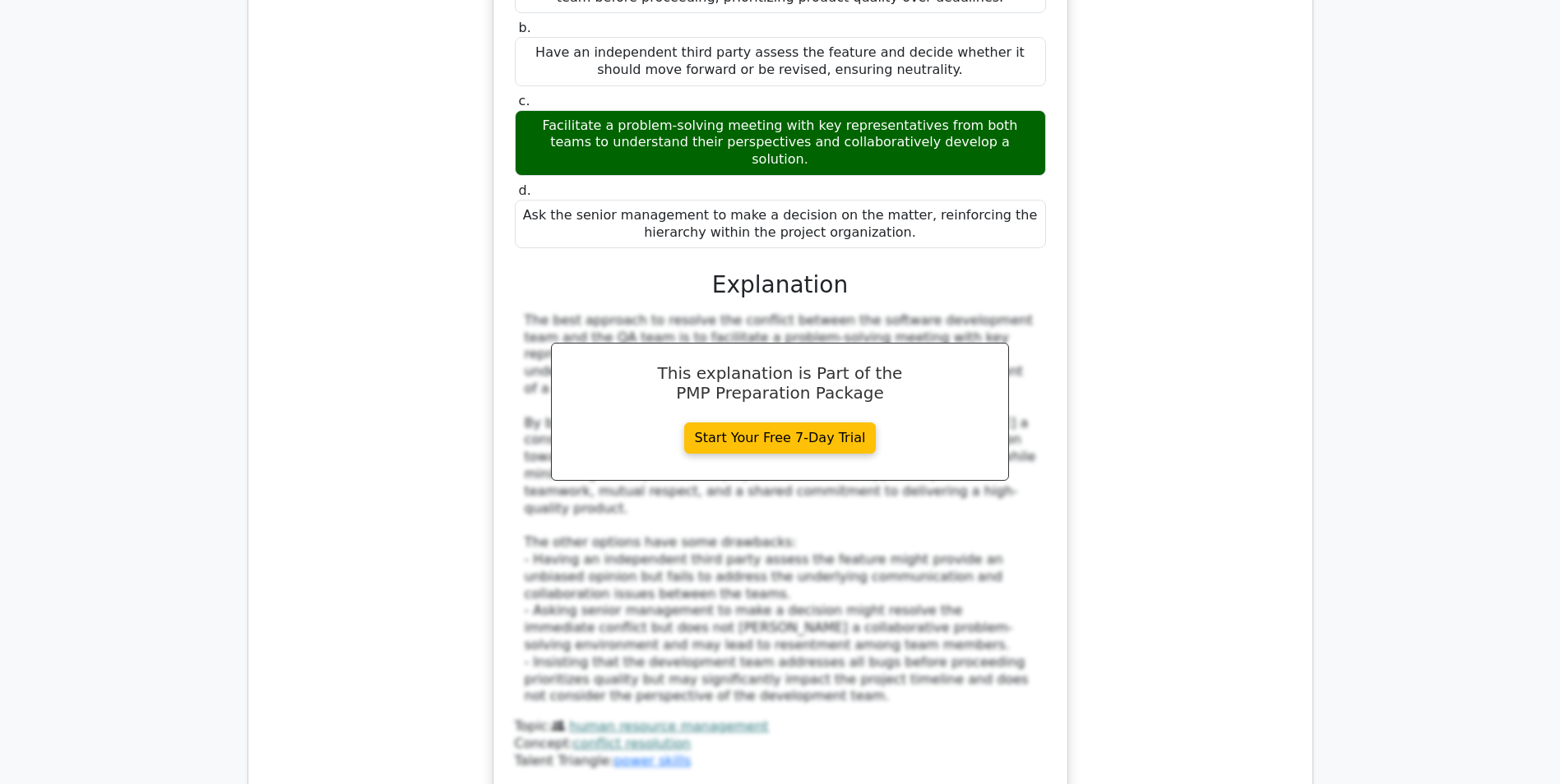
scroll to position [25898, 0]
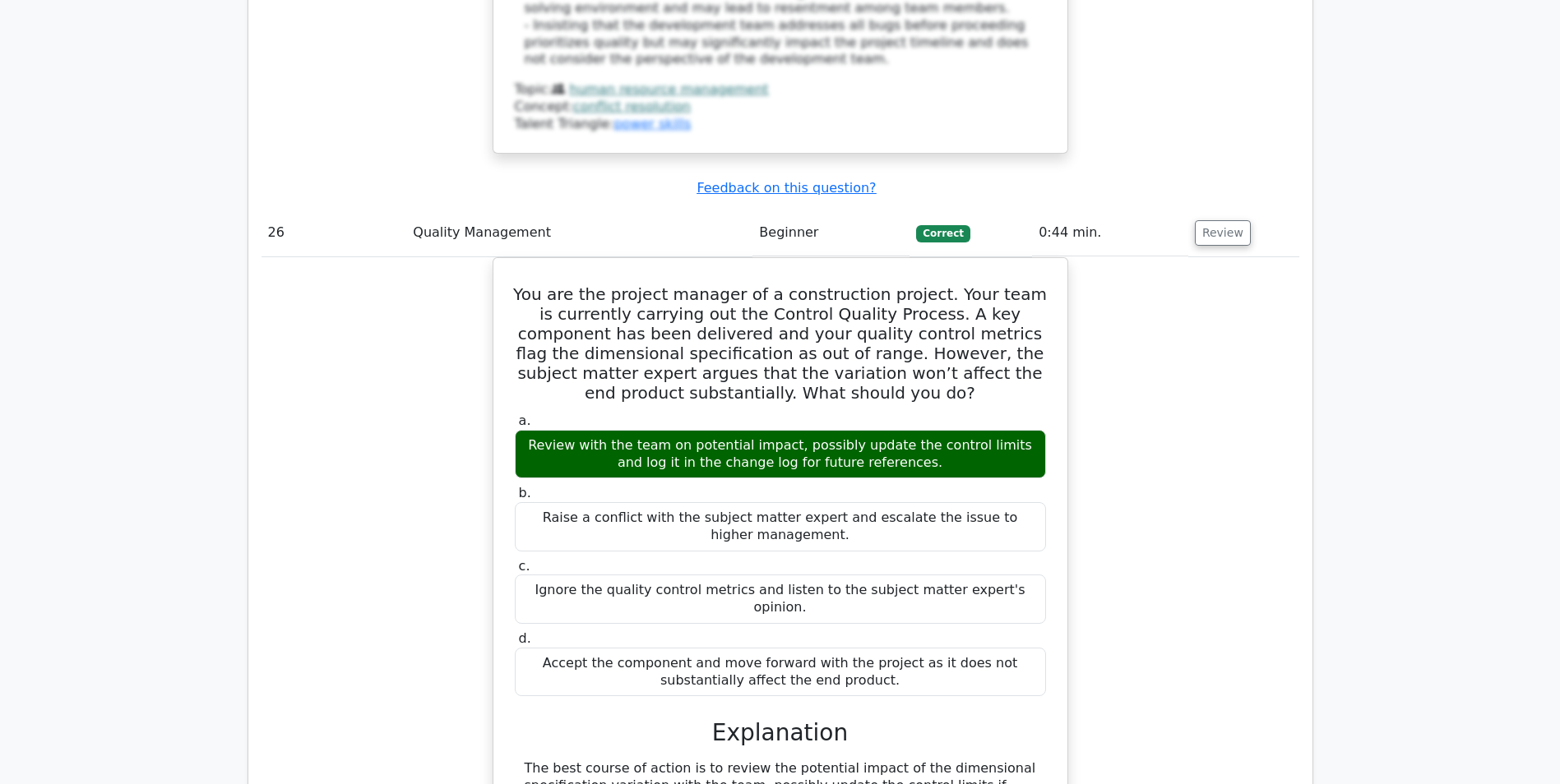
scroll to position [26639, 0]
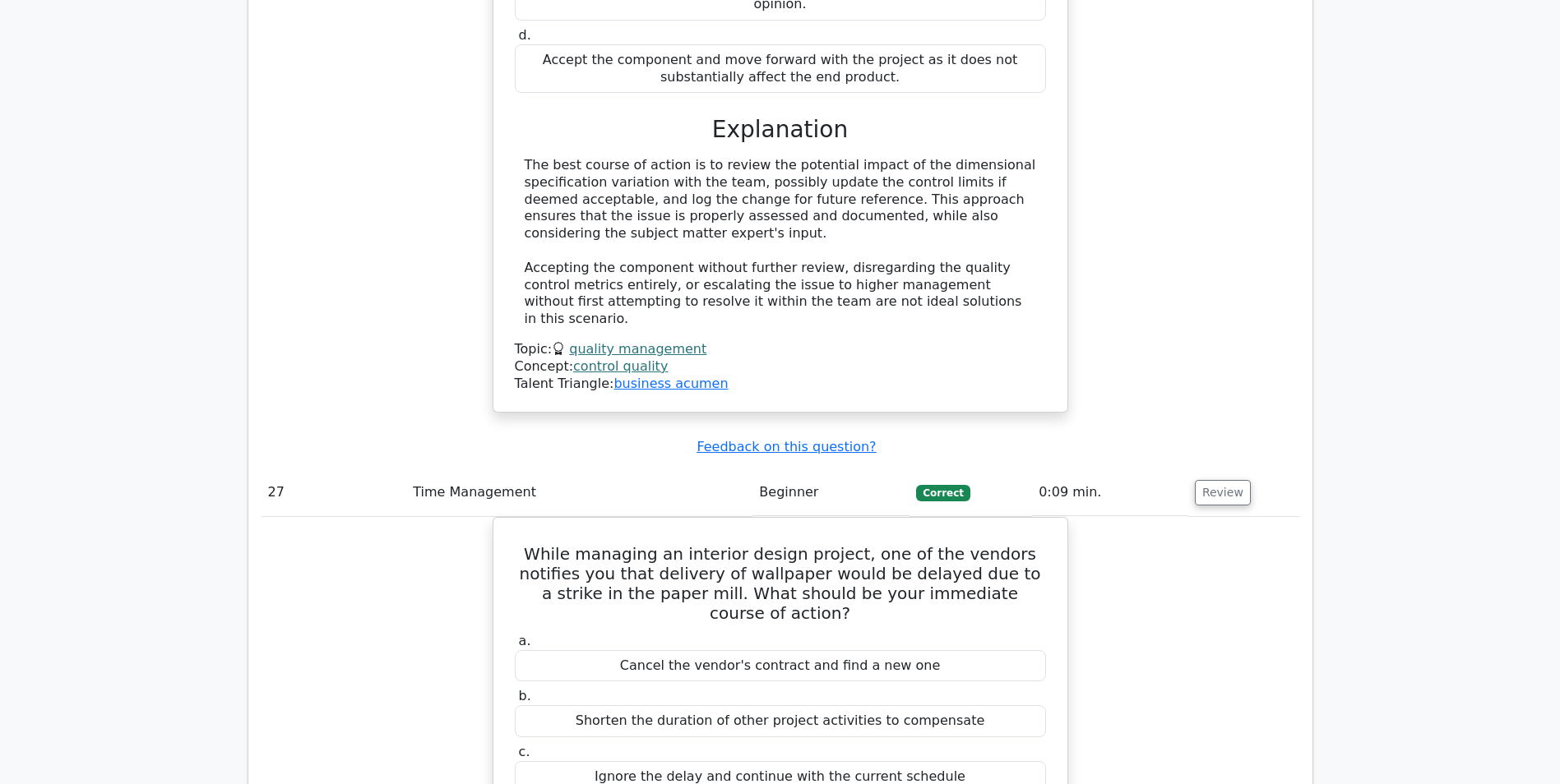
scroll to position [27297, 0]
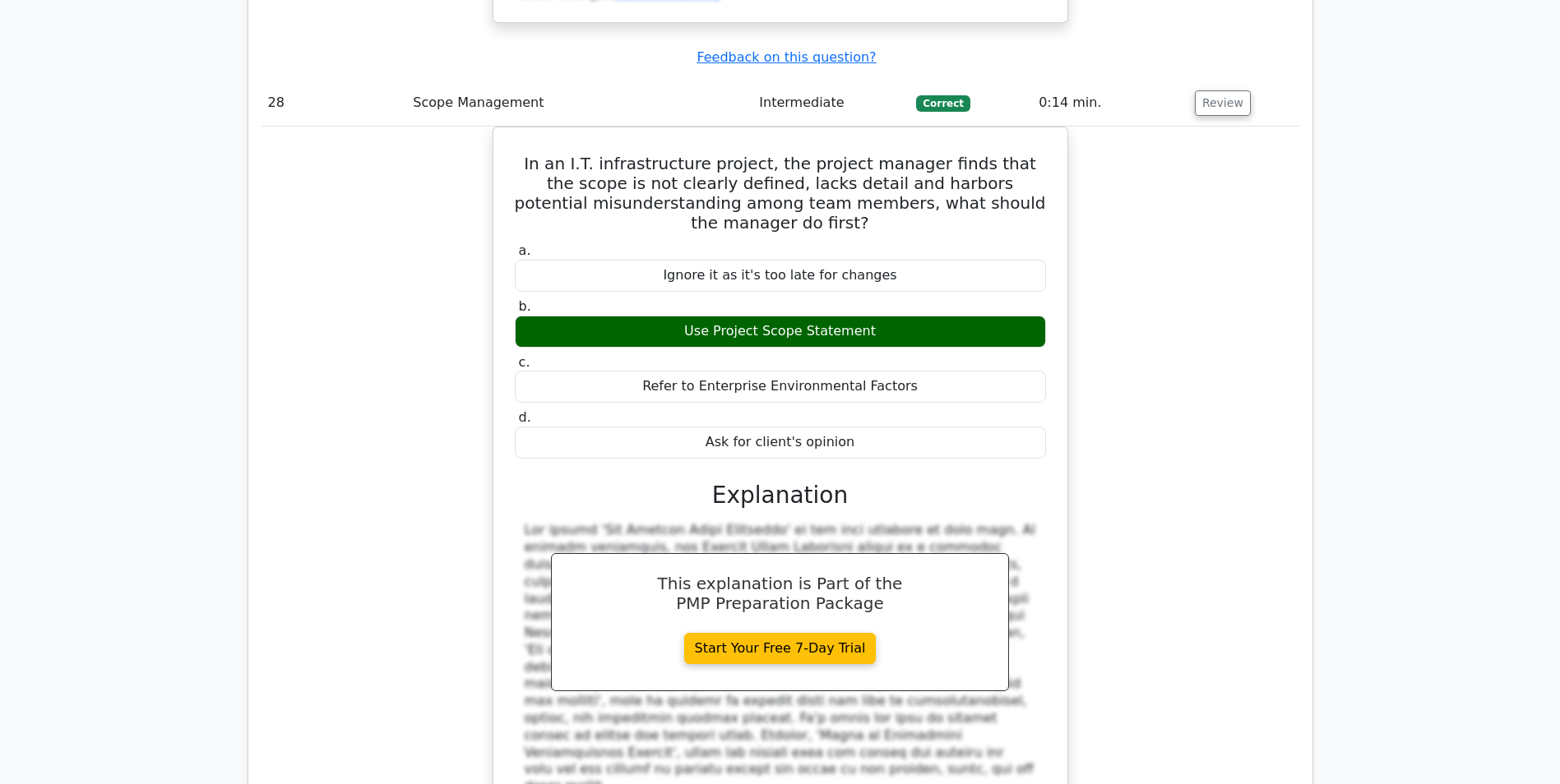
scroll to position [28365, 0]
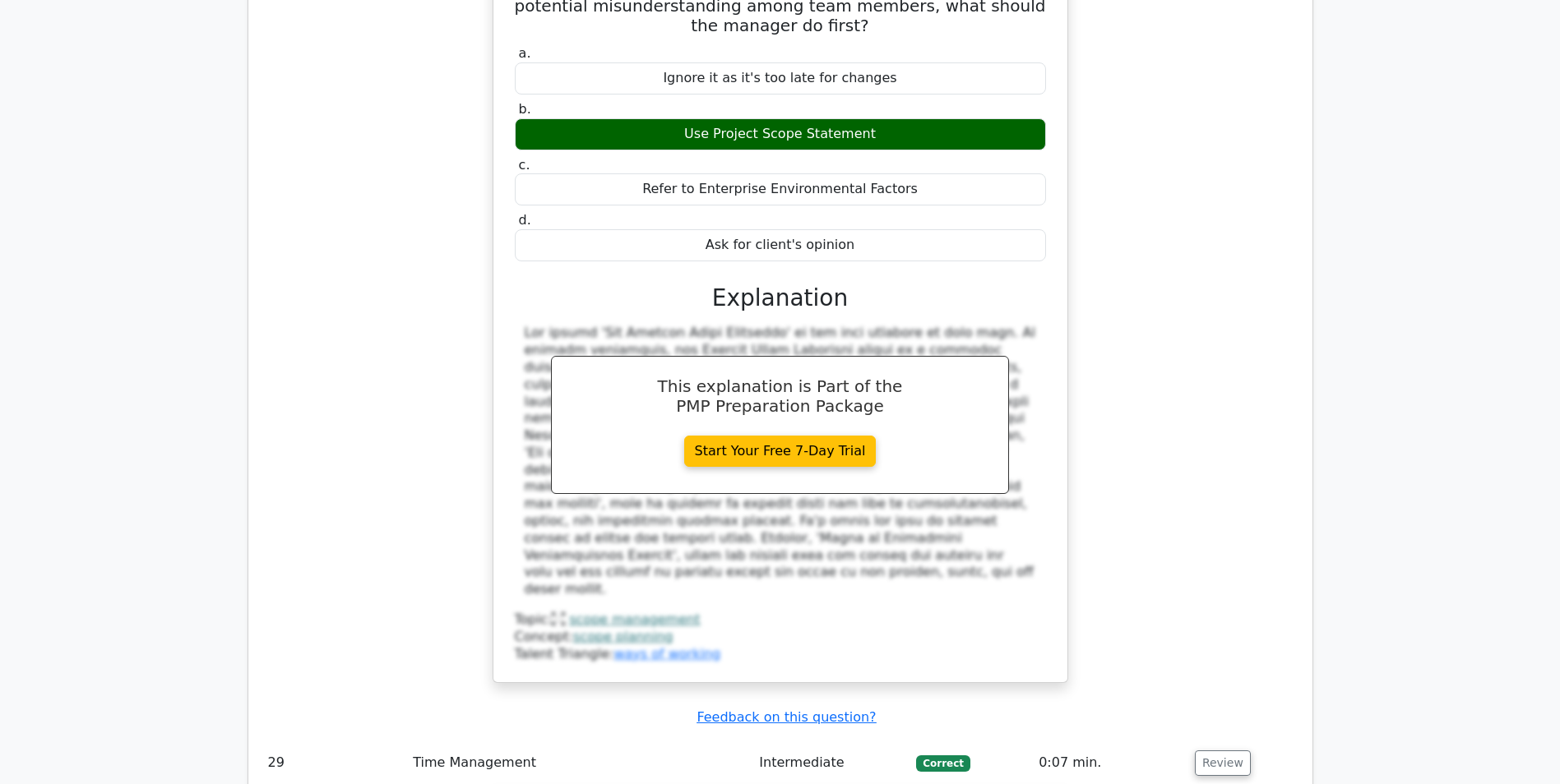
scroll to position [28530, 0]
